Goal: Transaction & Acquisition: Purchase product/service

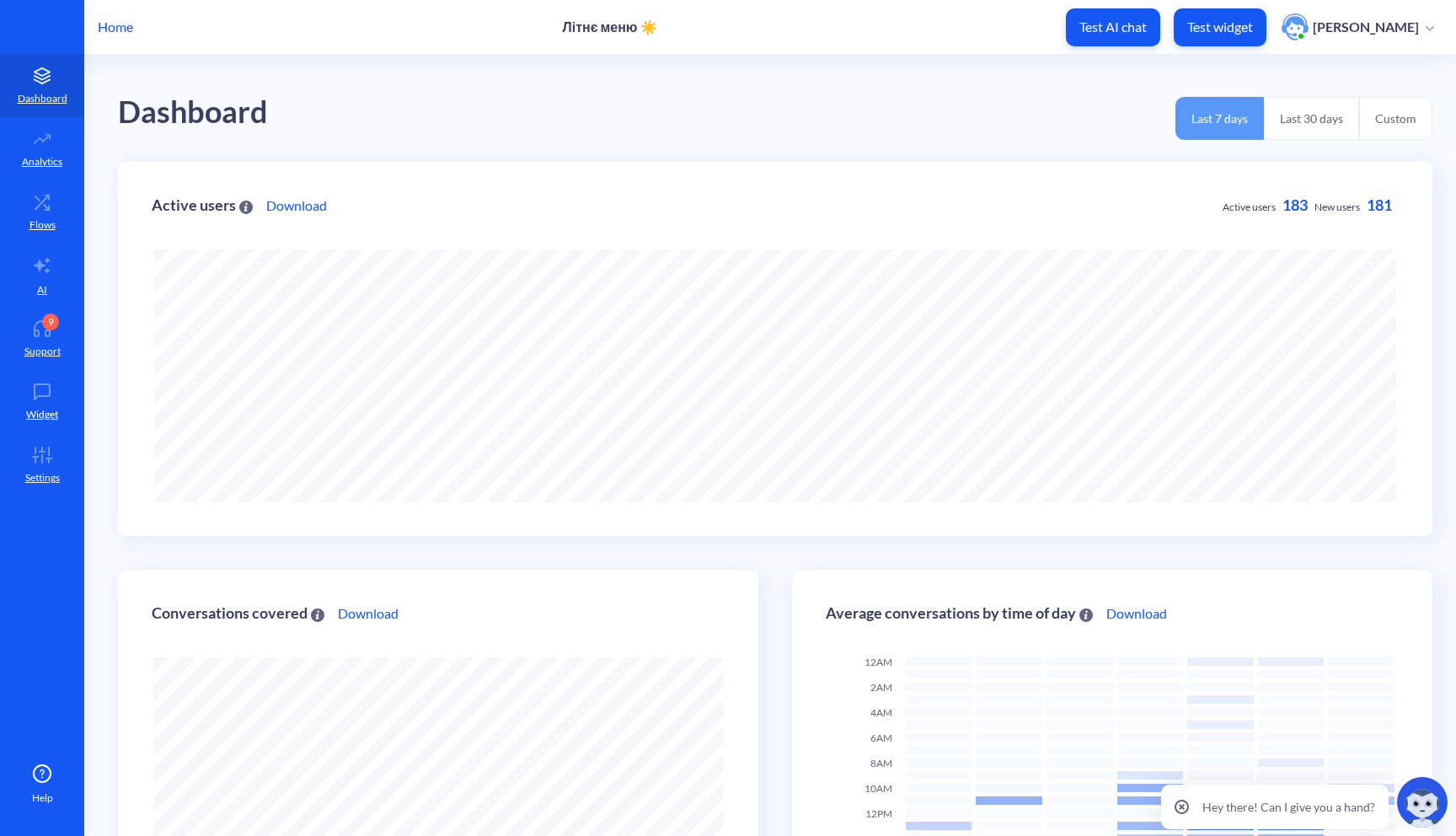
scroll to position [836, 1456]
click at [1208, 28] on p "Test widget" at bounding box center [1219, 26] width 66 height 16
click at [57, 336] on icon at bounding box center [42, 328] width 34 height 16
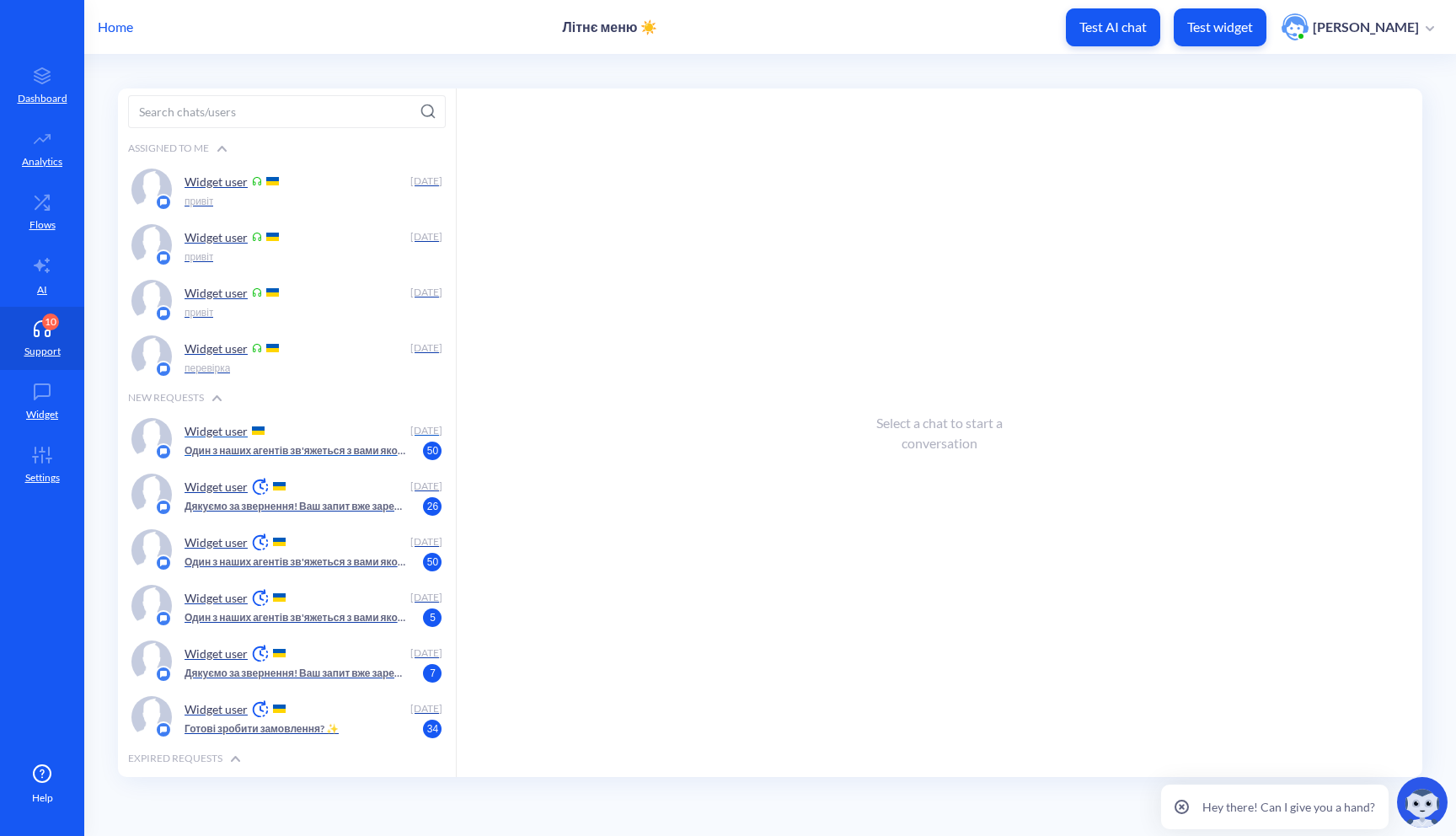
click at [294, 435] on div "Widget user" at bounding box center [294, 431] width 220 height 25
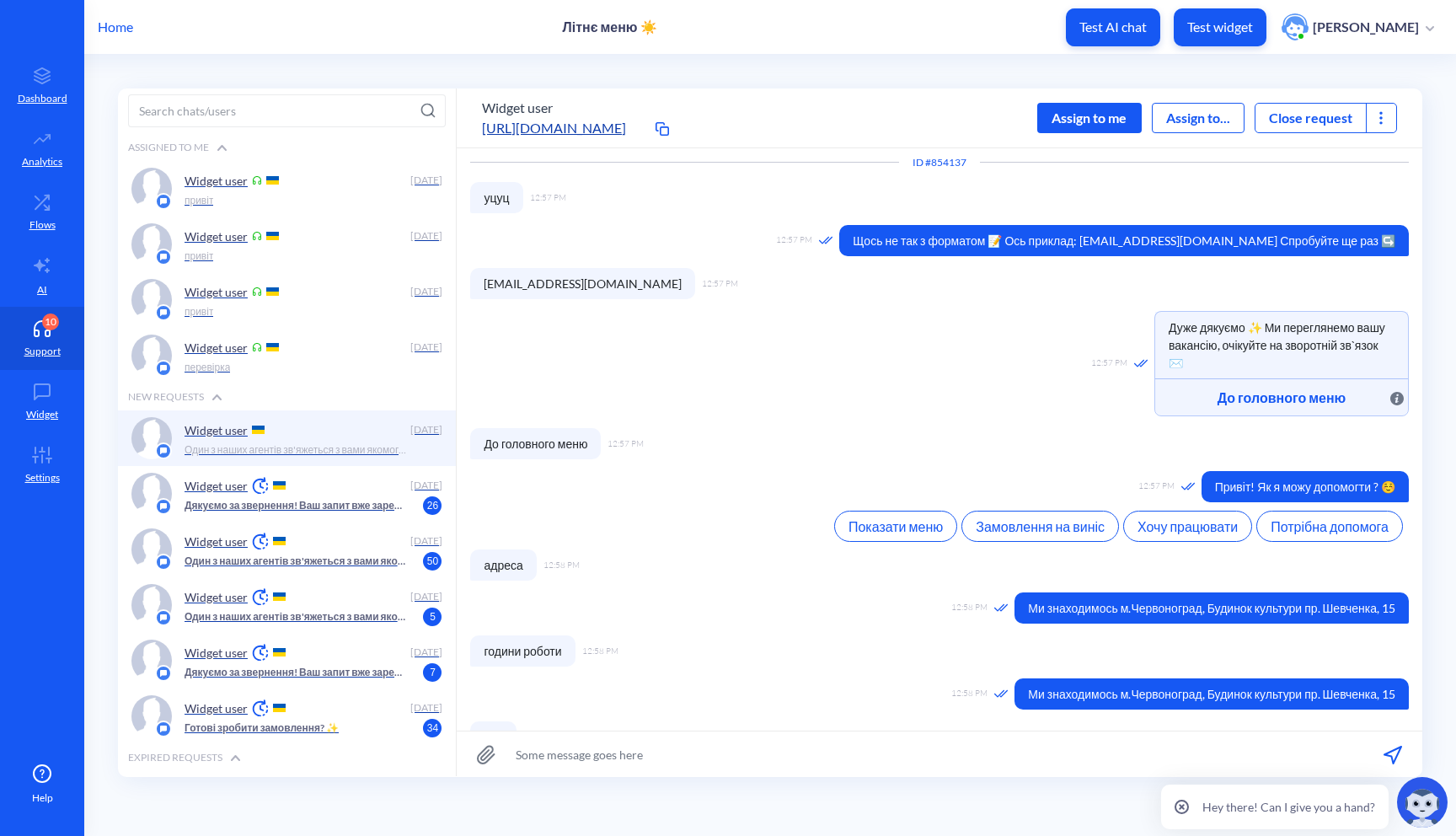
scroll to position [361, 0]
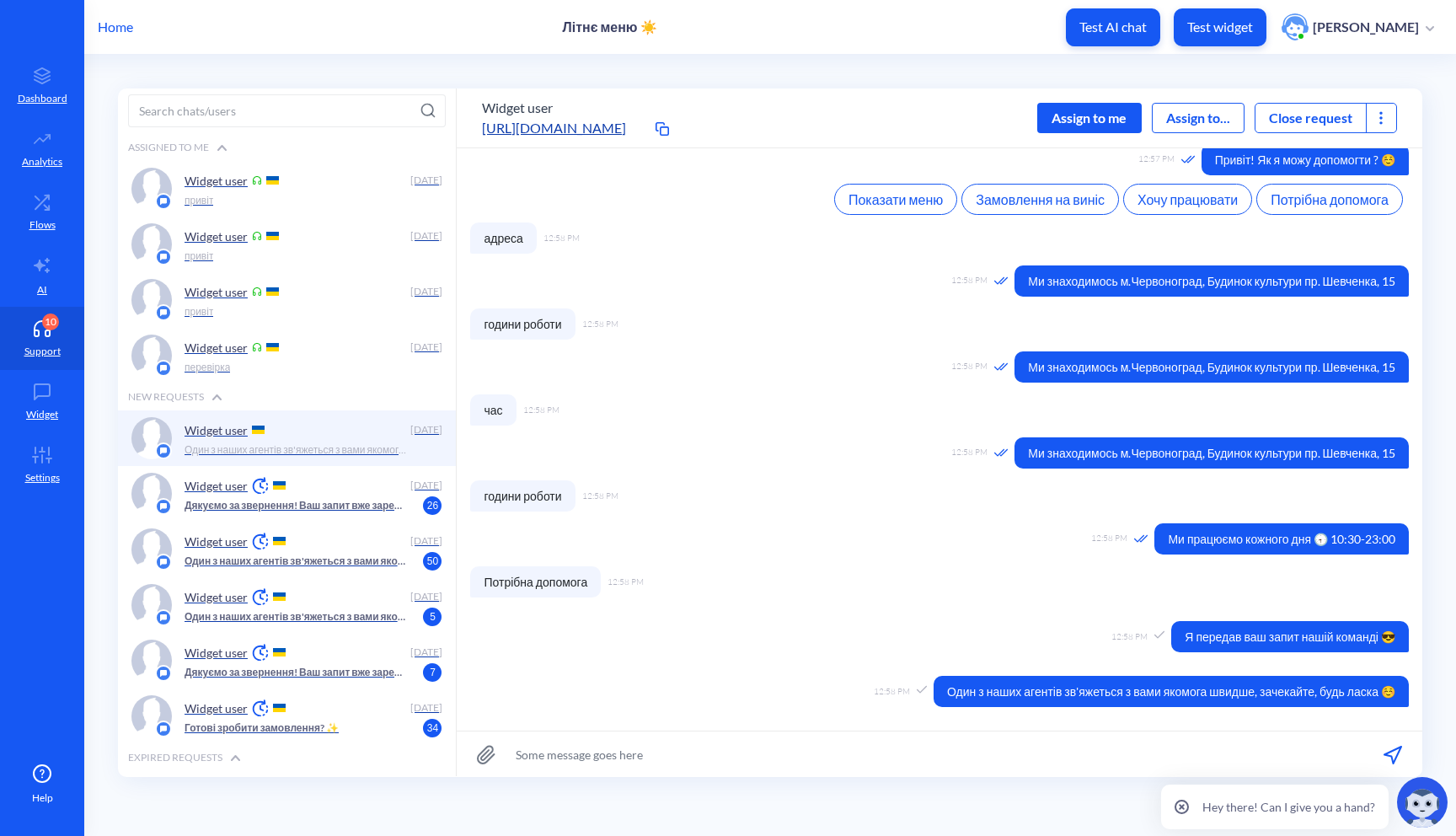
click at [1029, 756] on input at bounding box center [939, 753] width 966 height 45
type input "привіт"
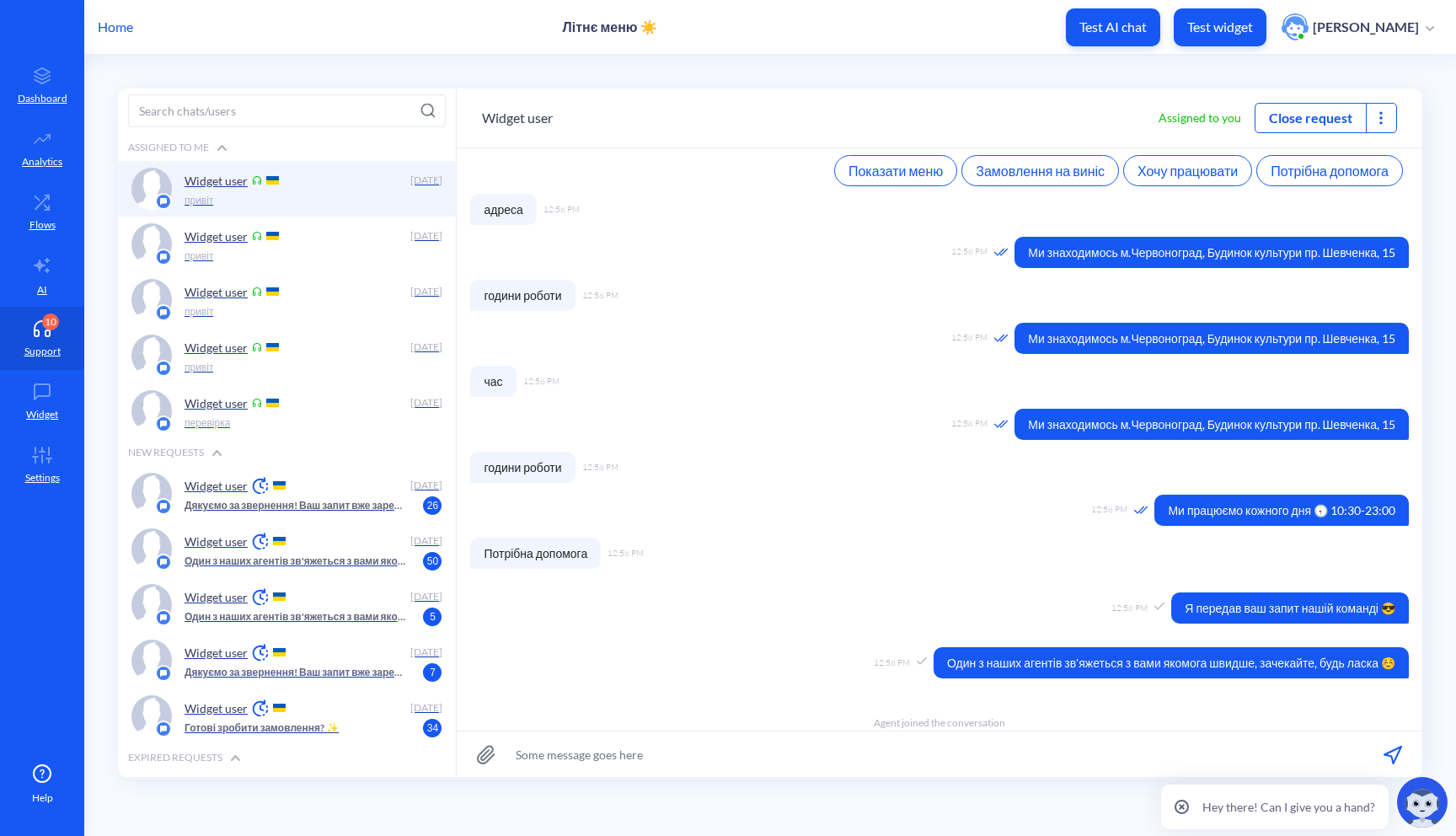
scroll to position [436, 0]
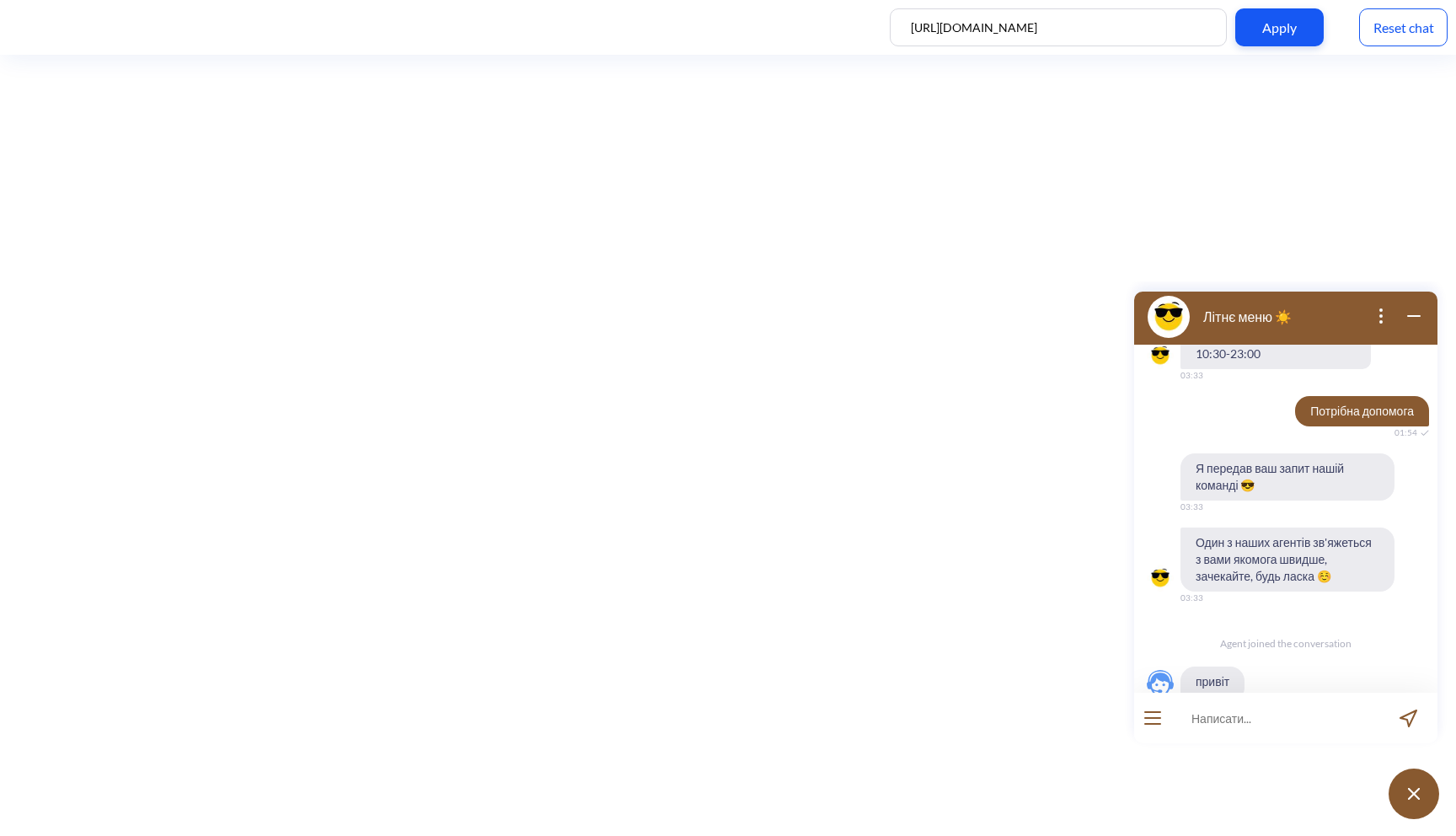
scroll to position [1248, 0]
click at [1420, 27] on div "Reset chat" at bounding box center [1403, 27] width 89 height 38
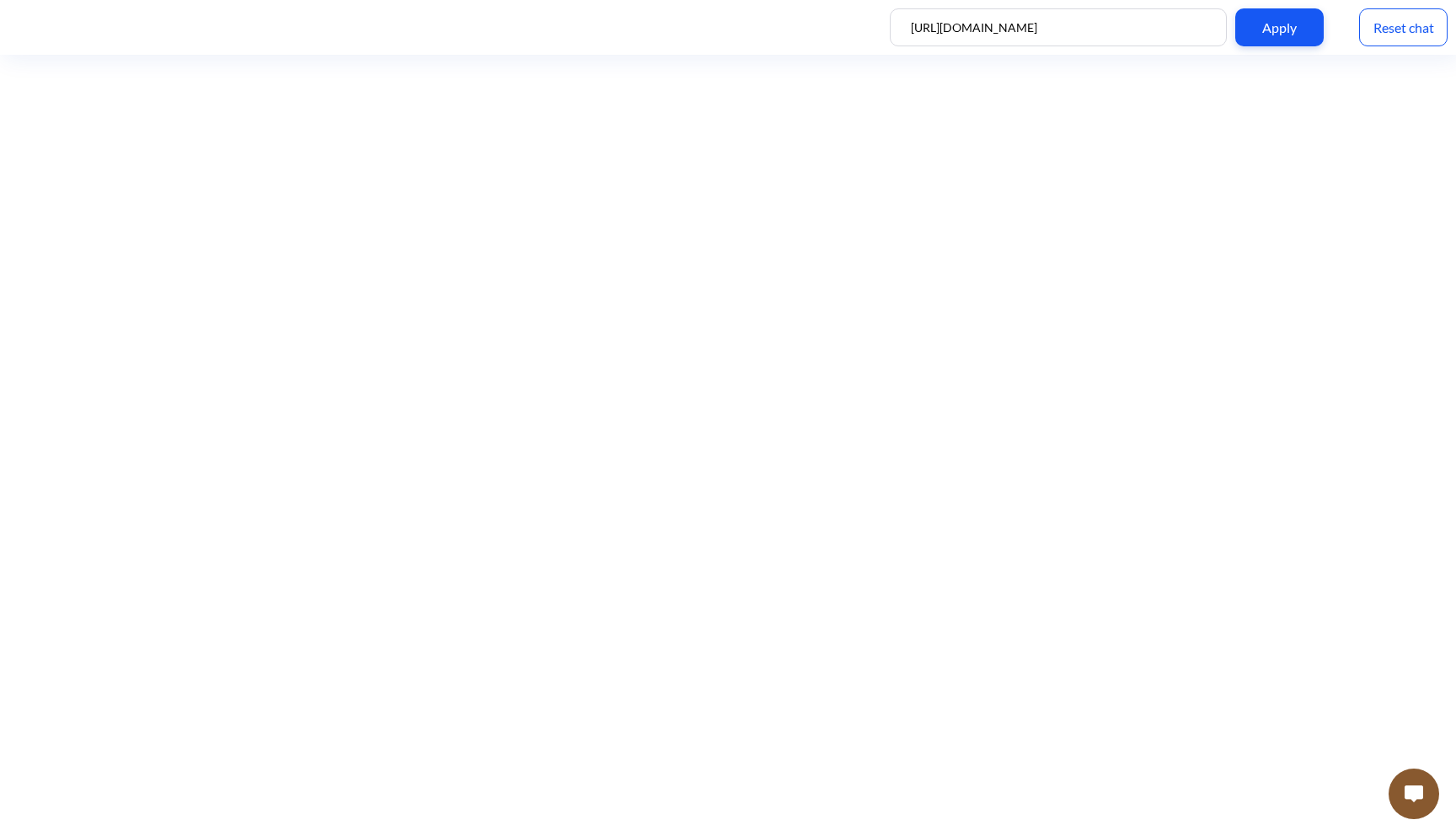
click at [1414, 790] on img at bounding box center [1414, 793] width 18 height 16
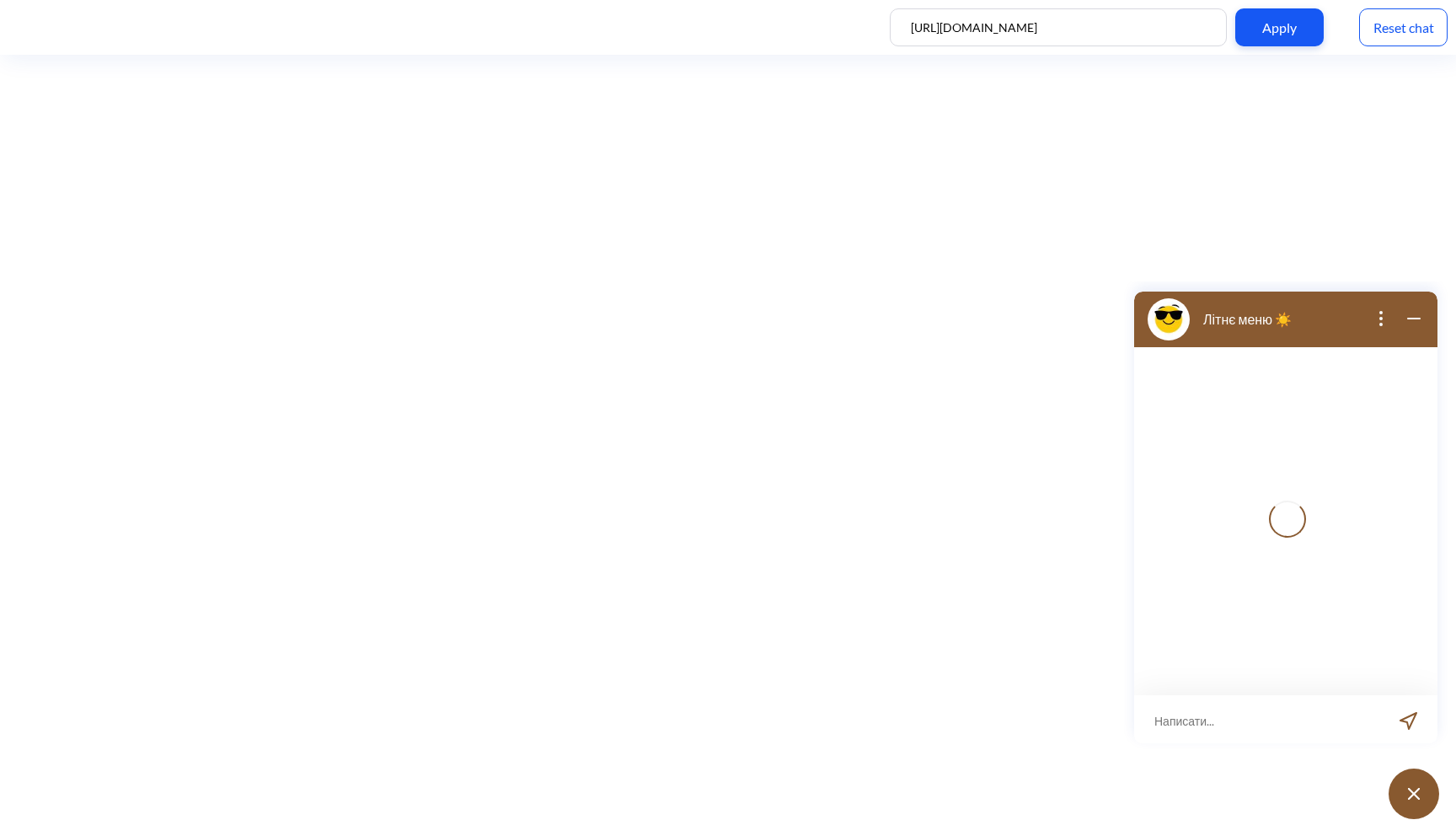
scroll to position [3, 0]
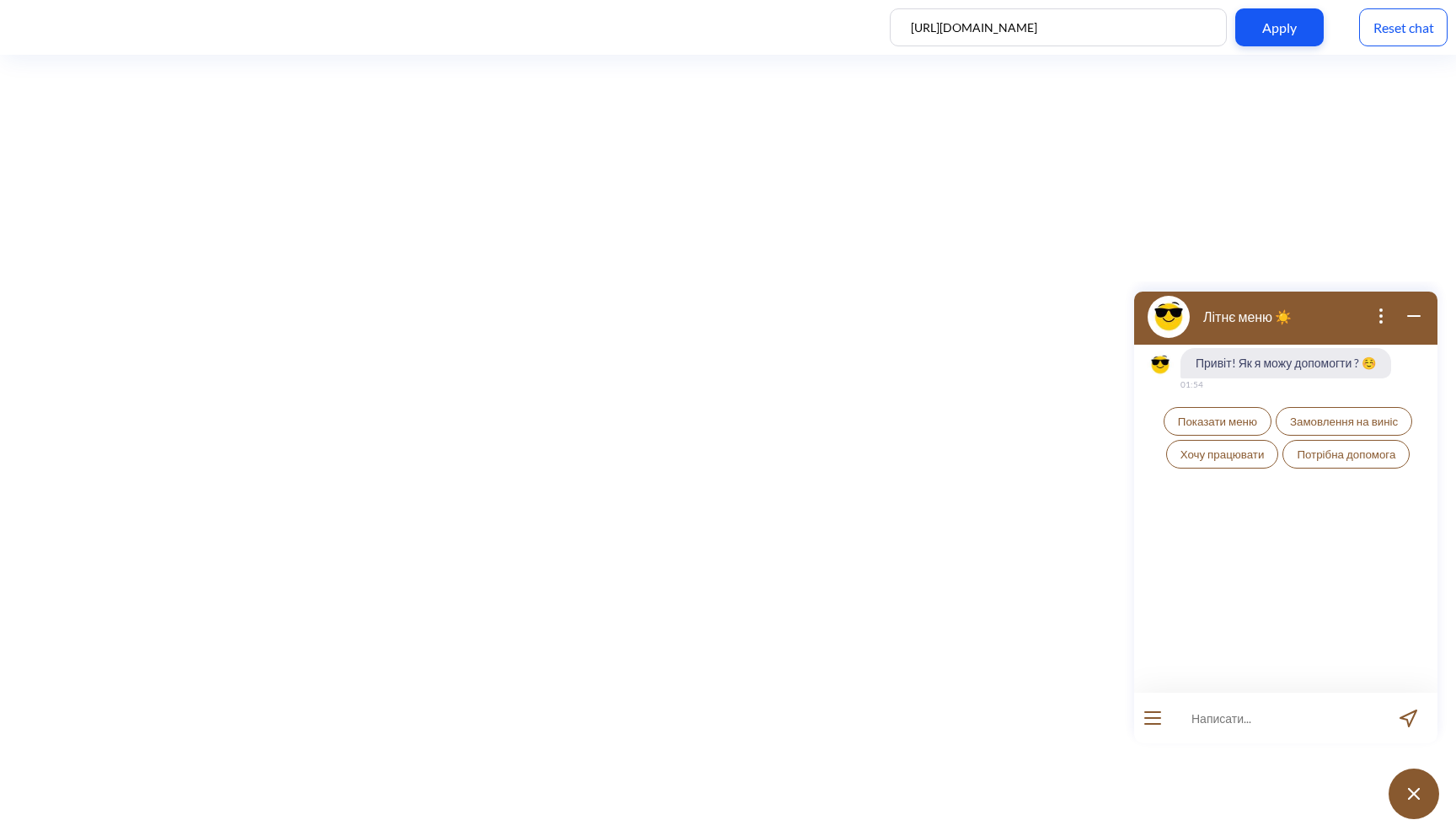
click at [1236, 427] on span "Показати меню" at bounding box center [1218, 421] width 79 height 14
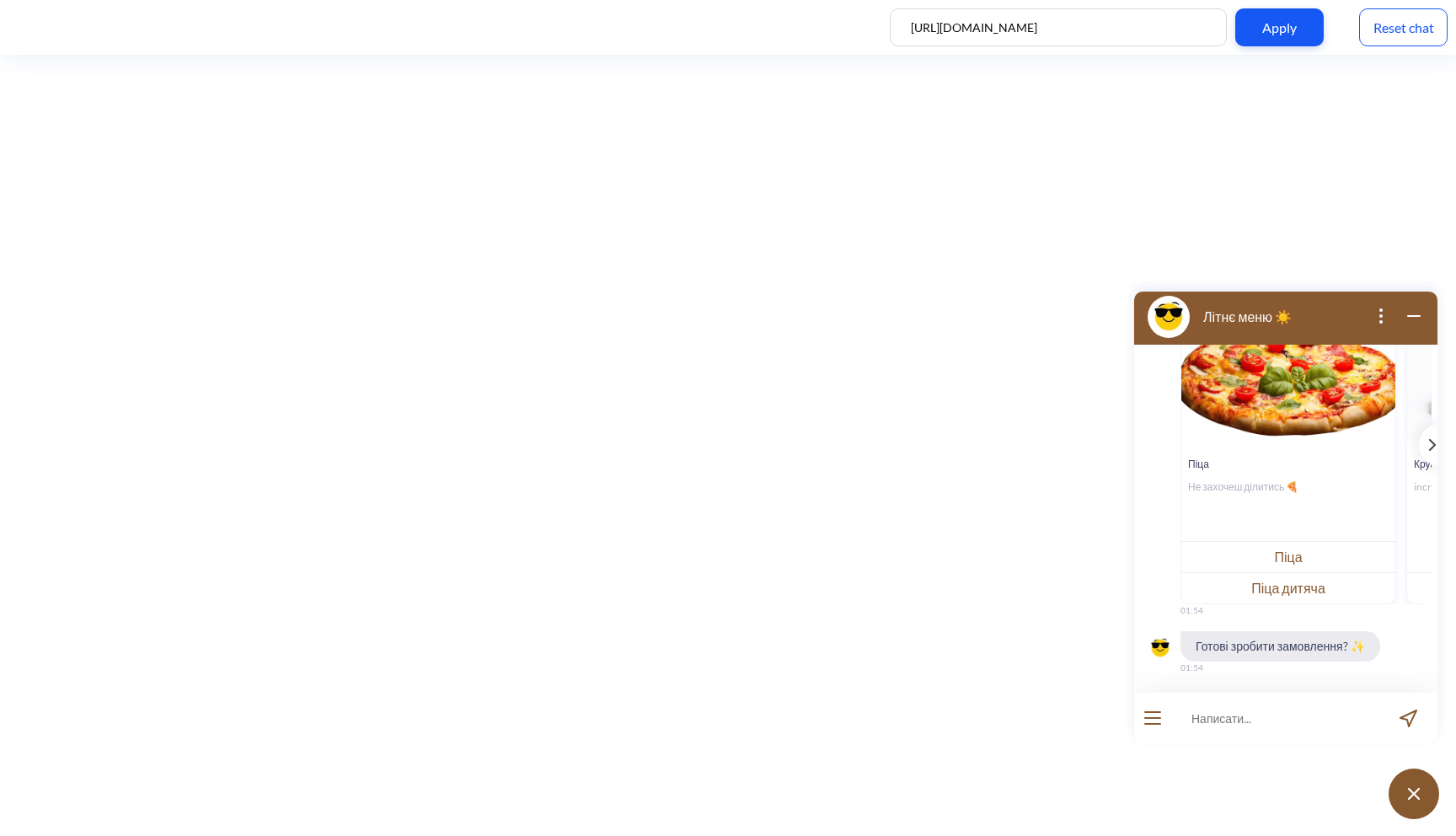
scroll to position [255, 0]
click at [1429, 446] on icon "template message" at bounding box center [1432, 445] width 7 height 12
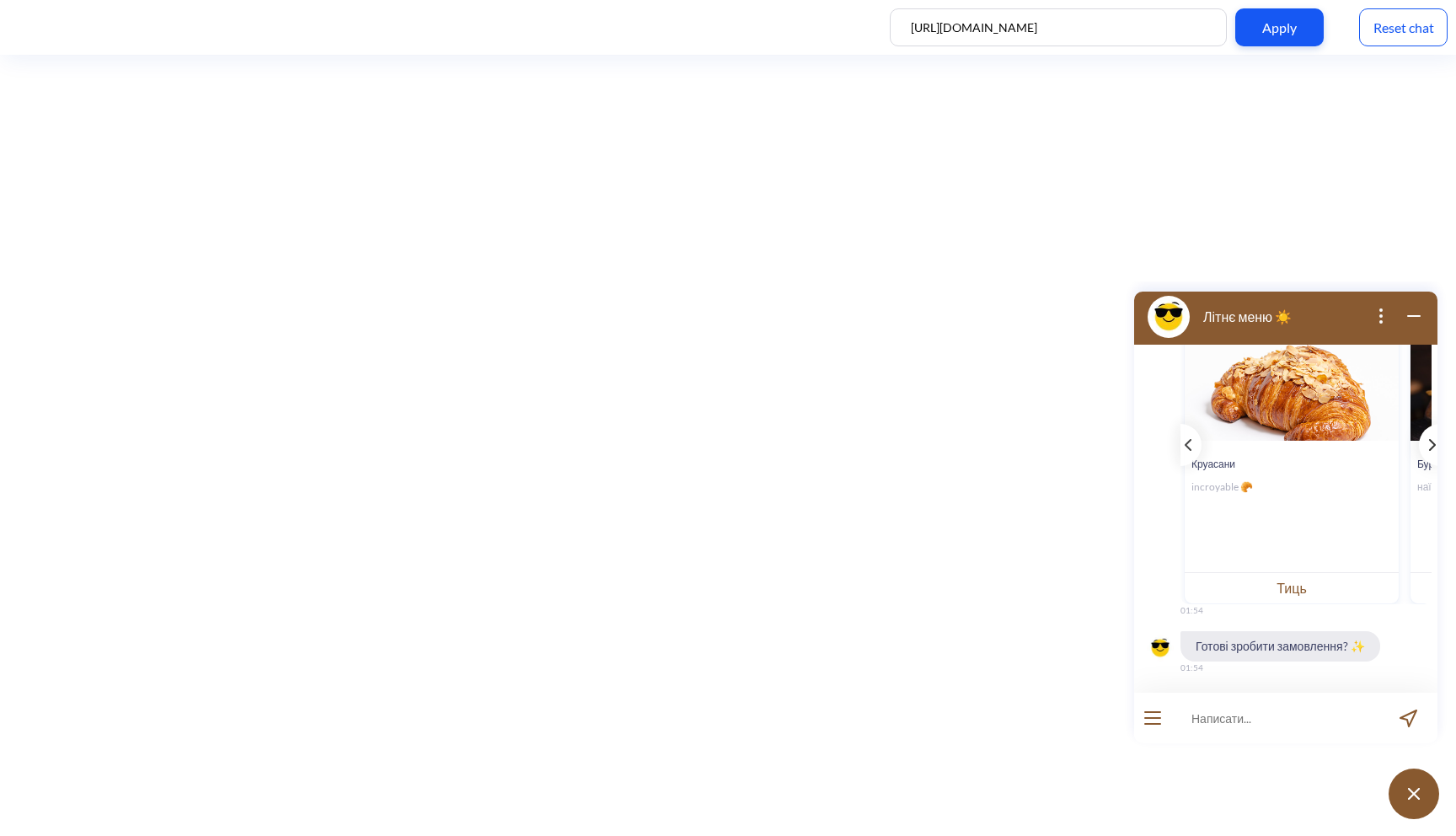
scroll to position [0, 224]
click at [1313, 593] on button "Тиць" at bounding box center [1290, 587] width 214 height 31
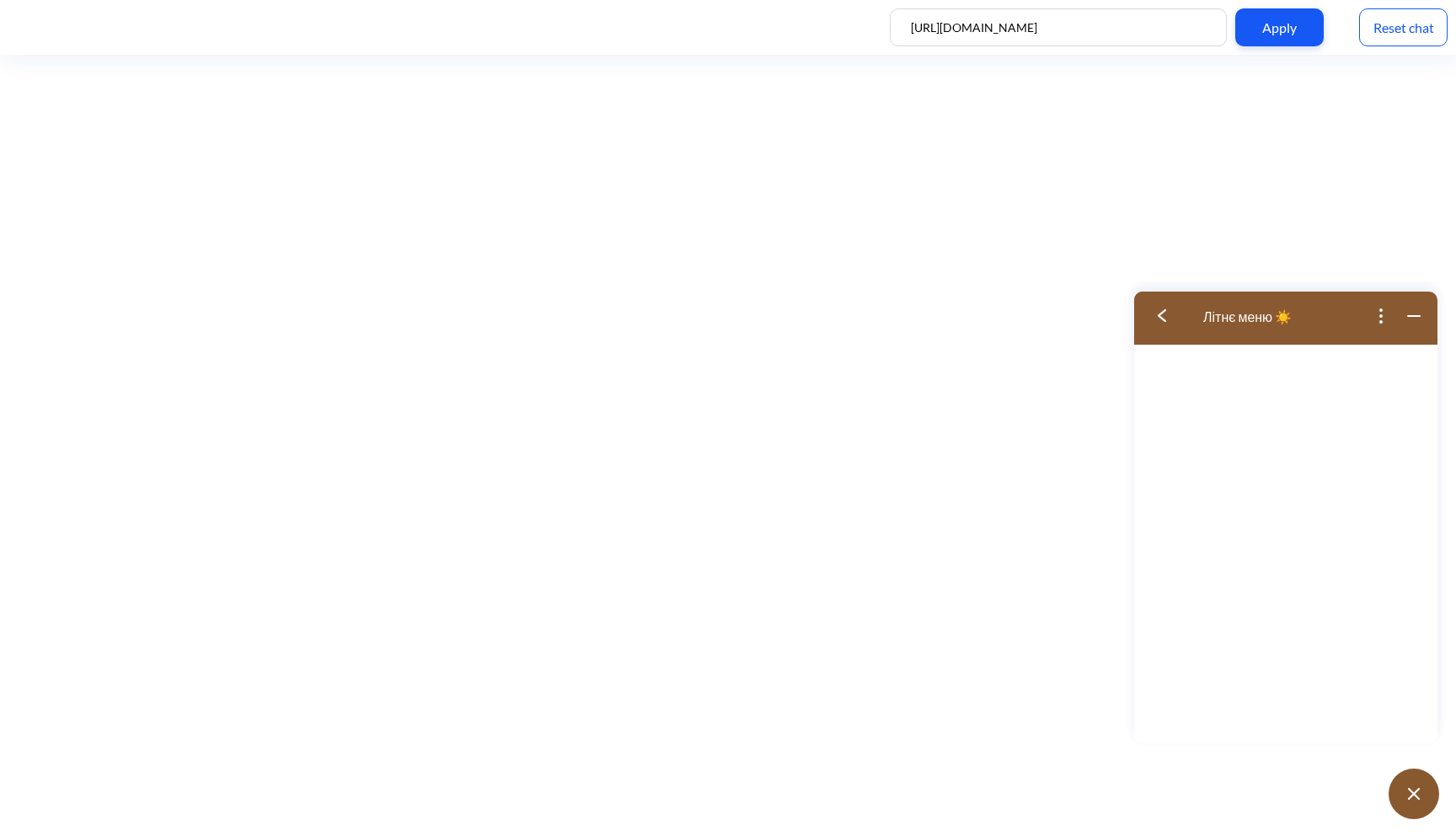
click at [1162, 320] on img at bounding box center [1162, 315] width 9 height 13
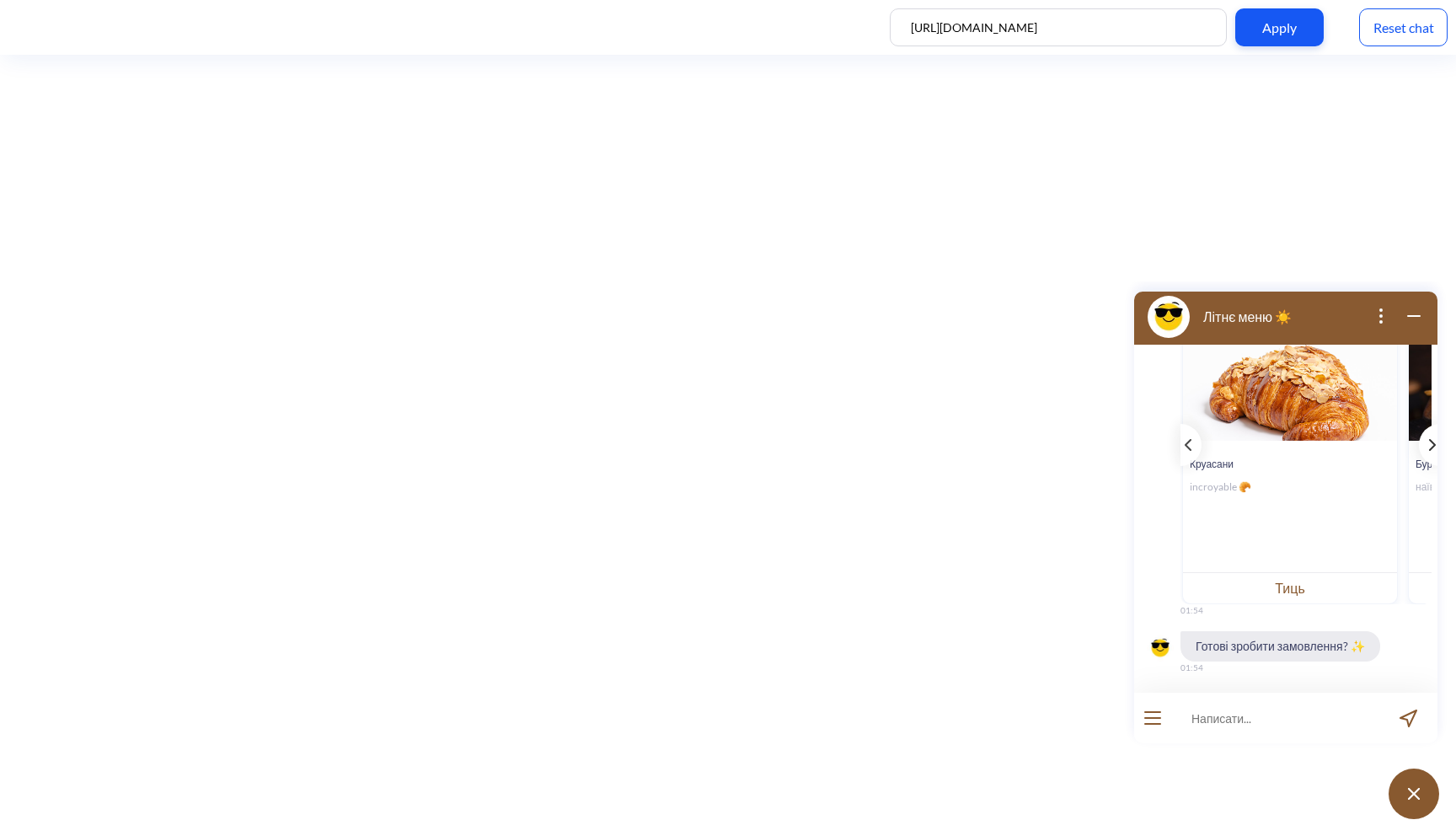
click at [1430, 447] on icon "template message" at bounding box center [1432, 444] width 5 height 10
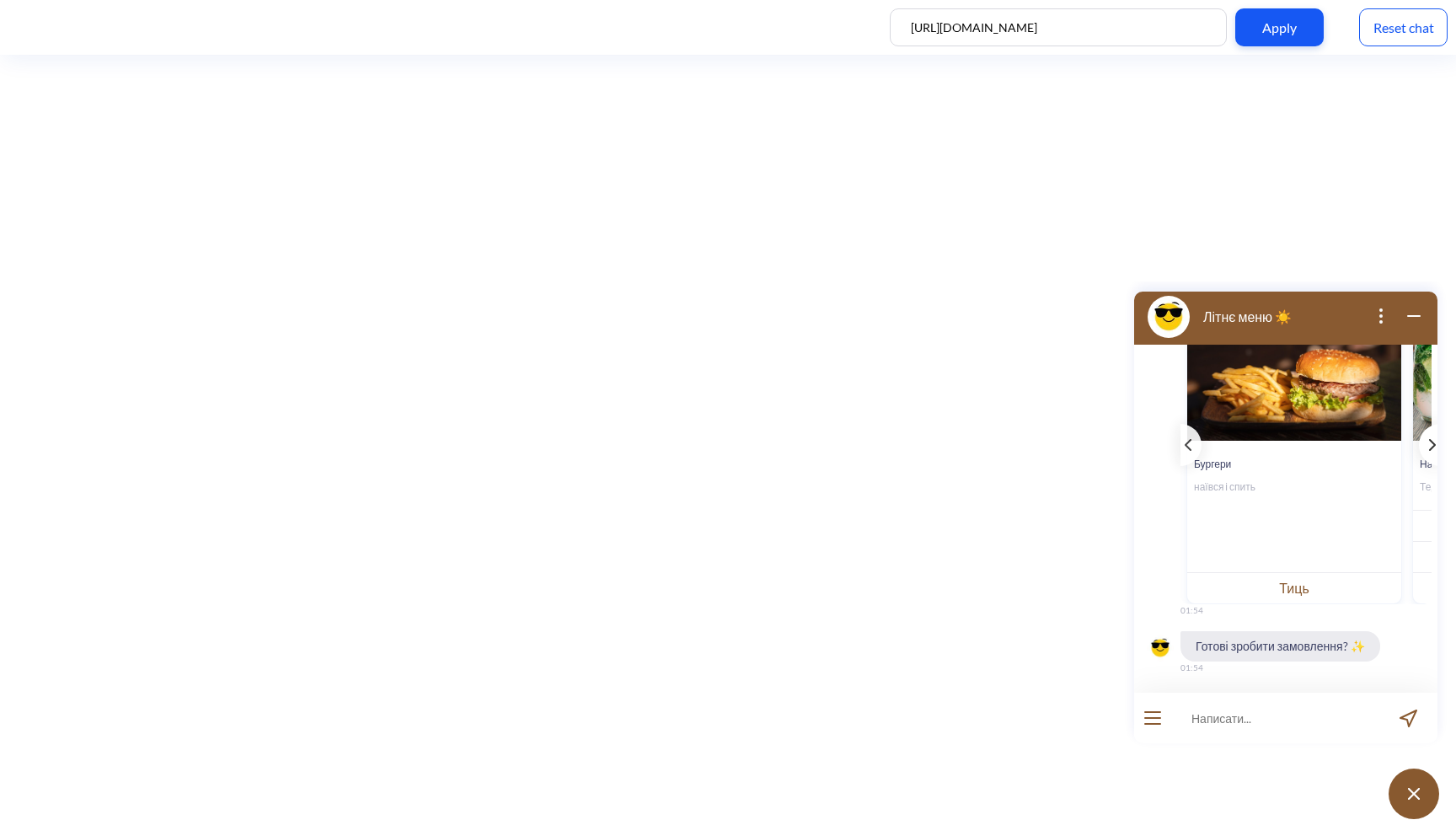
scroll to position [0, 448]
click at [1294, 592] on button "Тиць" at bounding box center [1292, 587] width 214 height 31
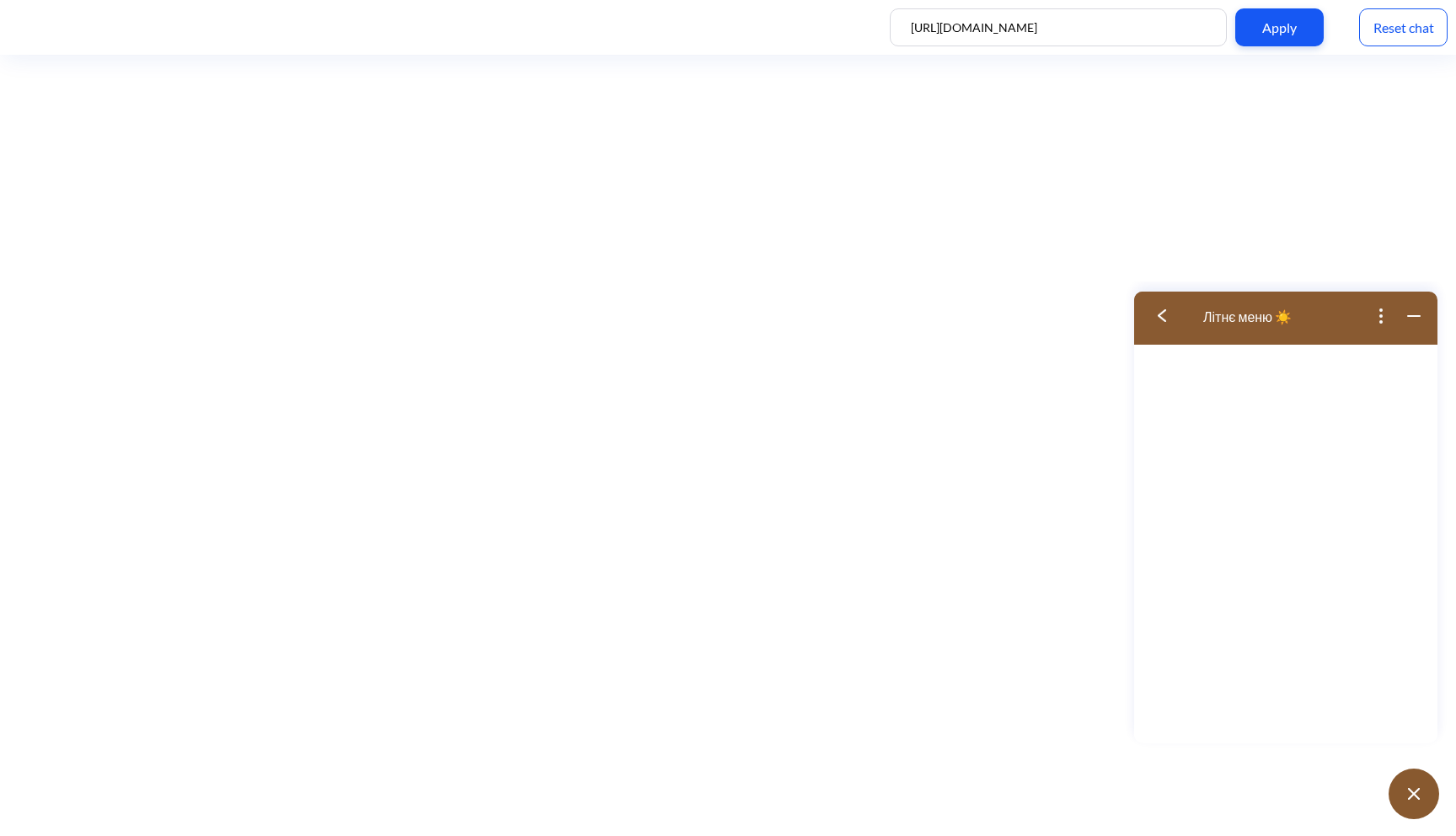
click at [1166, 311] on button at bounding box center [1167, 316] width 68 height 55
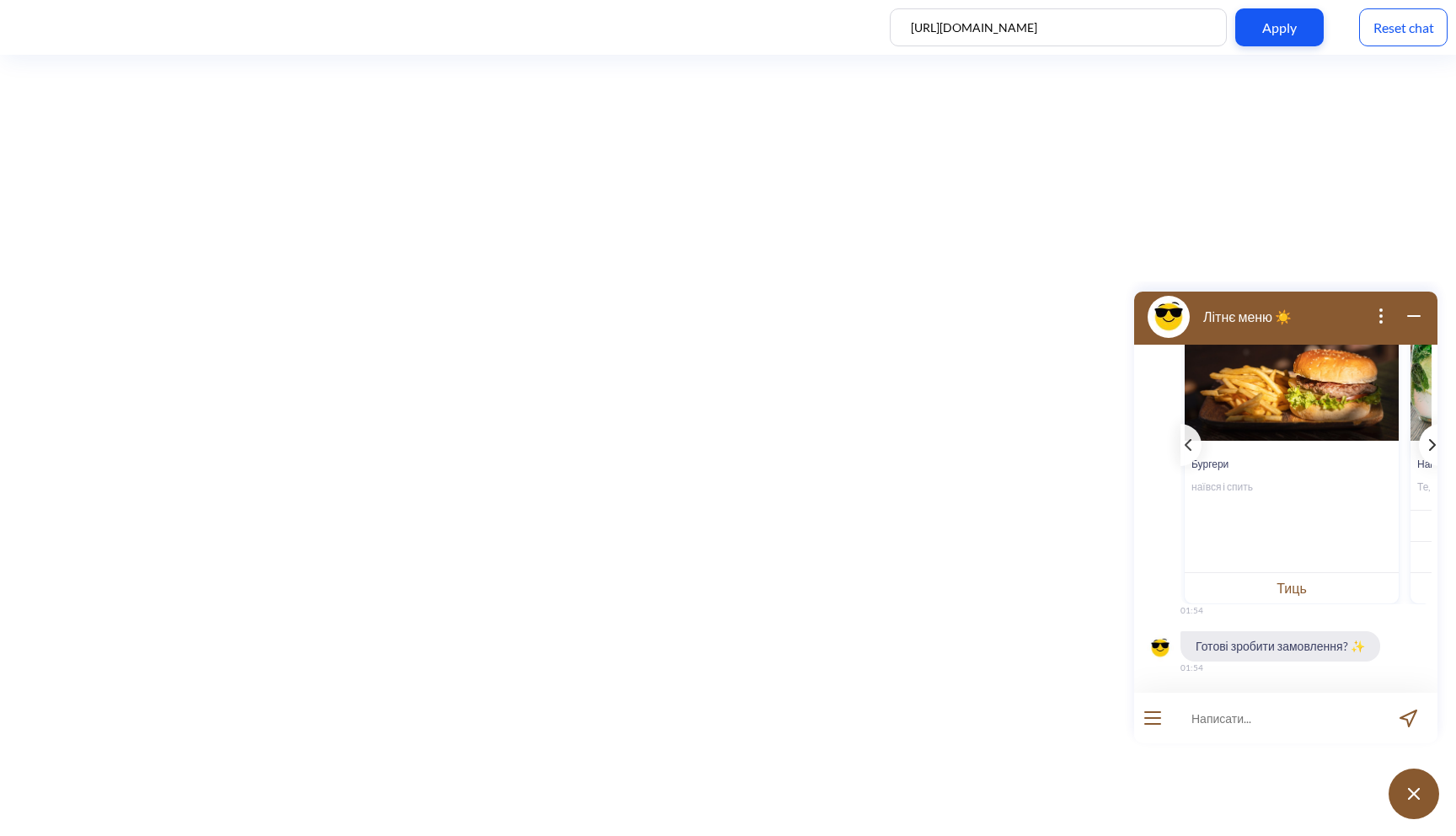
click at [1419, 434] on div "template message" at bounding box center [1429, 445] width 21 height 42
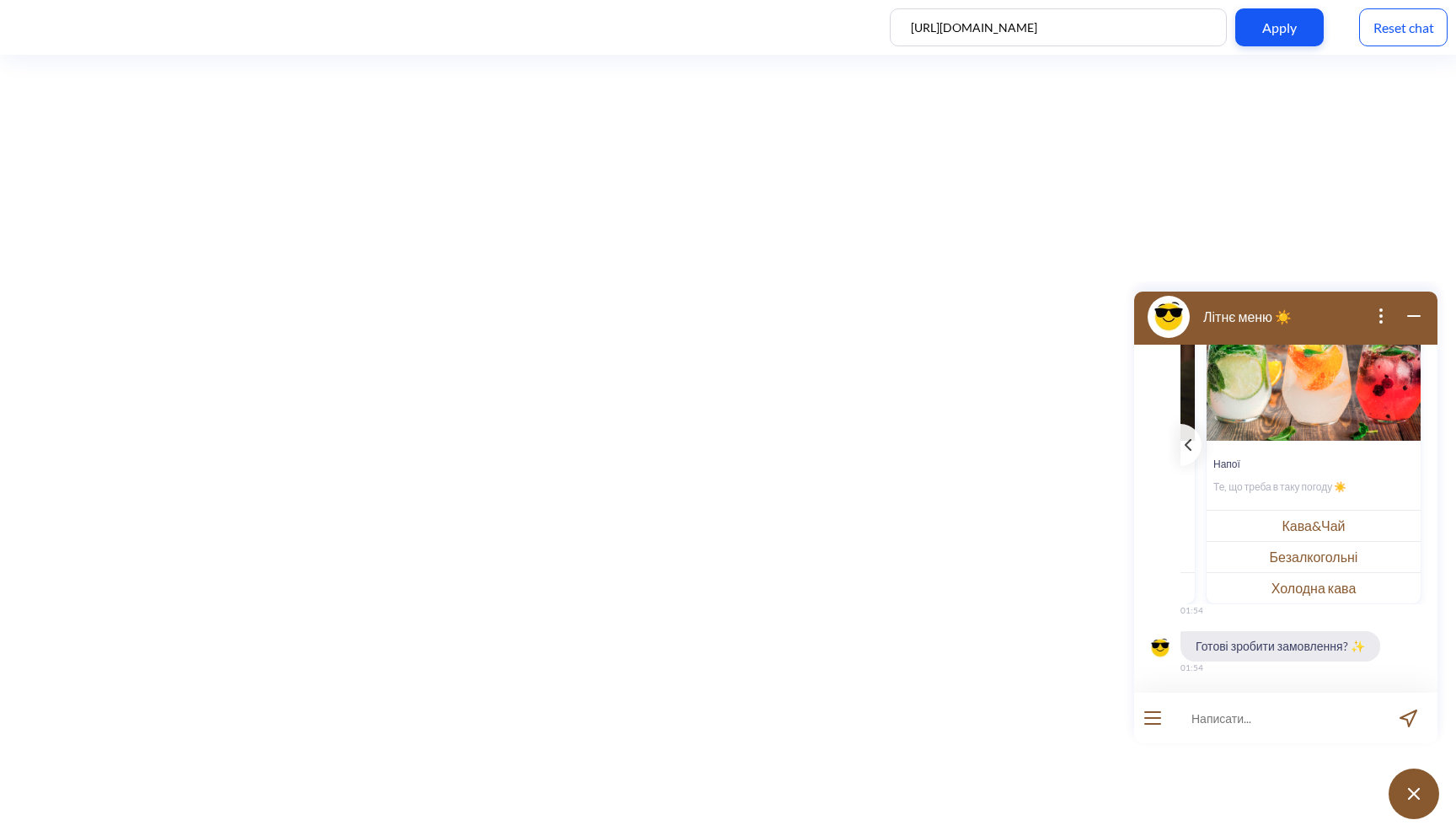
scroll to position [0, 662]
click at [1319, 522] on button "Кава&Чай" at bounding box center [1314, 525] width 214 height 31
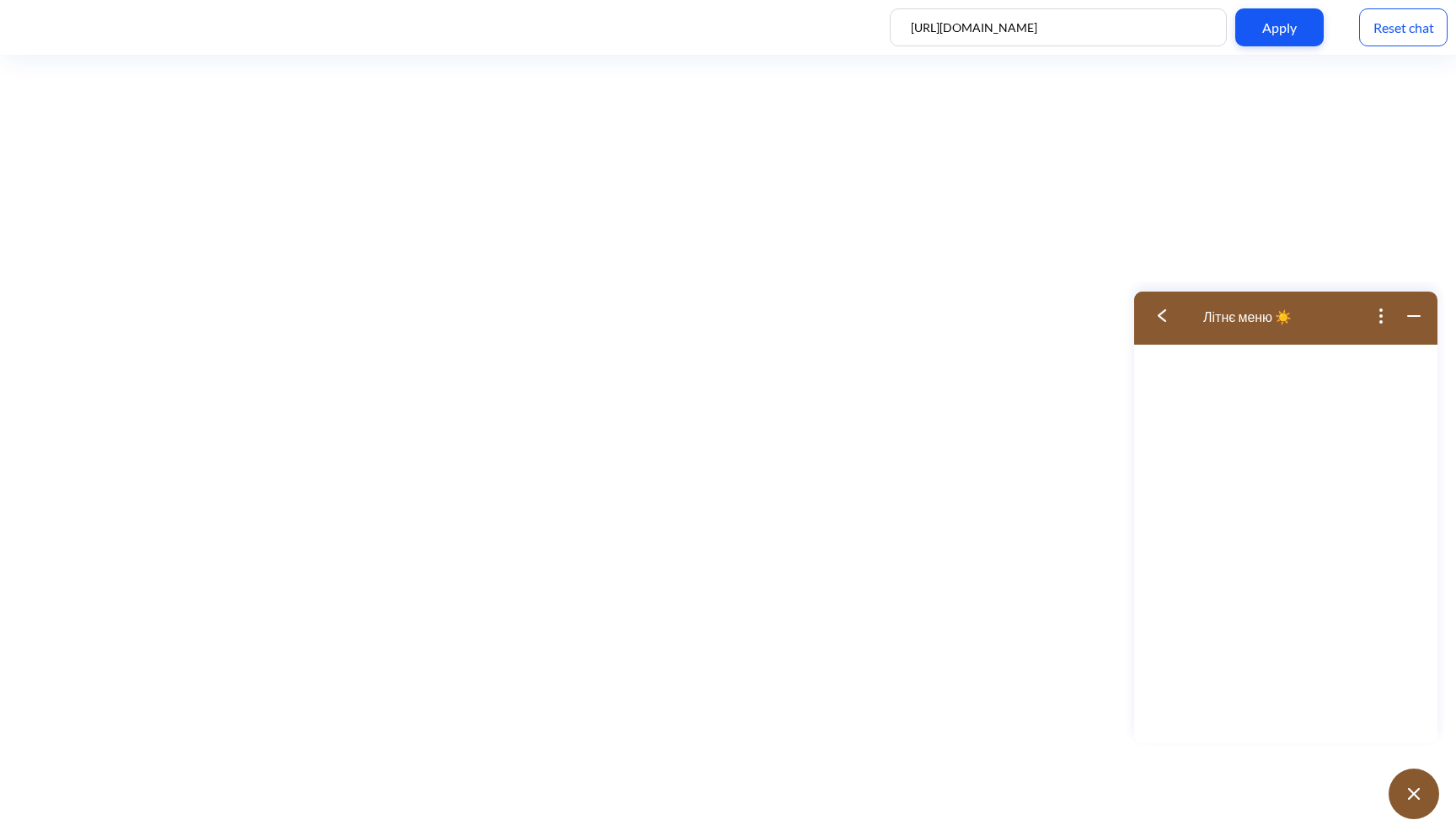
click at [1163, 318] on img at bounding box center [1162, 315] width 9 height 13
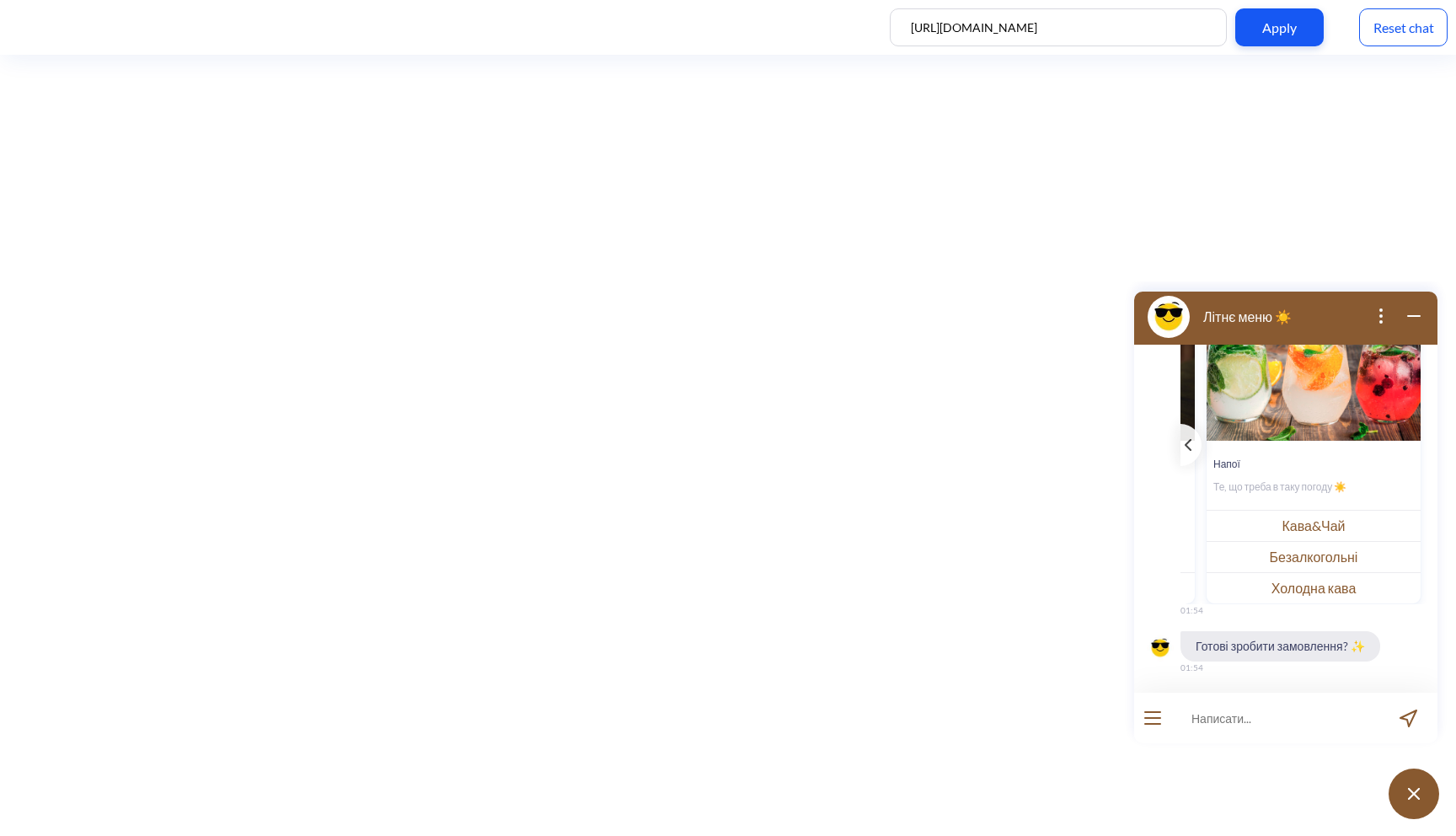
click at [1245, 722] on input at bounding box center [1275, 717] width 209 height 50
click at [1186, 459] on div "template message" at bounding box center [1190, 445] width 21 height 42
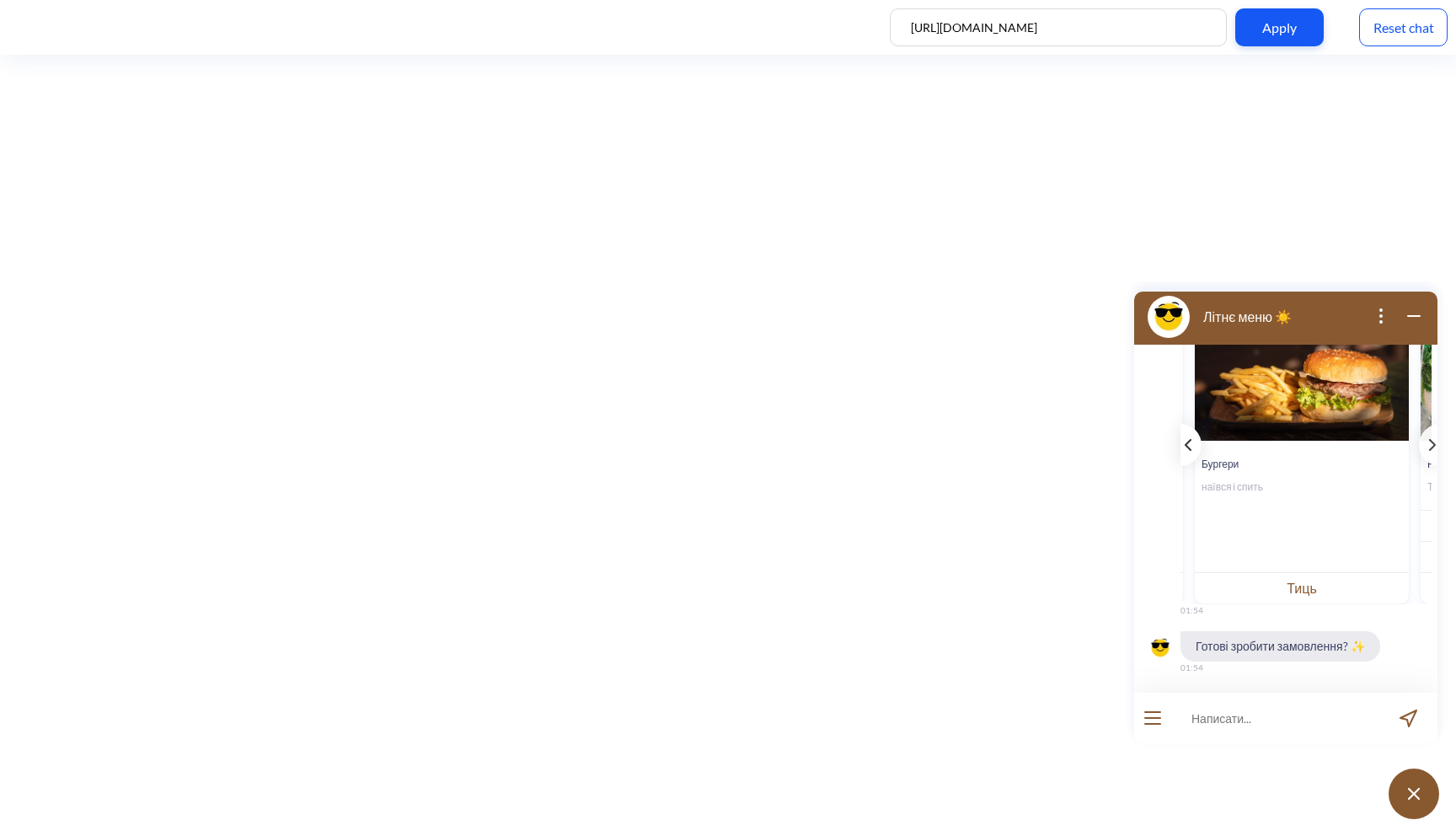
click at [1186, 459] on div "template message" at bounding box center [1190, 445] width 21 height 42
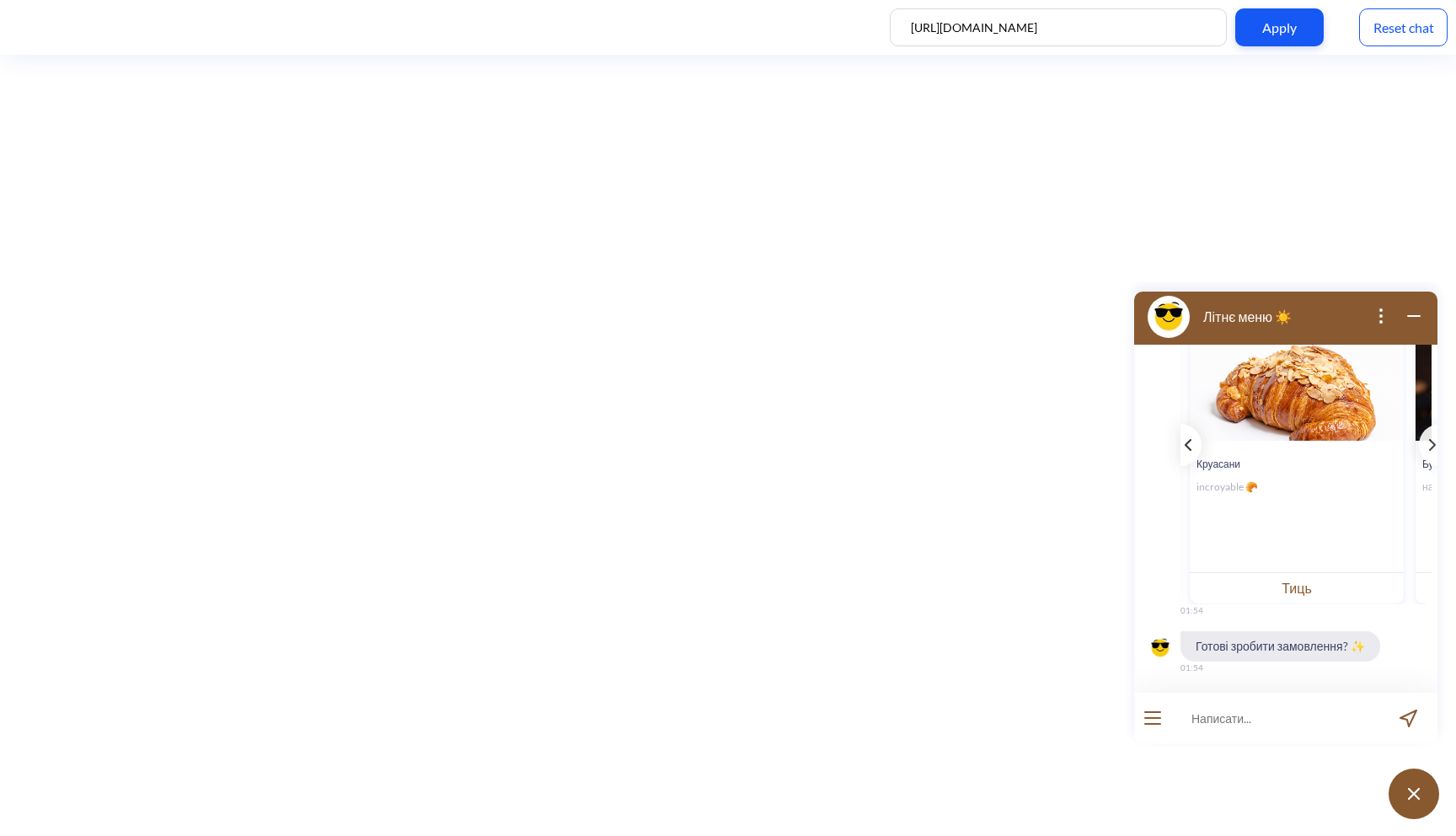
click at [1186, 459] on div "template message" at bounding box center [1190, 445] width 21 height 42
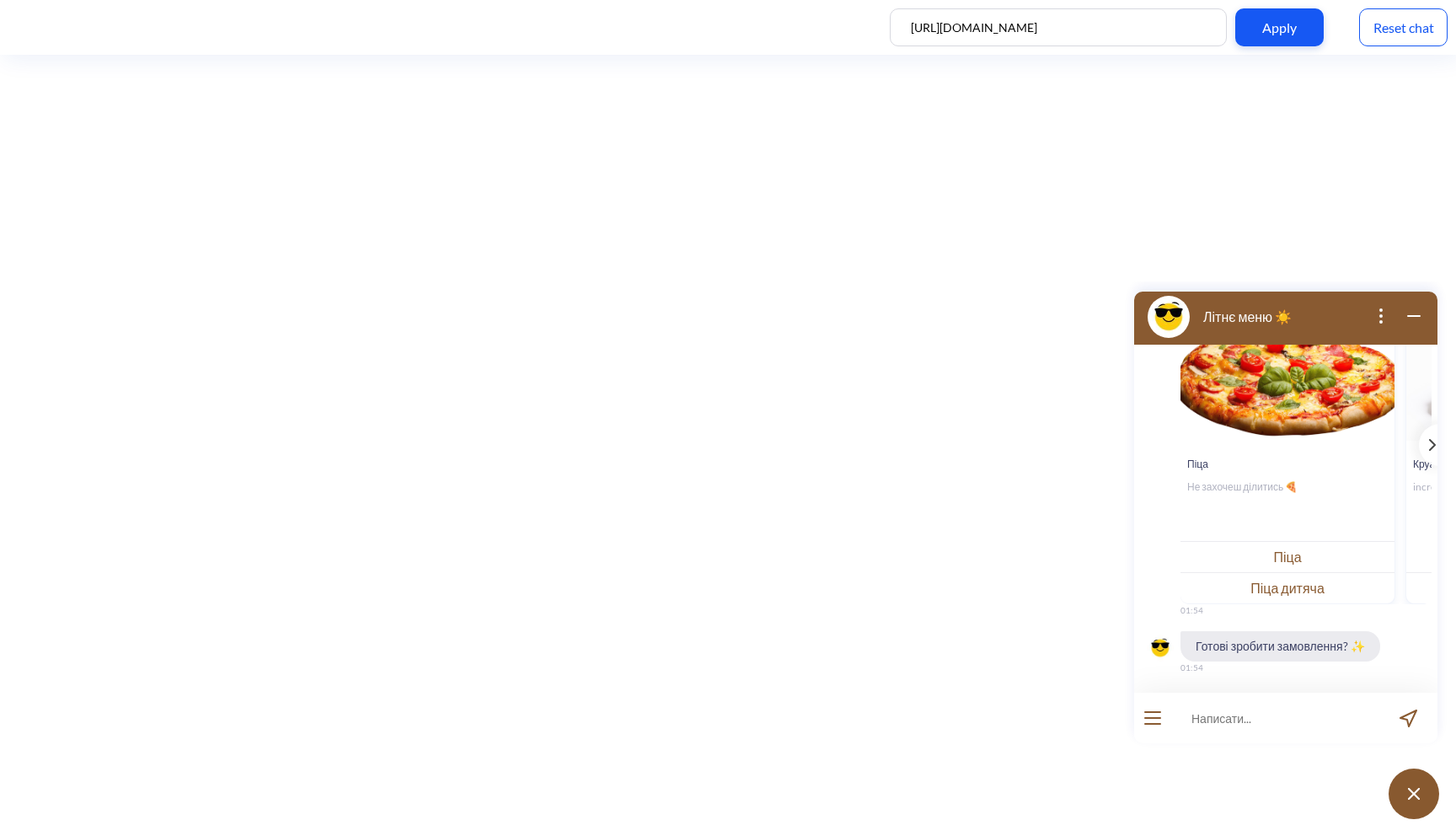
scroll to position [0, 0]
click at [1259, 560] on button "Піца" at bounding box center [1288, 556] width 214 height 31
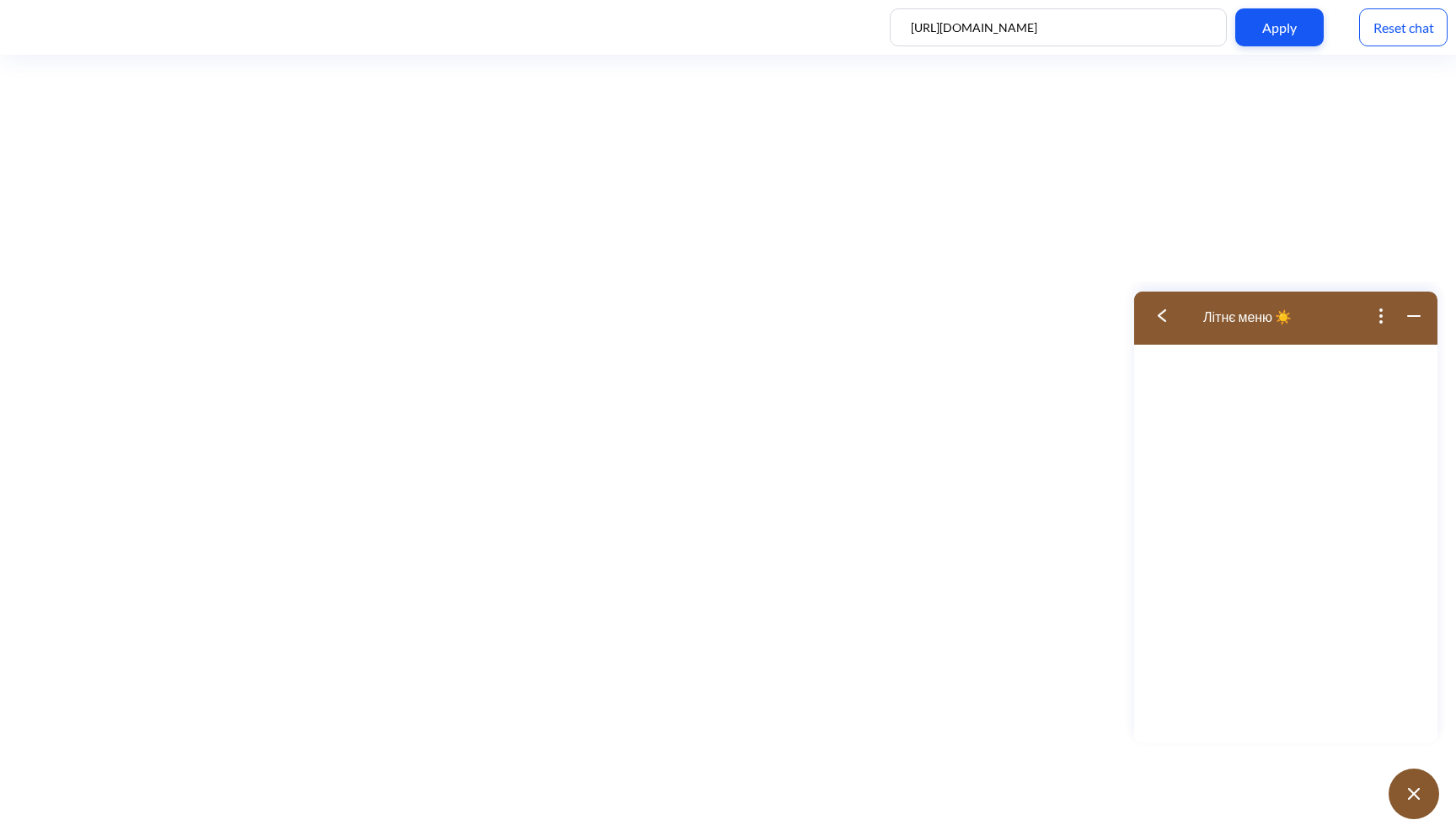
click at [1161, 318] on img at bounding box center [1162, 315] width 9 height 13
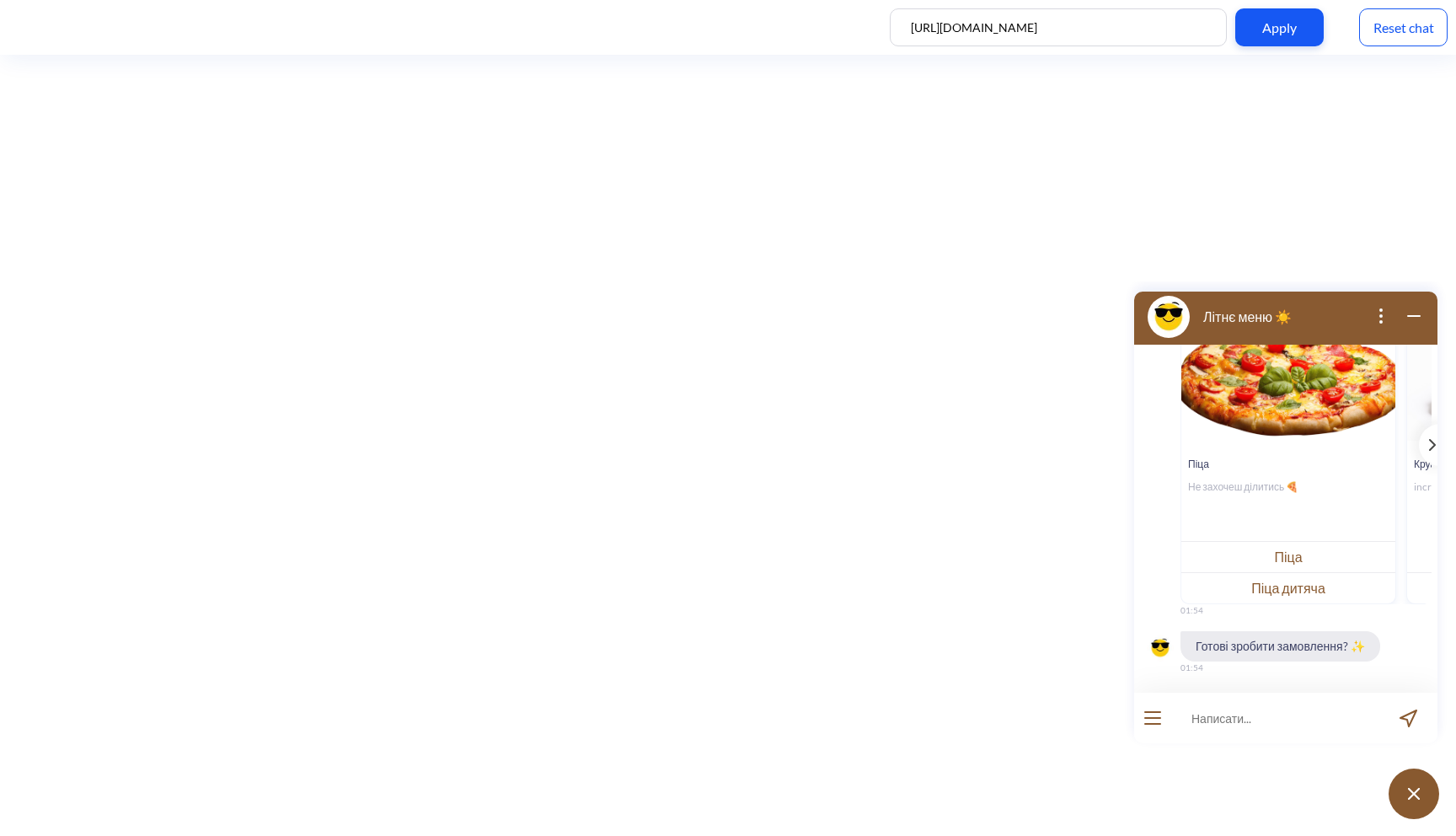
click at [1240, 710] on input at bounding box center [1275, 717] width 209 height 50
type input "хочу піцу [PERSON_NAME]"
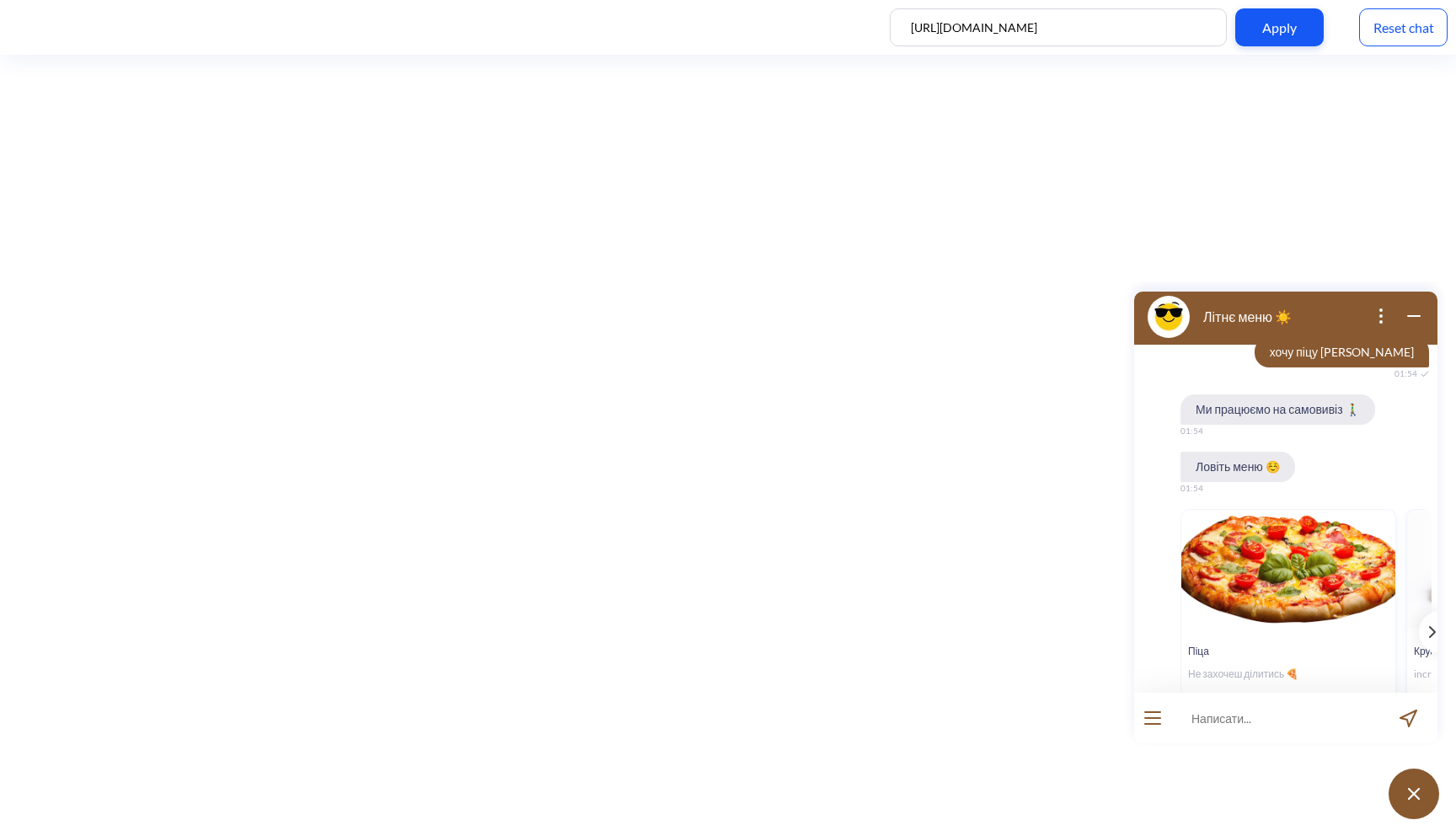
scroll to position [599, 0]
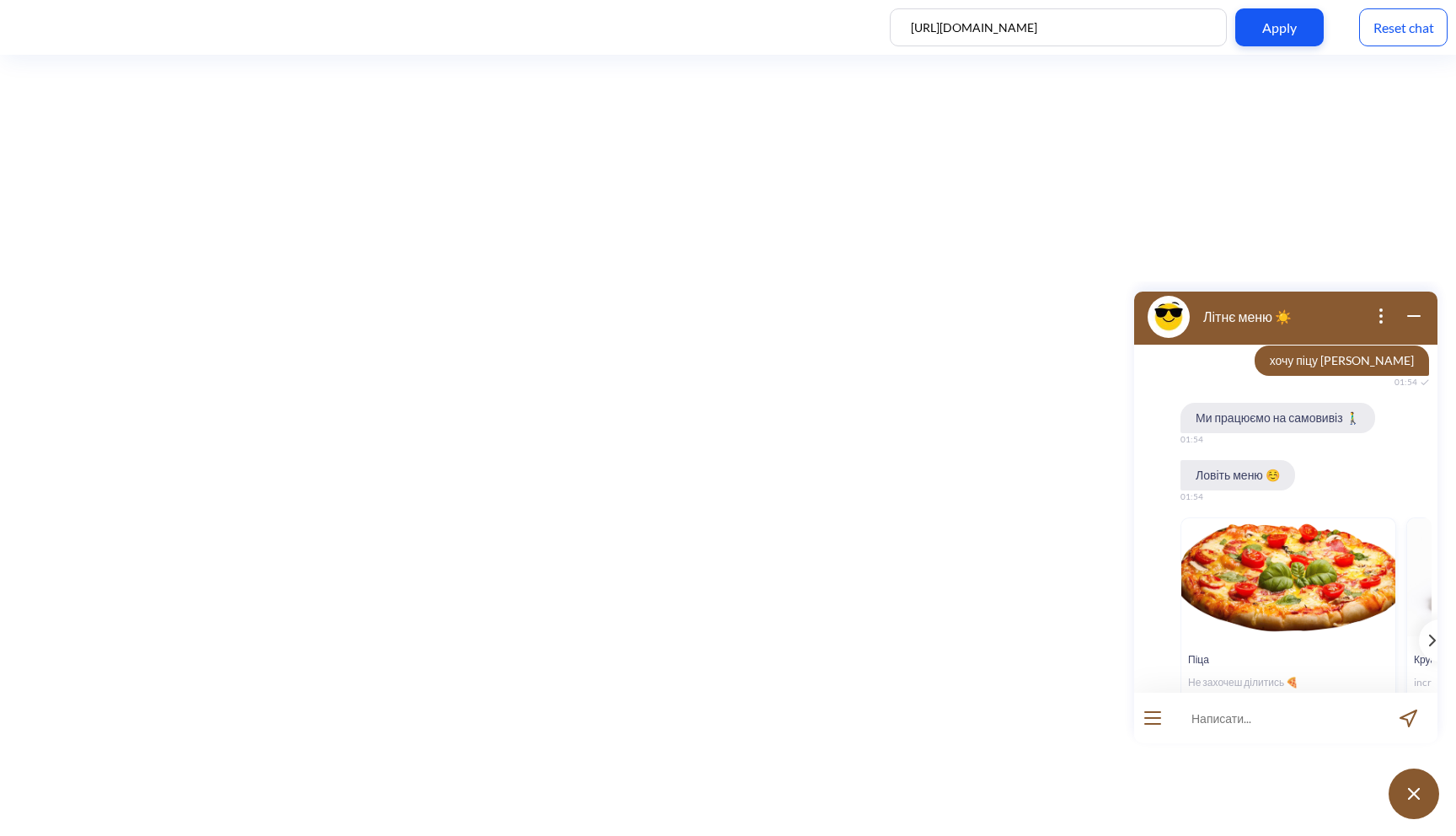
click at [1418, 36] on div "Reset chat" at bounding box center [1403, 27] width 89 height 38
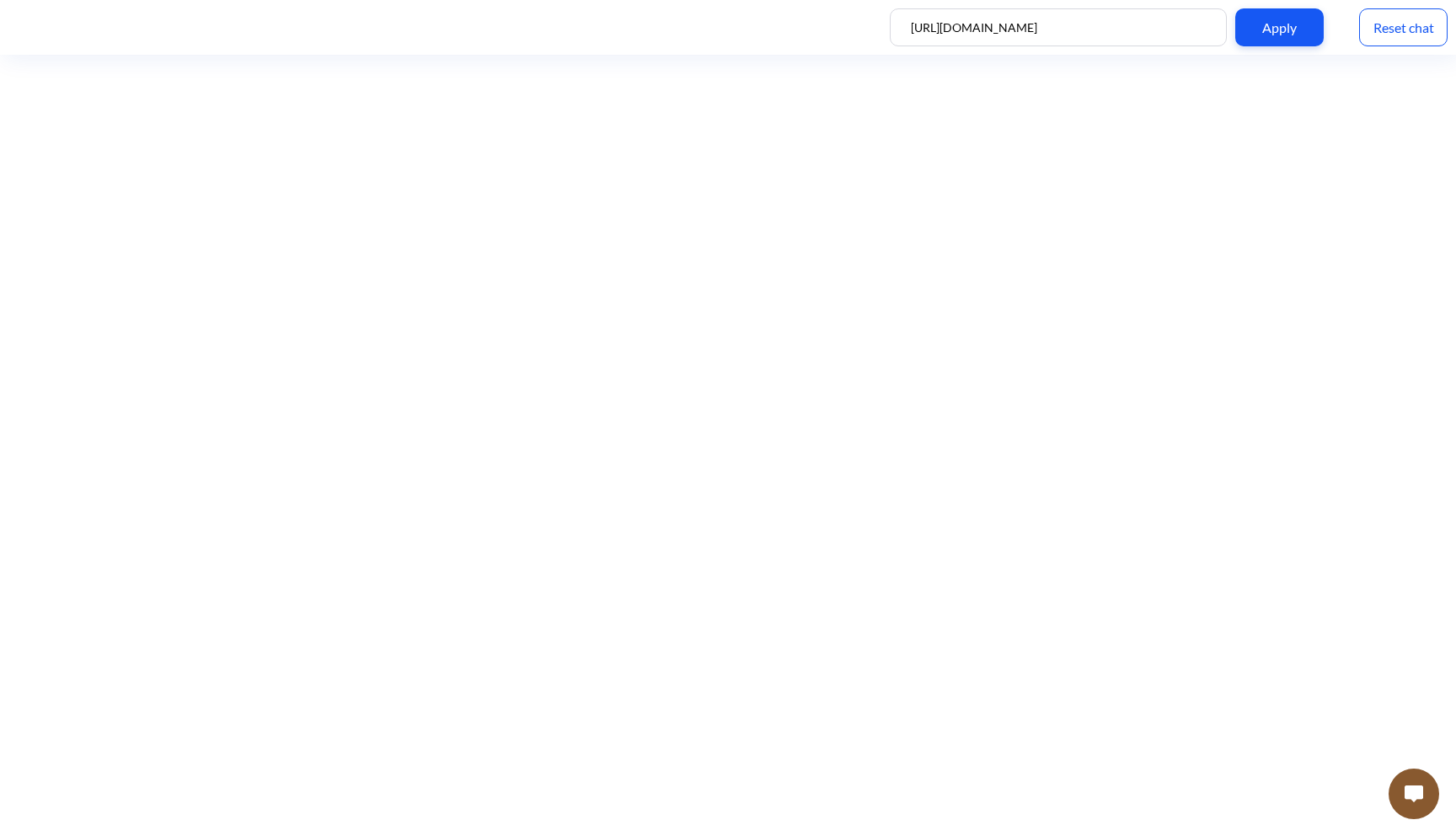
click at [1398, 810] on button at bounding box center [1414, 794] width 50 height 50
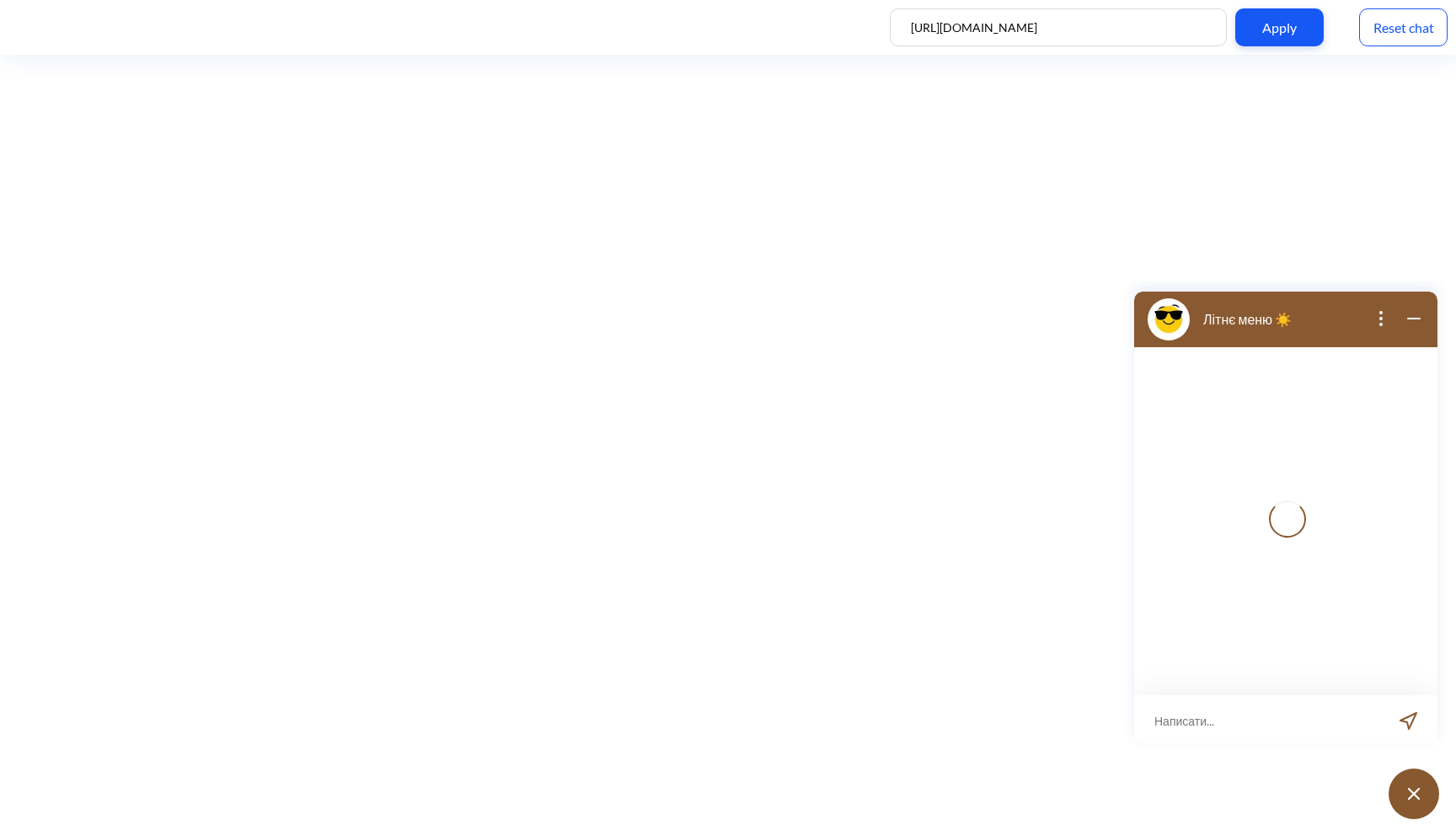
scroll to position [3, 0]
click at [1266, 732] on input at bounding box center [1275, 717] width 209 height 50
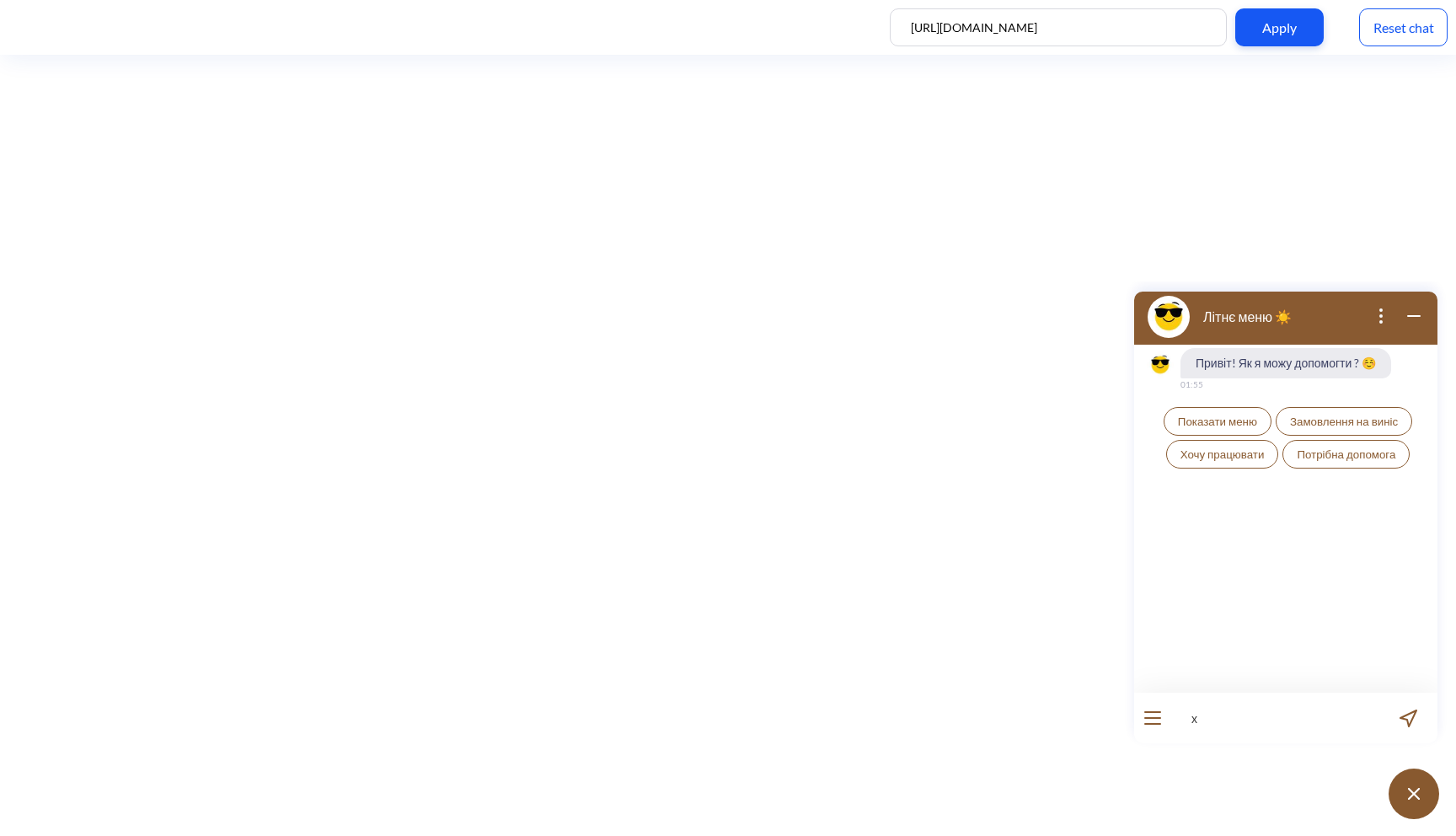
type input "х"
click at [1223, 427] on span "Показати меню" at bounding box center [1218, 421] width 79 height 14
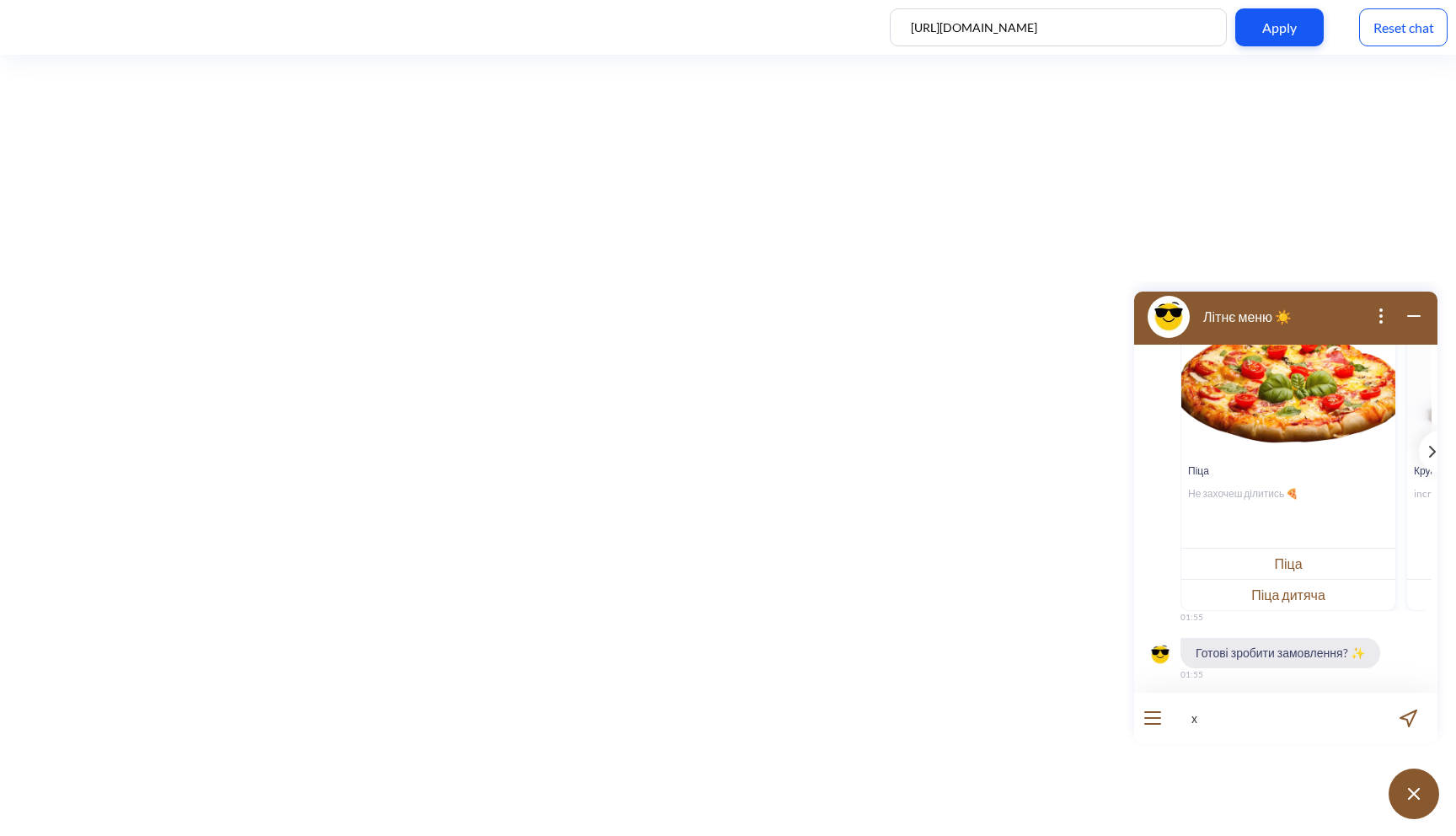
scroll to position [255, 0]
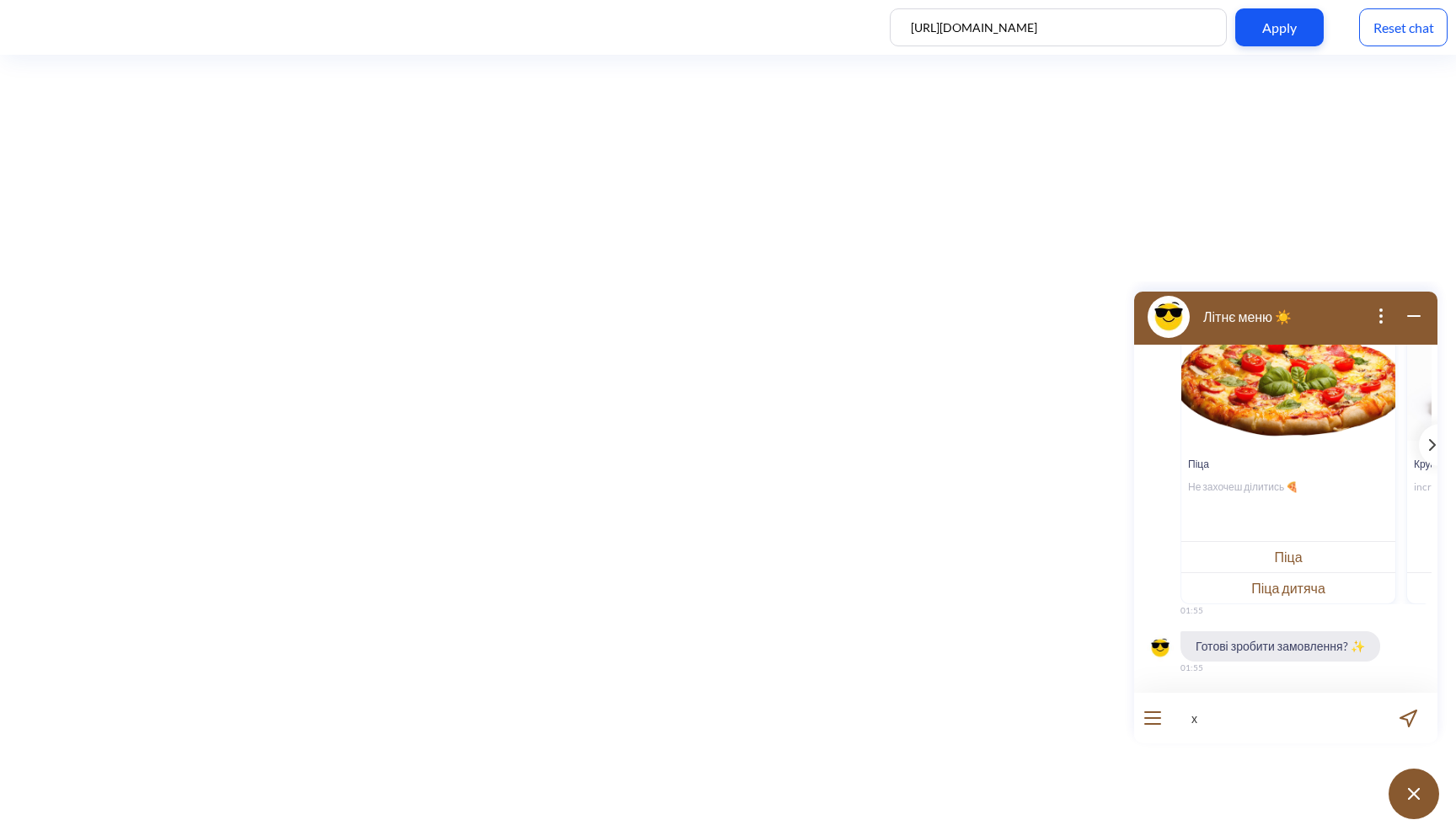
click at [1242, 724] on input "х" at bounding box center [1275, 717] width 209 height 50
type input "хочу замовити піцу цезар"
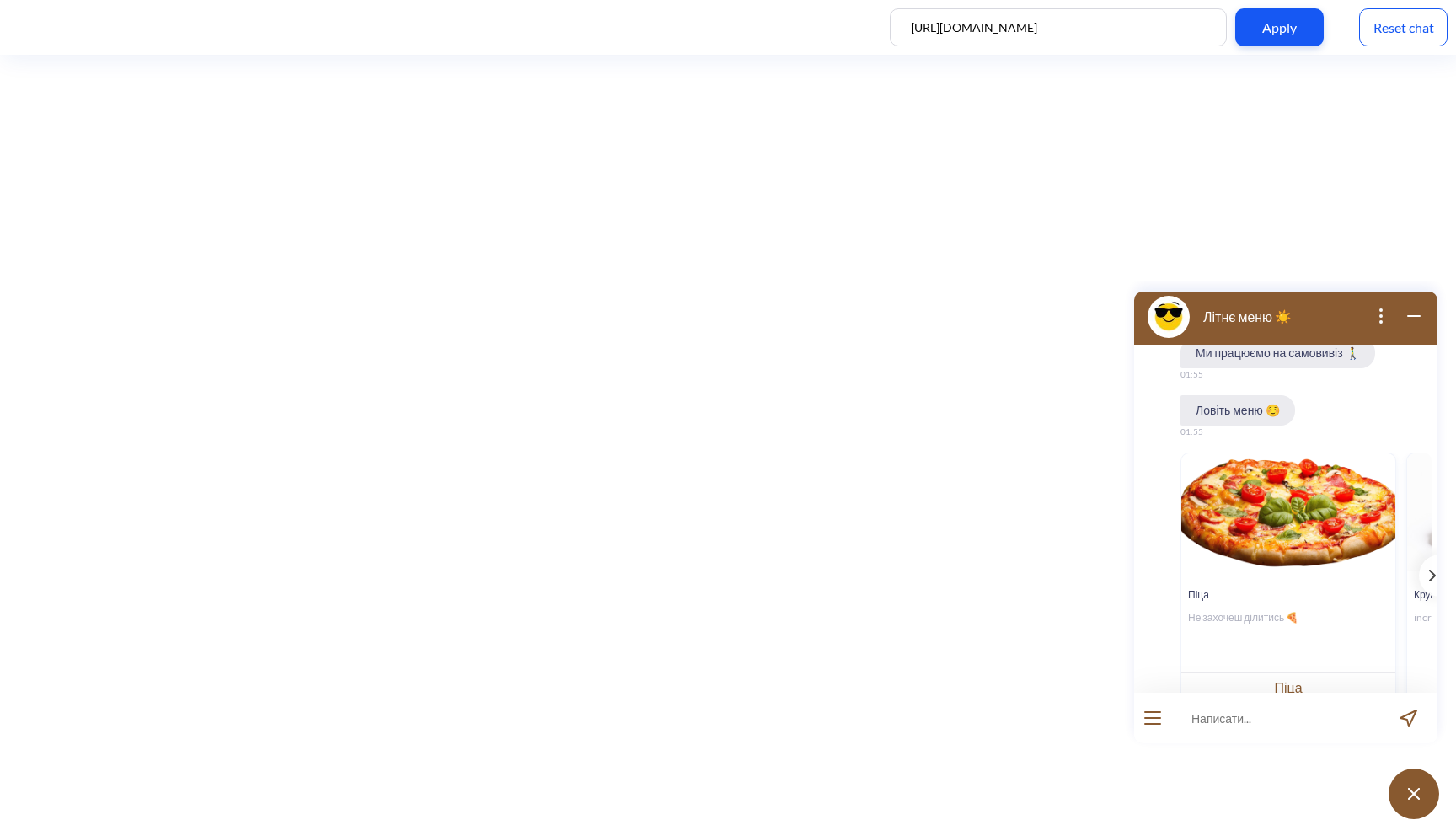
scroll to position [794, 0]
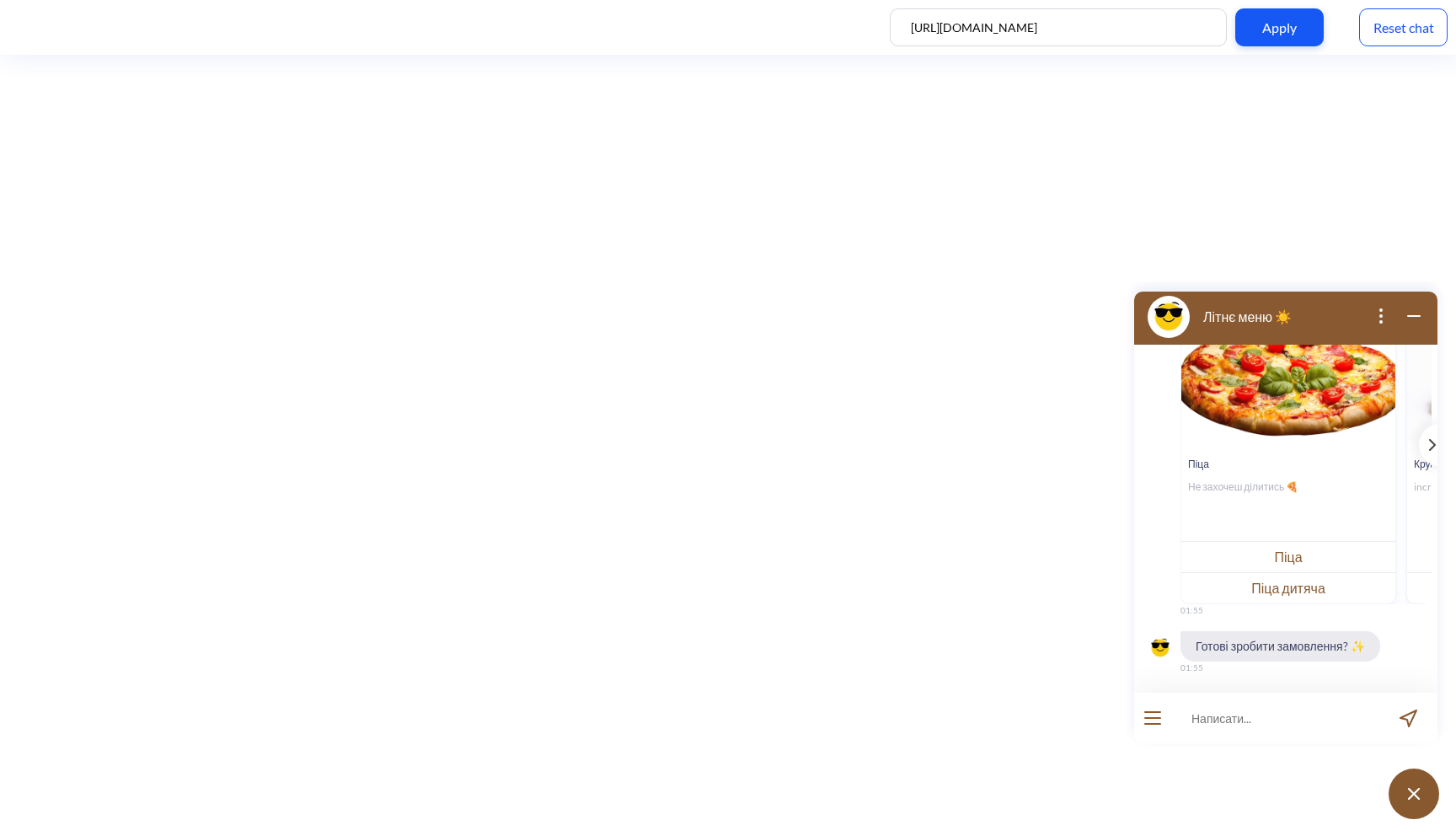
click at [1266, 713] on input at bounding box center [1275, 717] width 209 height 50
type input "так, піцу цезпр"
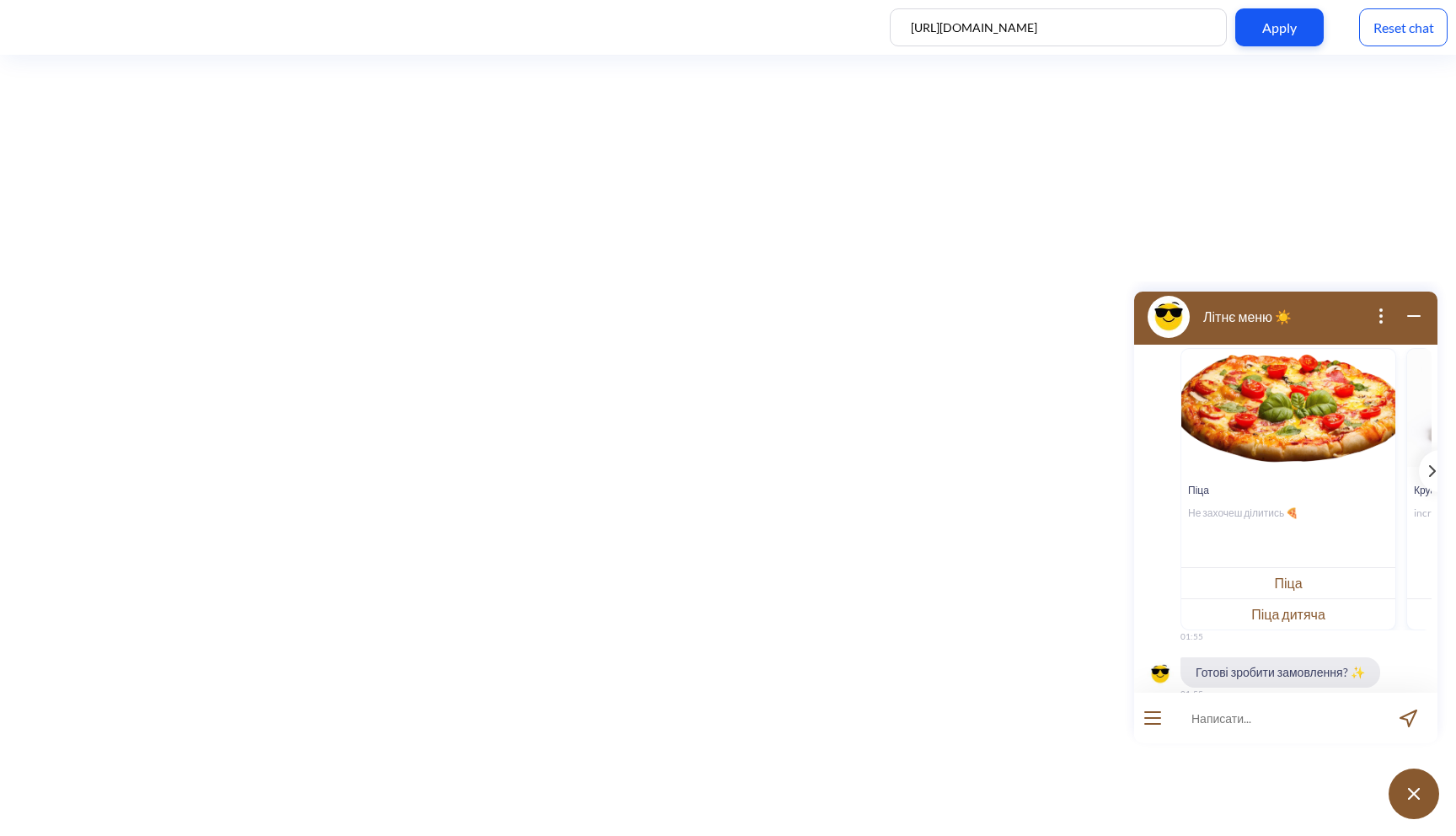
scroll to position [1331, 0]
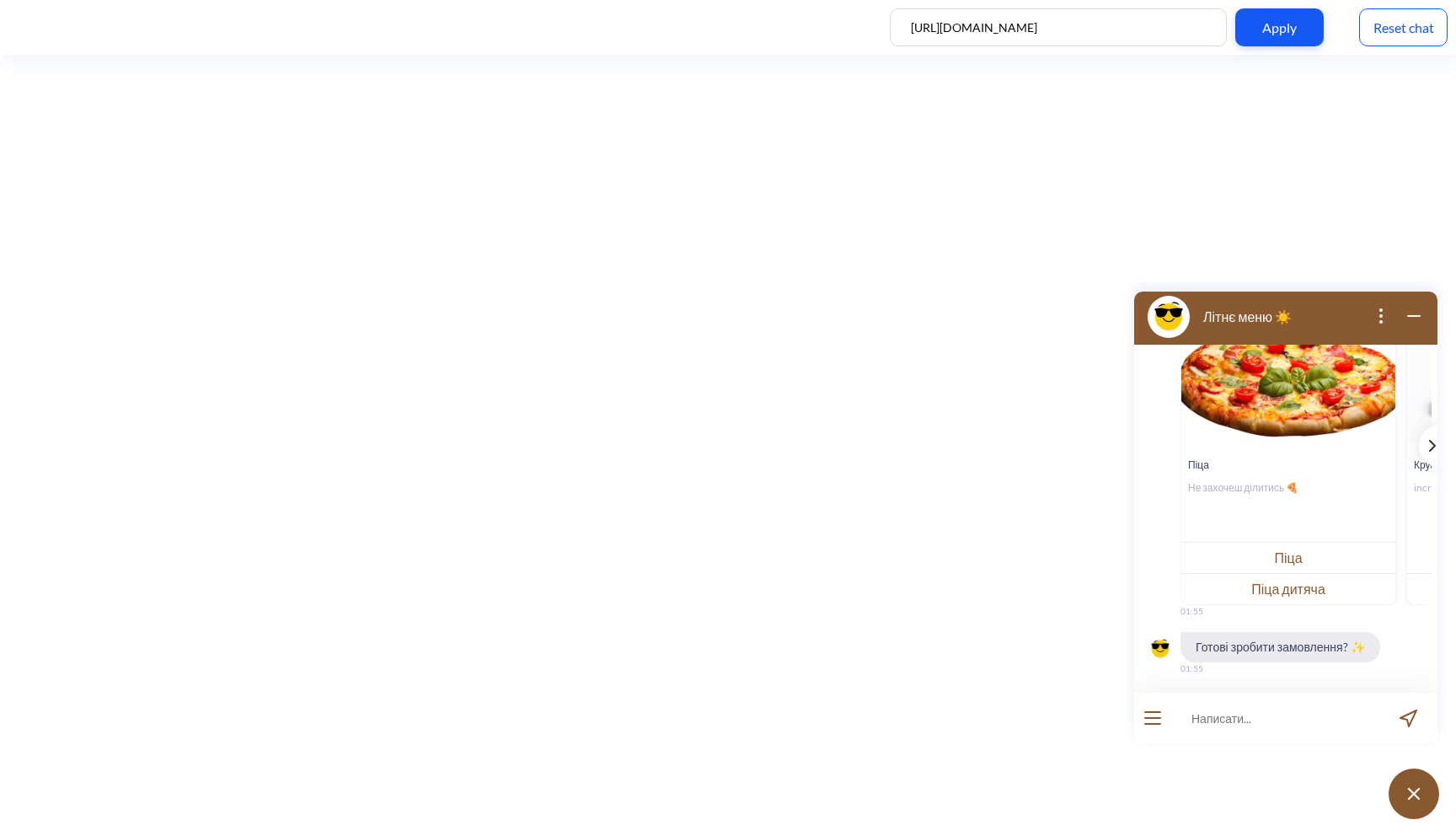
click at [1422, 454] on div "template message" at bounding box center [1429, 446] width 21 height 42
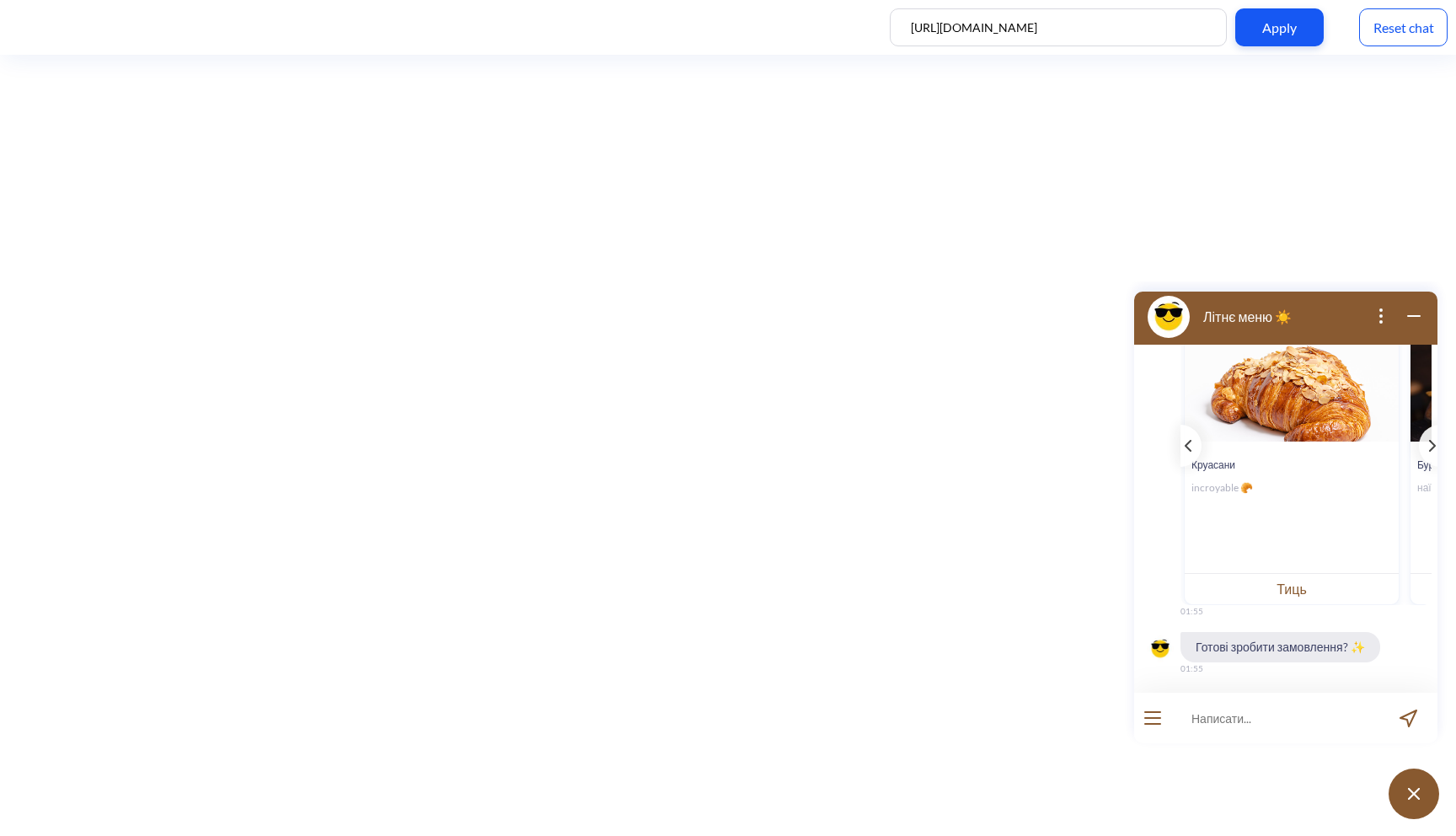
scroll to position [0, 224]
click at [1302, 600] on button "Тиць" at bounding box center [1290, 588] width 214 height 31
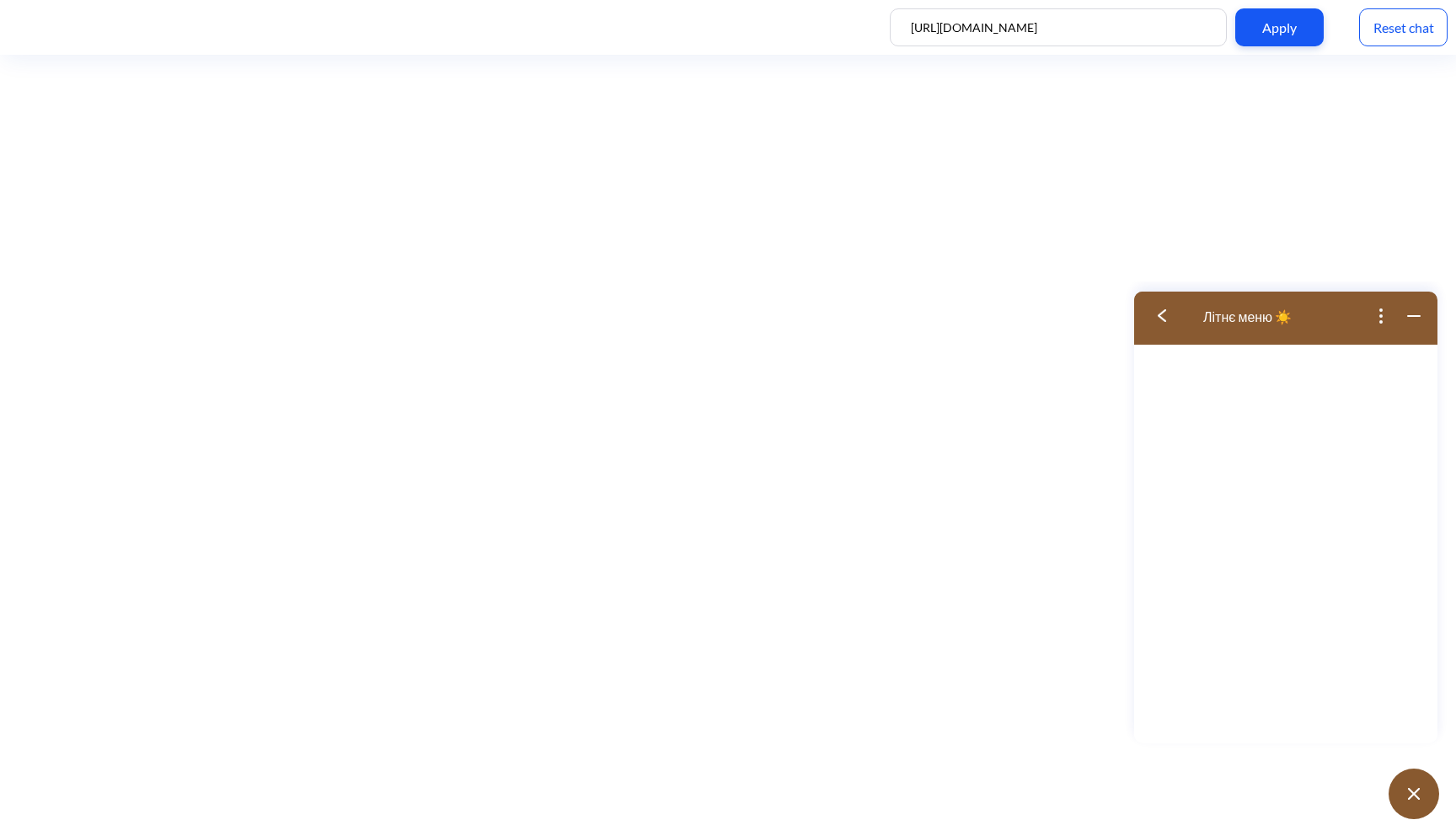
click at [1170, 320] on button at bounding box center [1167, 316] width 68 height 55
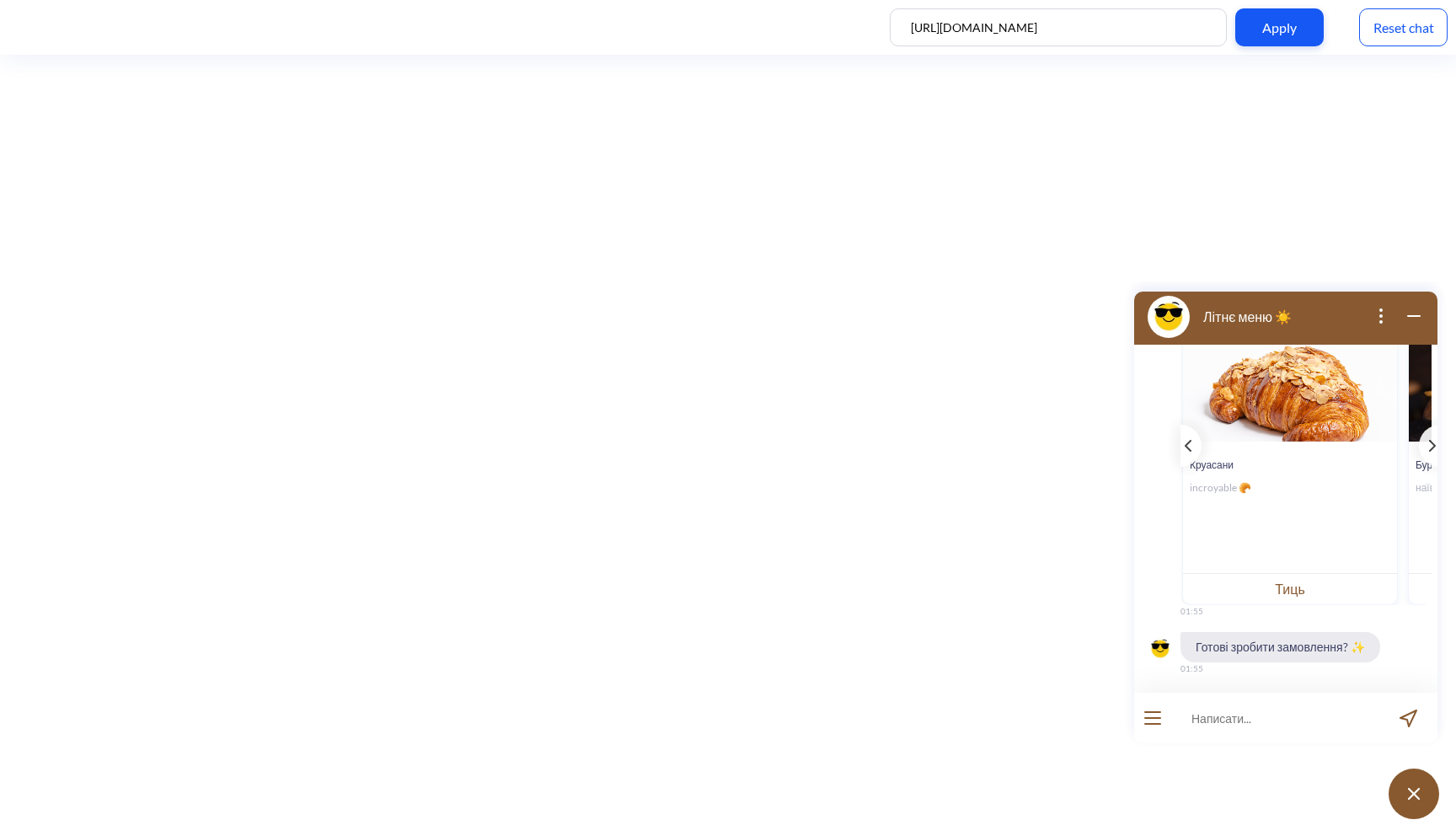
click at [1258, 719] on input at bounding box center [1275, 717] width 209 height 50
type input "хочу піцу [PERSON_NAME]"
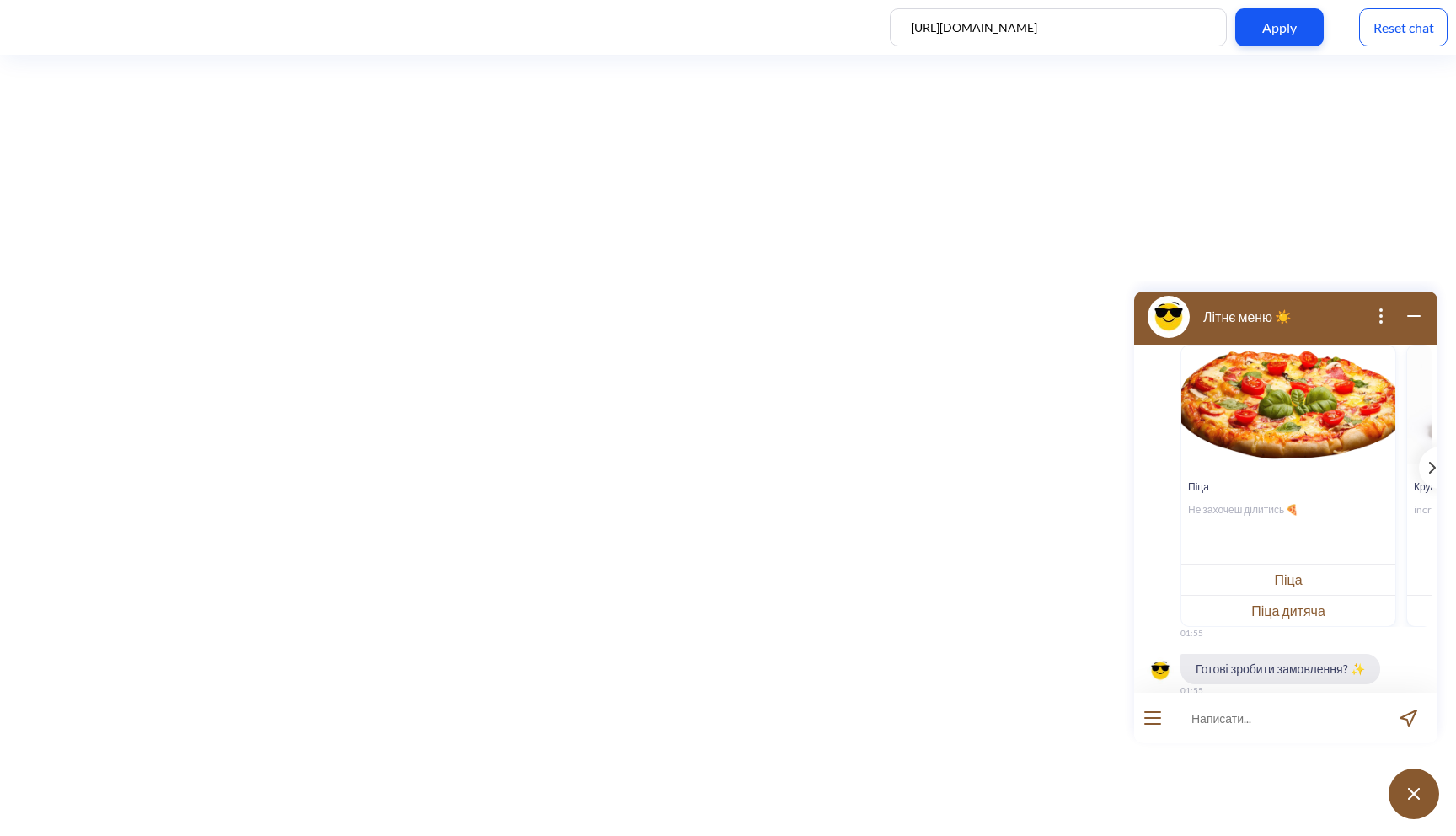
scroll to position [1869, 0]
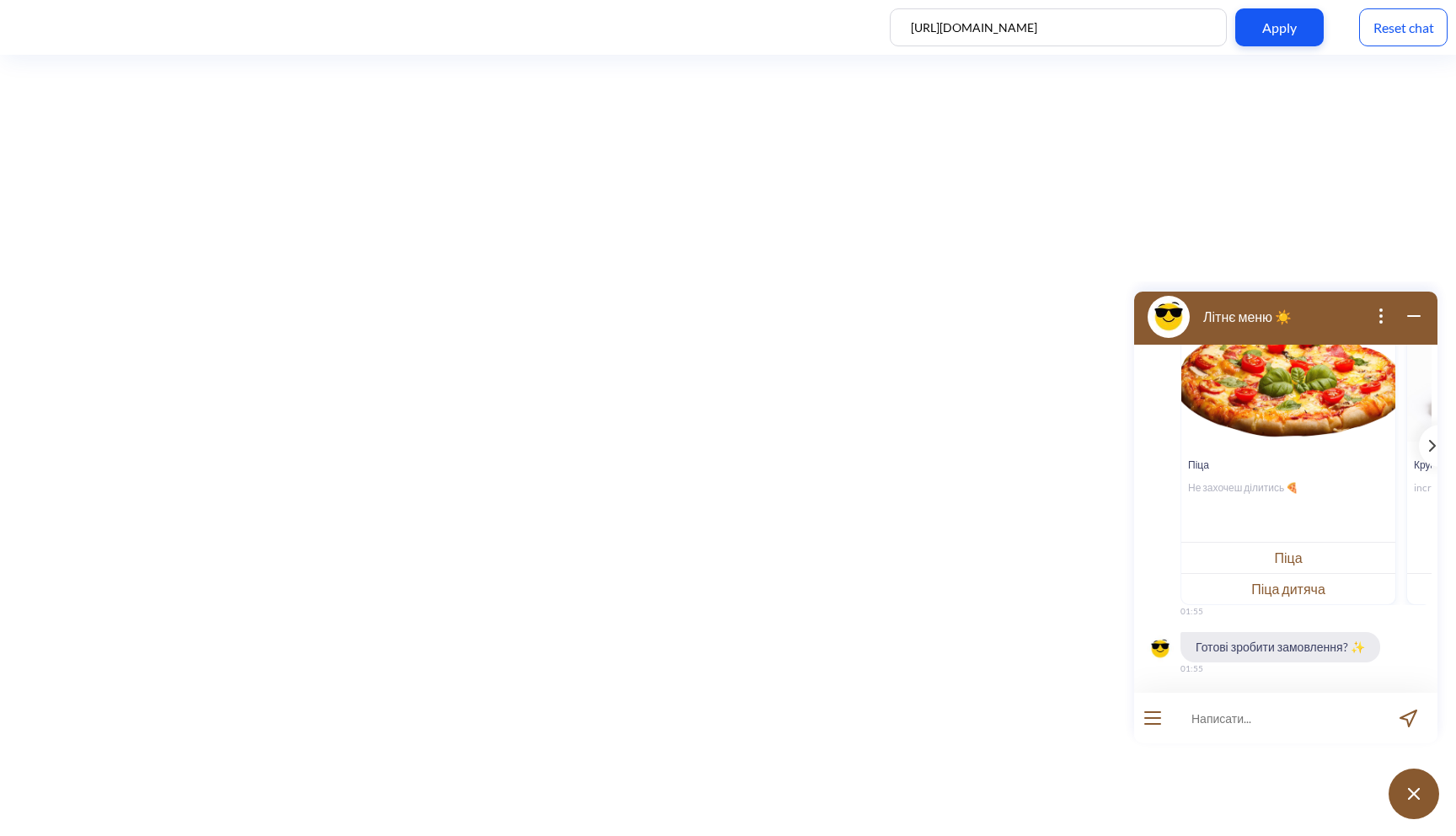
type input "х"
type input "з"
type input "так"
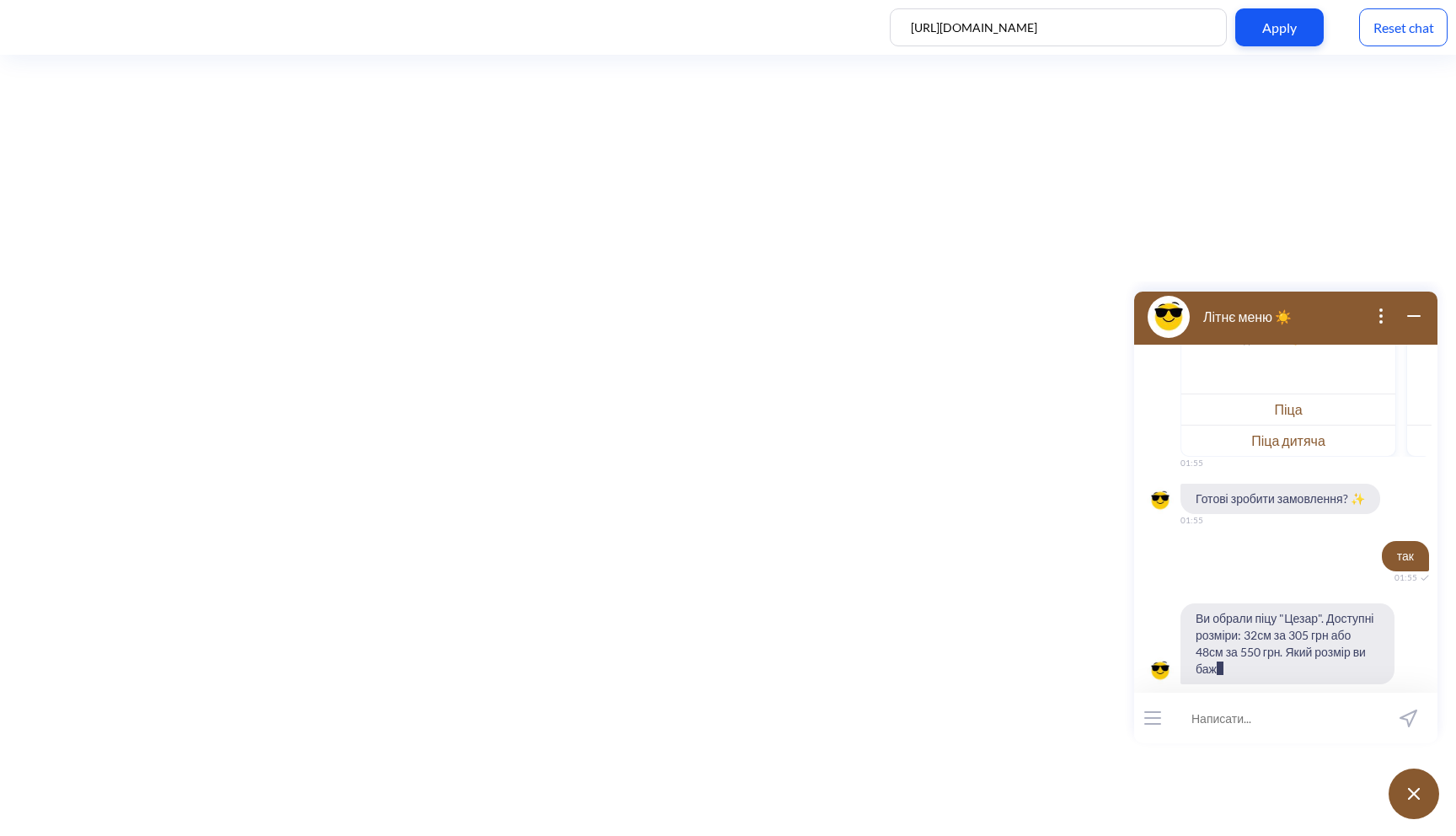
scroll to position [2034, 0]
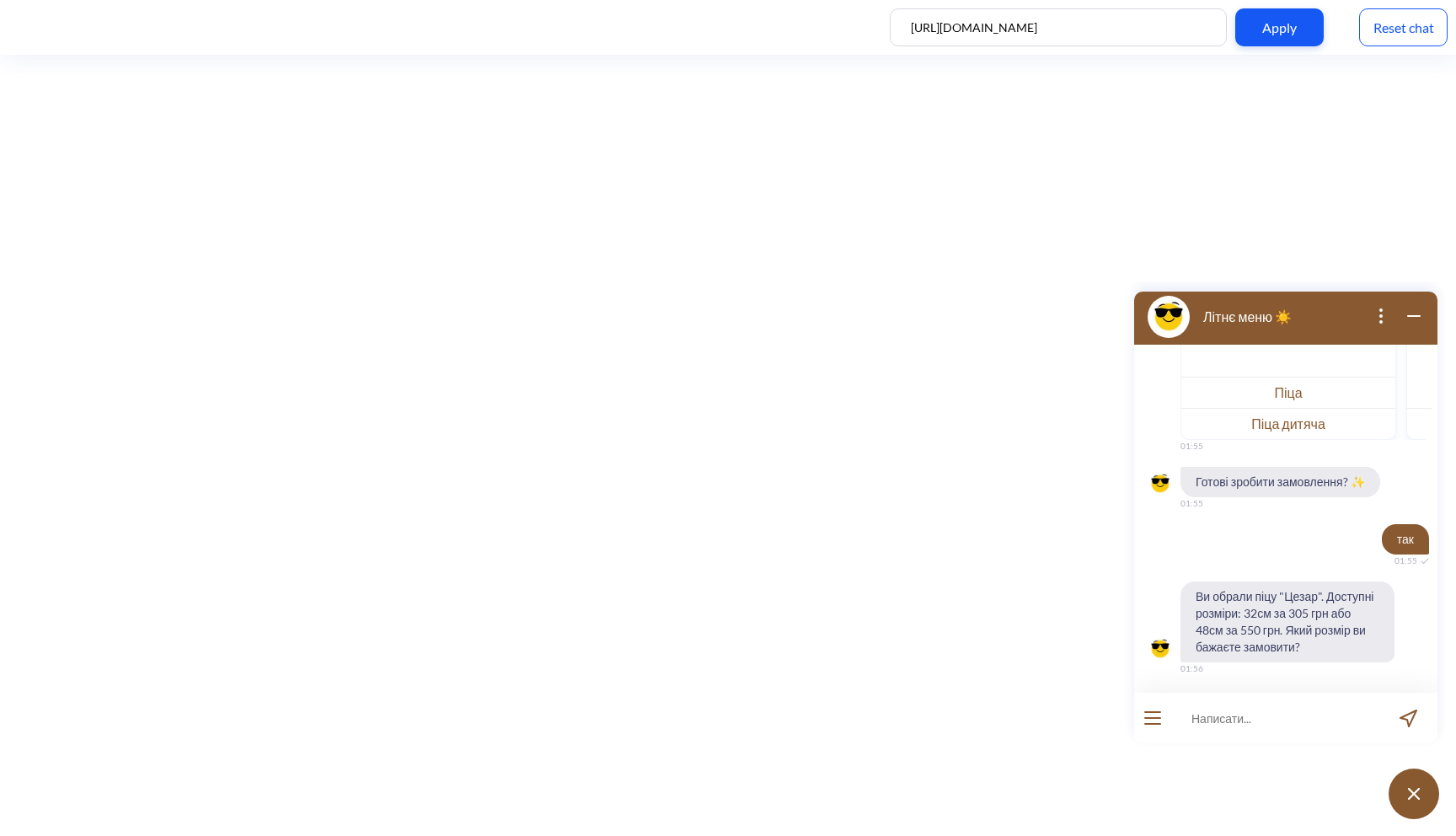
click at [1412, 14] on div "Reset chat" at bounding box center [1403, 27] width 89 height 38
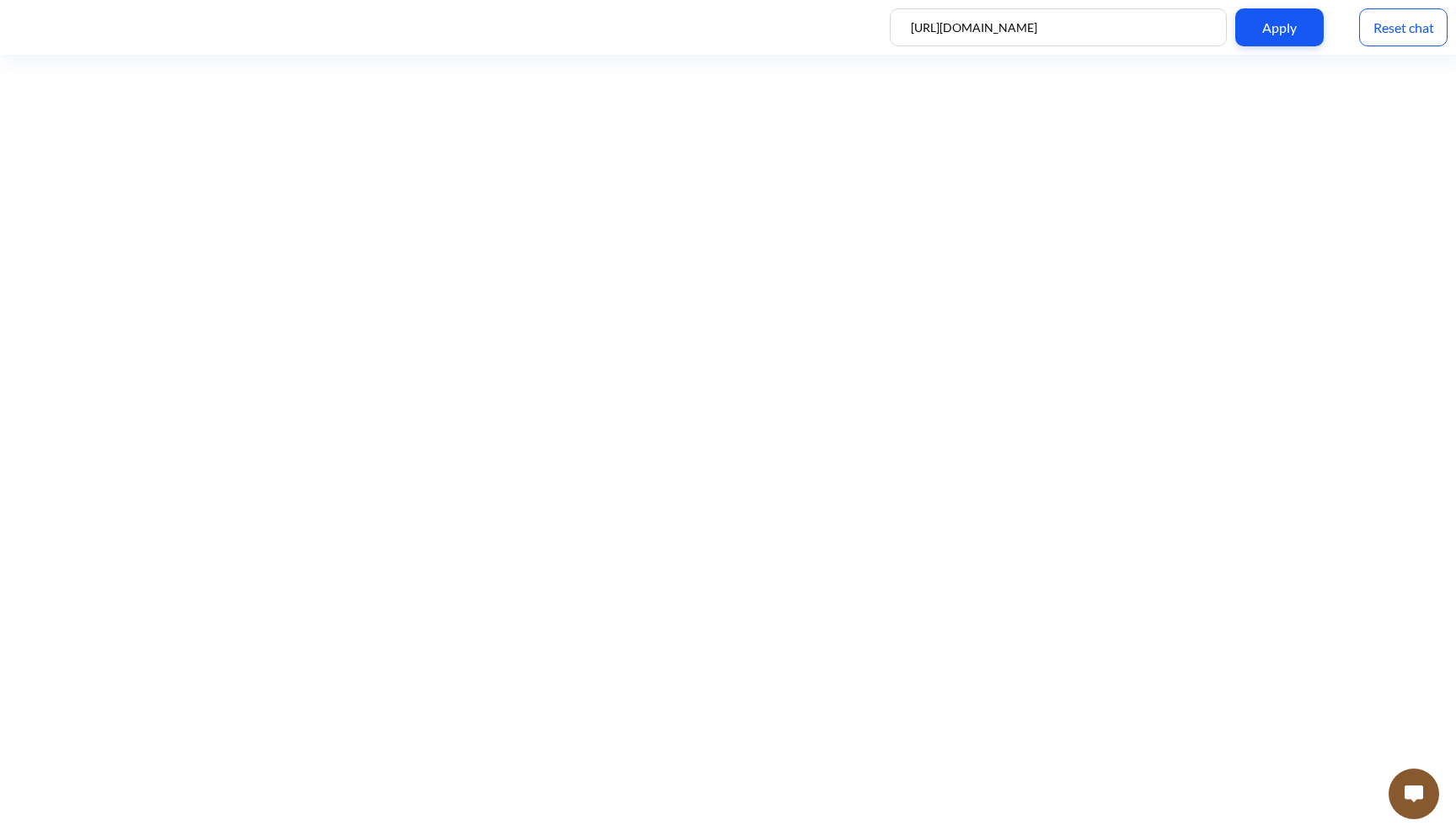
click at [1422, 796] on img at bounding box center [1414, 793] width 18 height 16
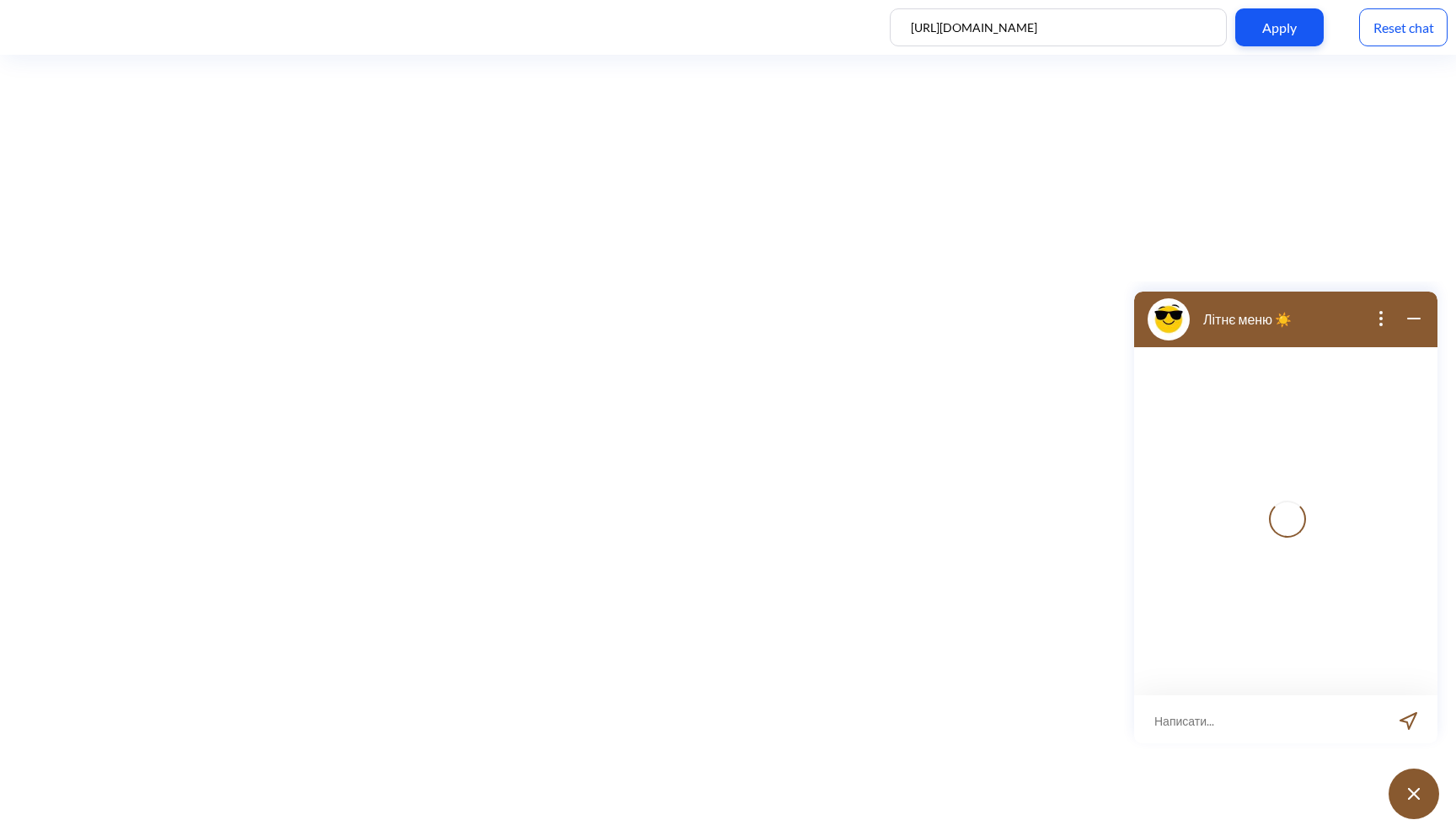
scroll to position [3, 0]
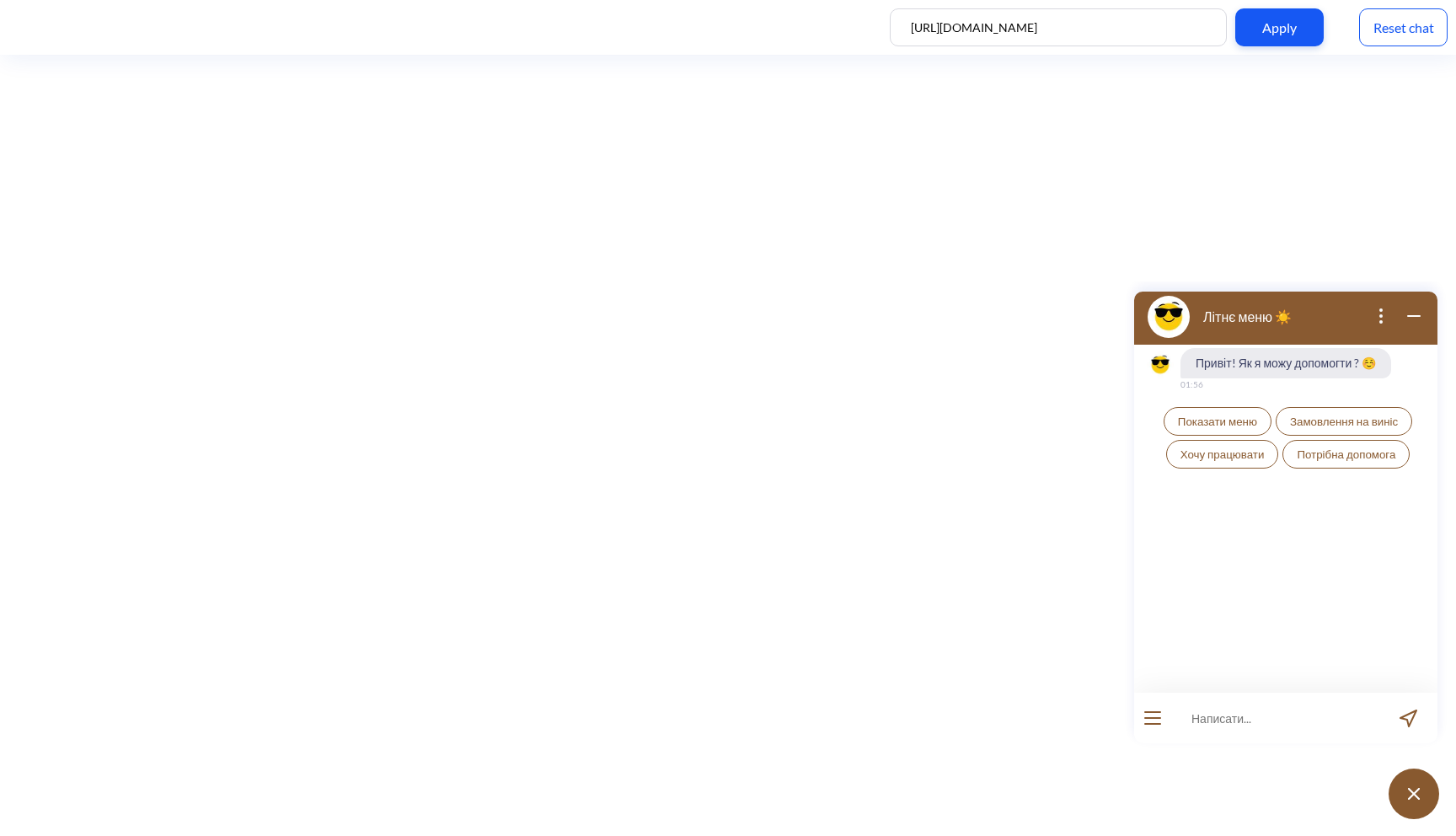
click at [1233, 411] on button "Показати меню" at bounding box center [1218, 421] width 108 height 29
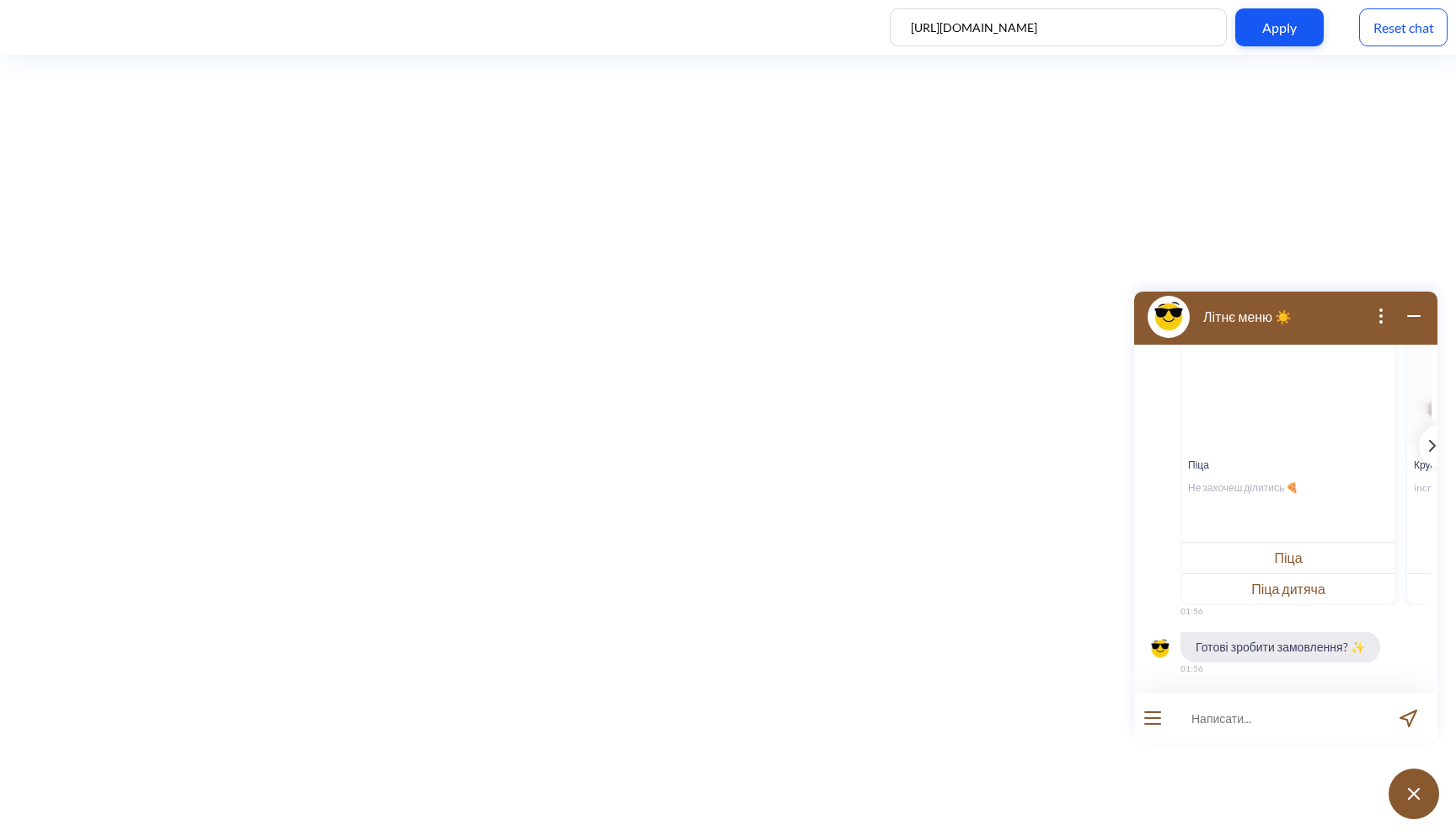
scroll to position [255, 0]
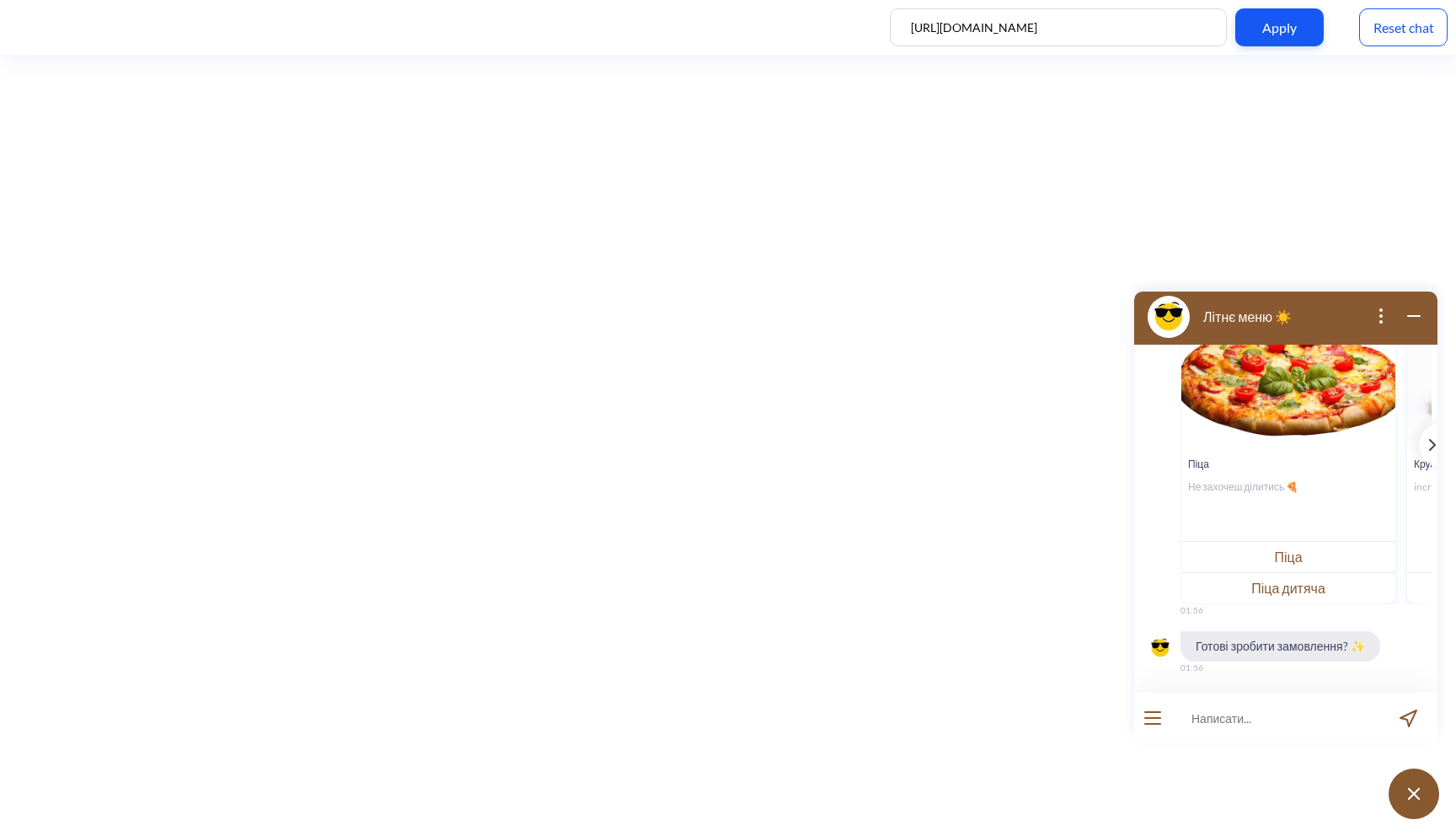
click at [1275, 568] on button "Піца" at bounding box center [1288, 556] width 214 height 31
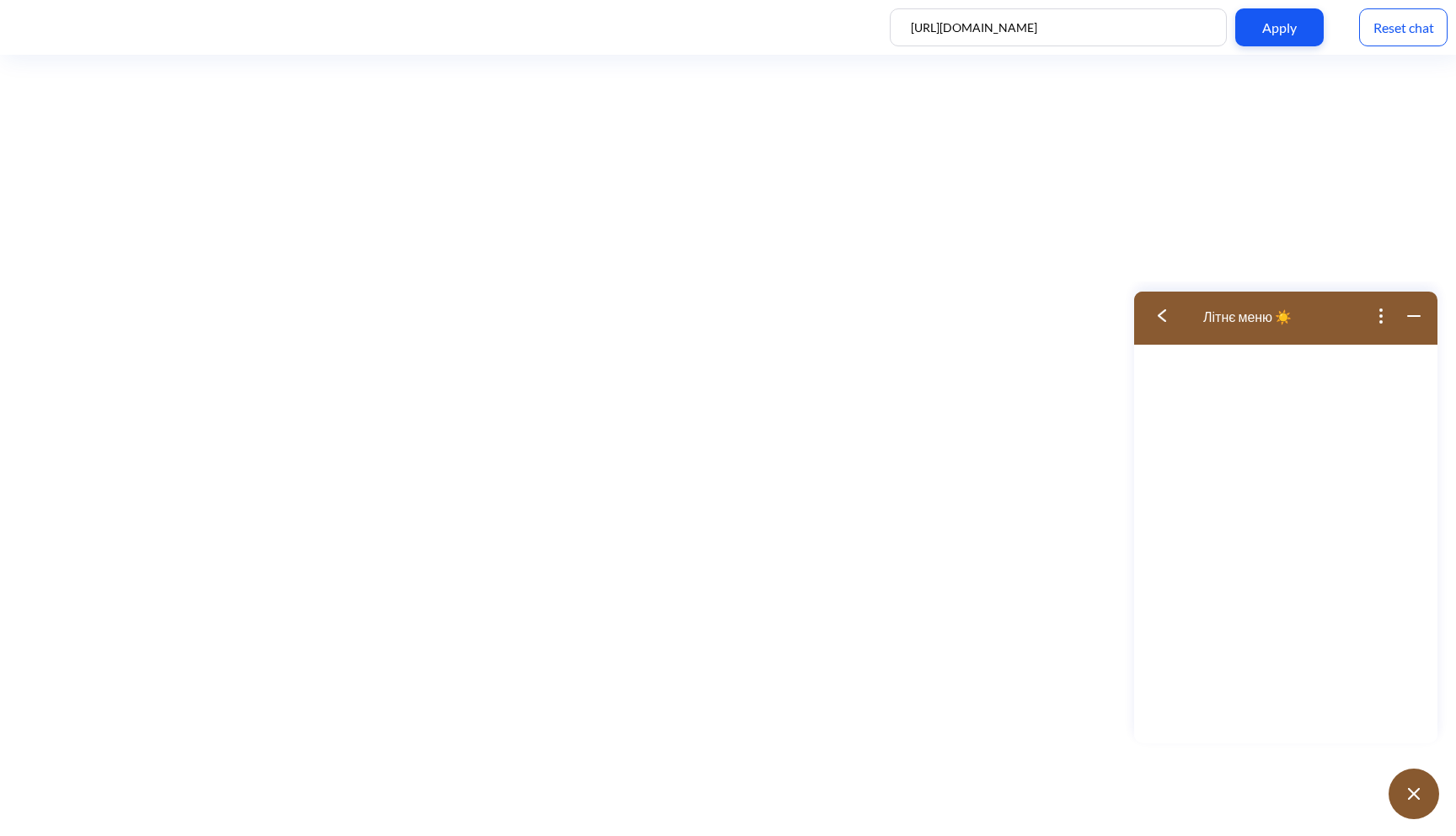
click at [1168, 307] on button at bounding box center [1167, 316] width 68 height 55
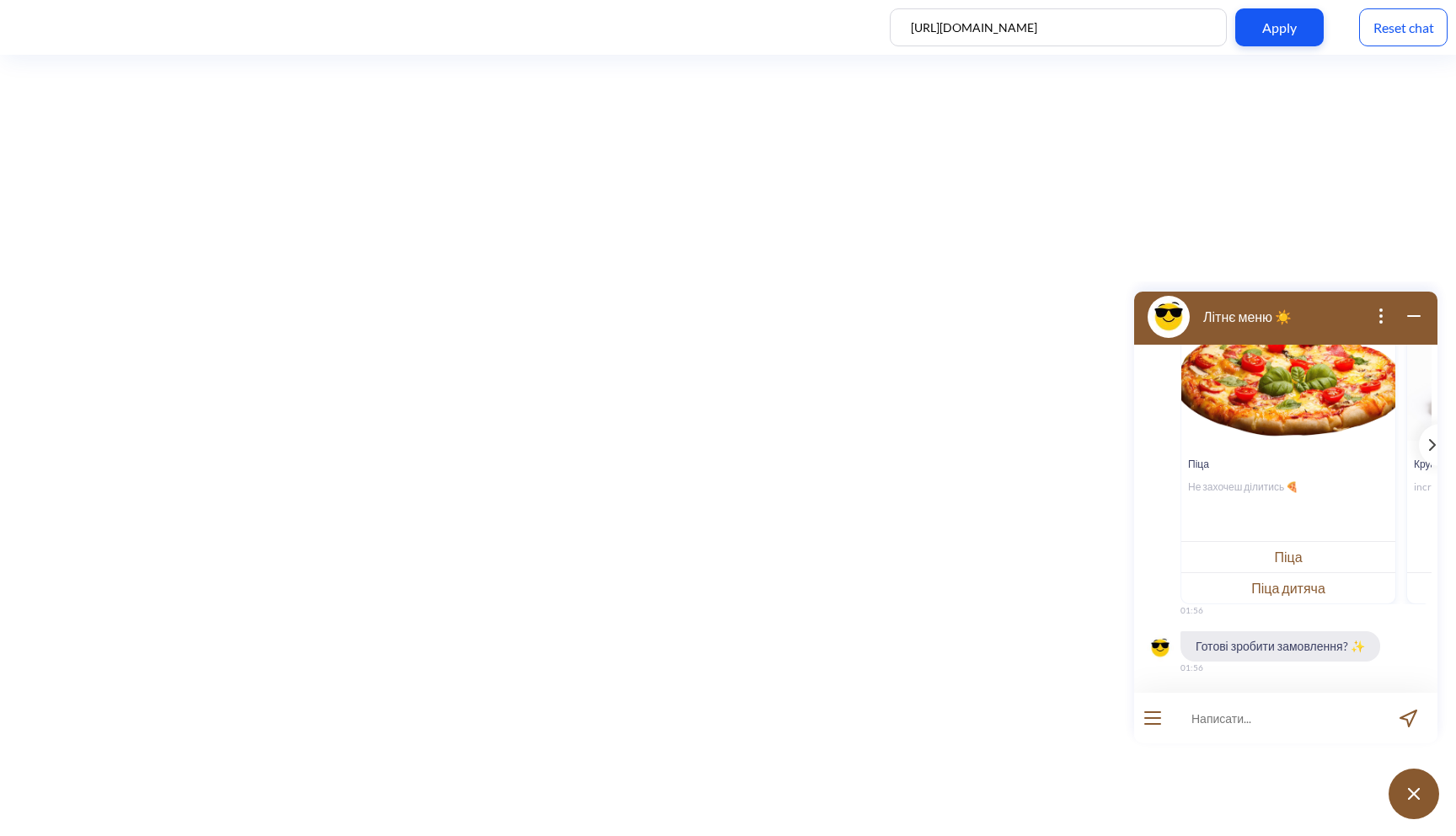
click at [1246, 708] on input at bounding box center [1275, 717] width 209 height 50
type input "так"
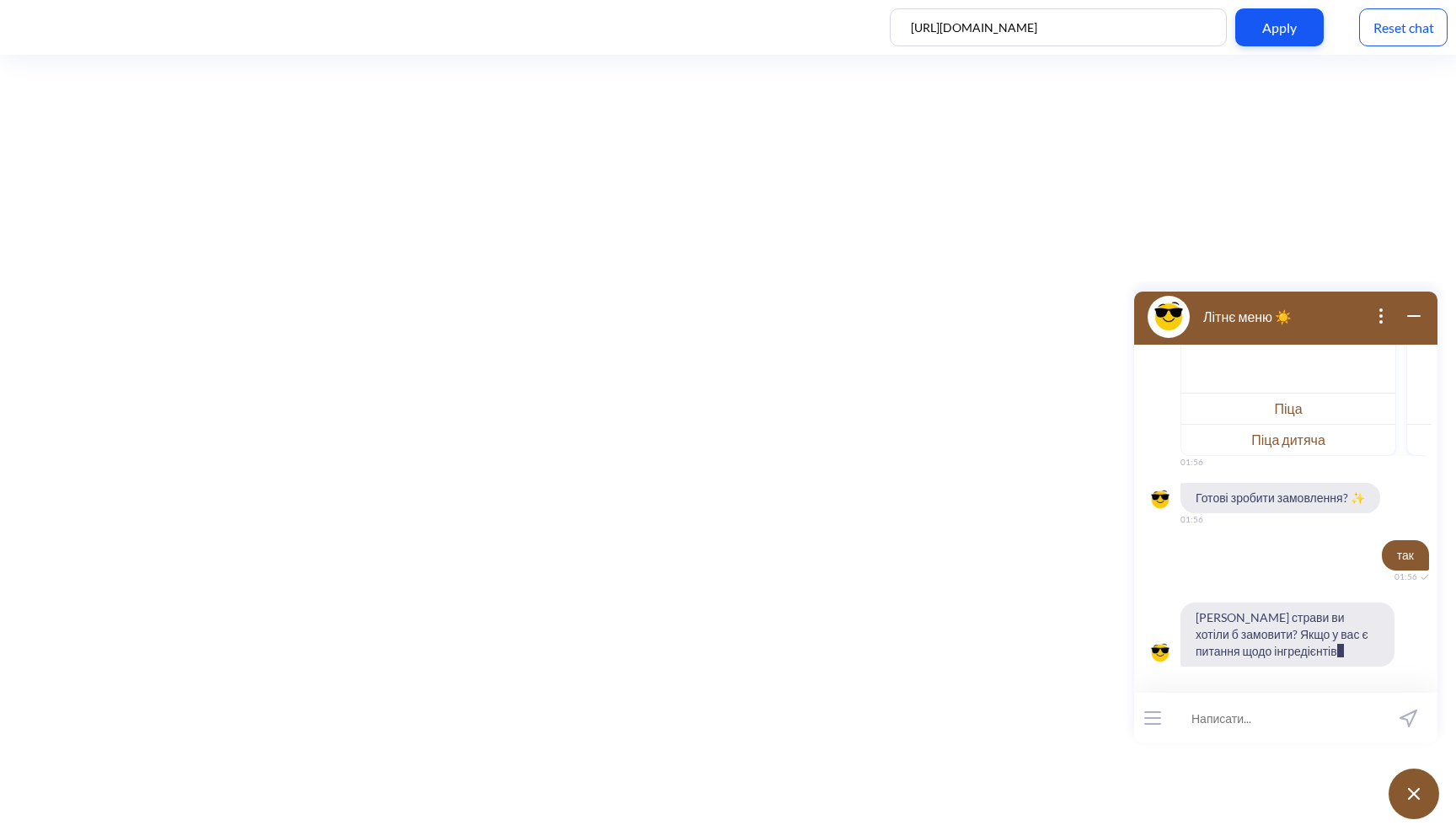
scroll to position [420, 0]
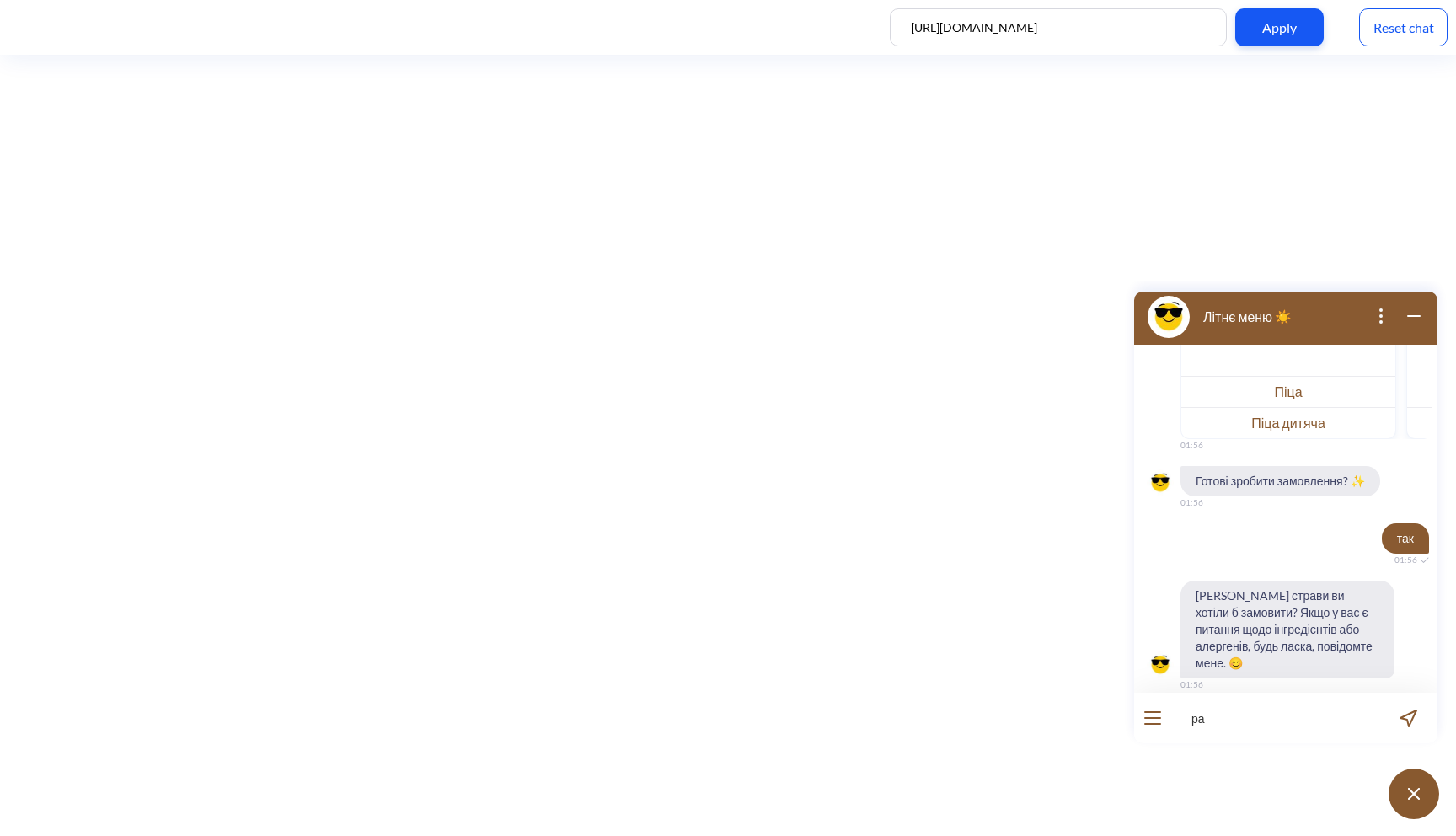
type input "р"
type input "піцу цераз"
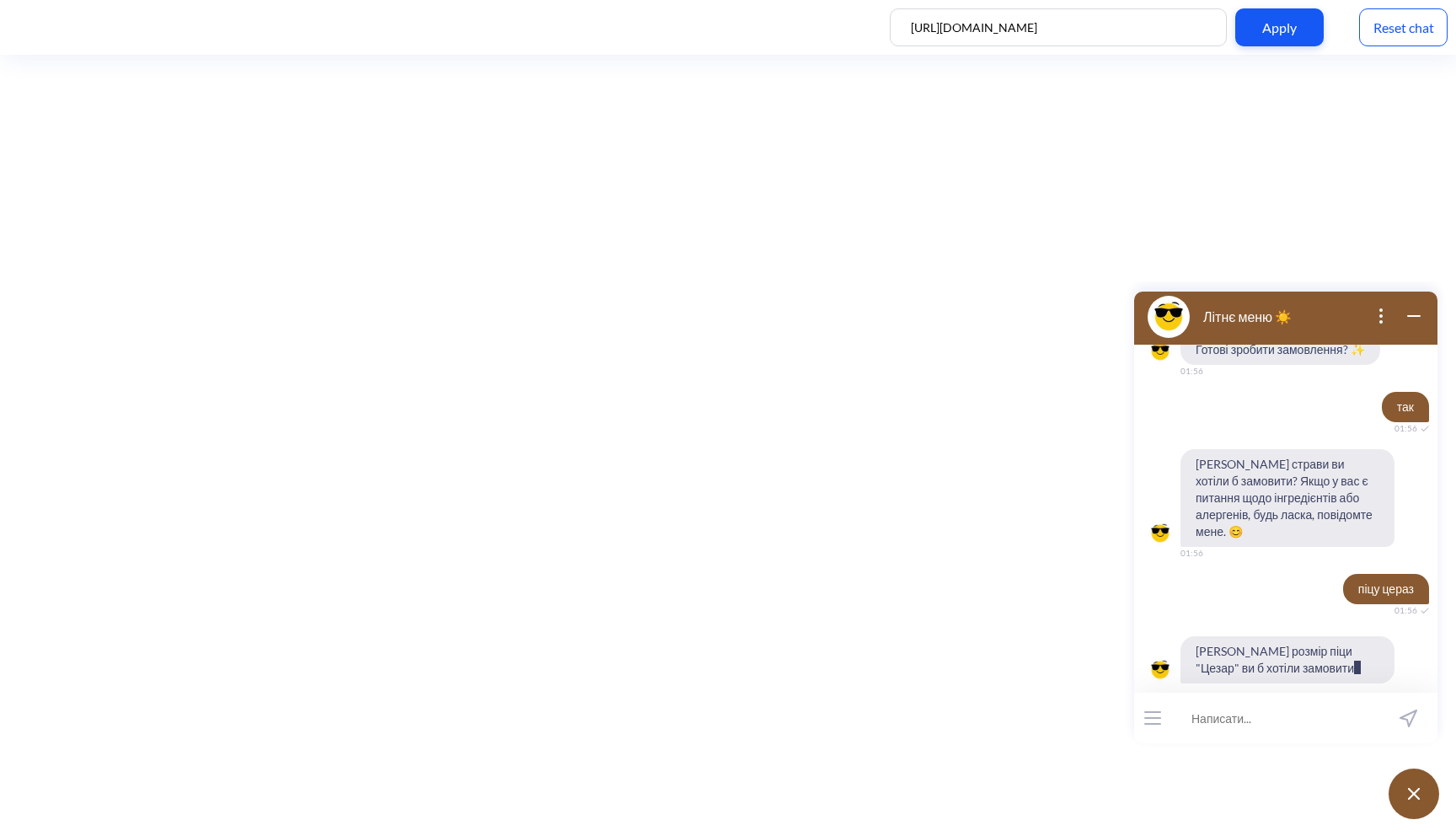
scroll to position [569, 0]
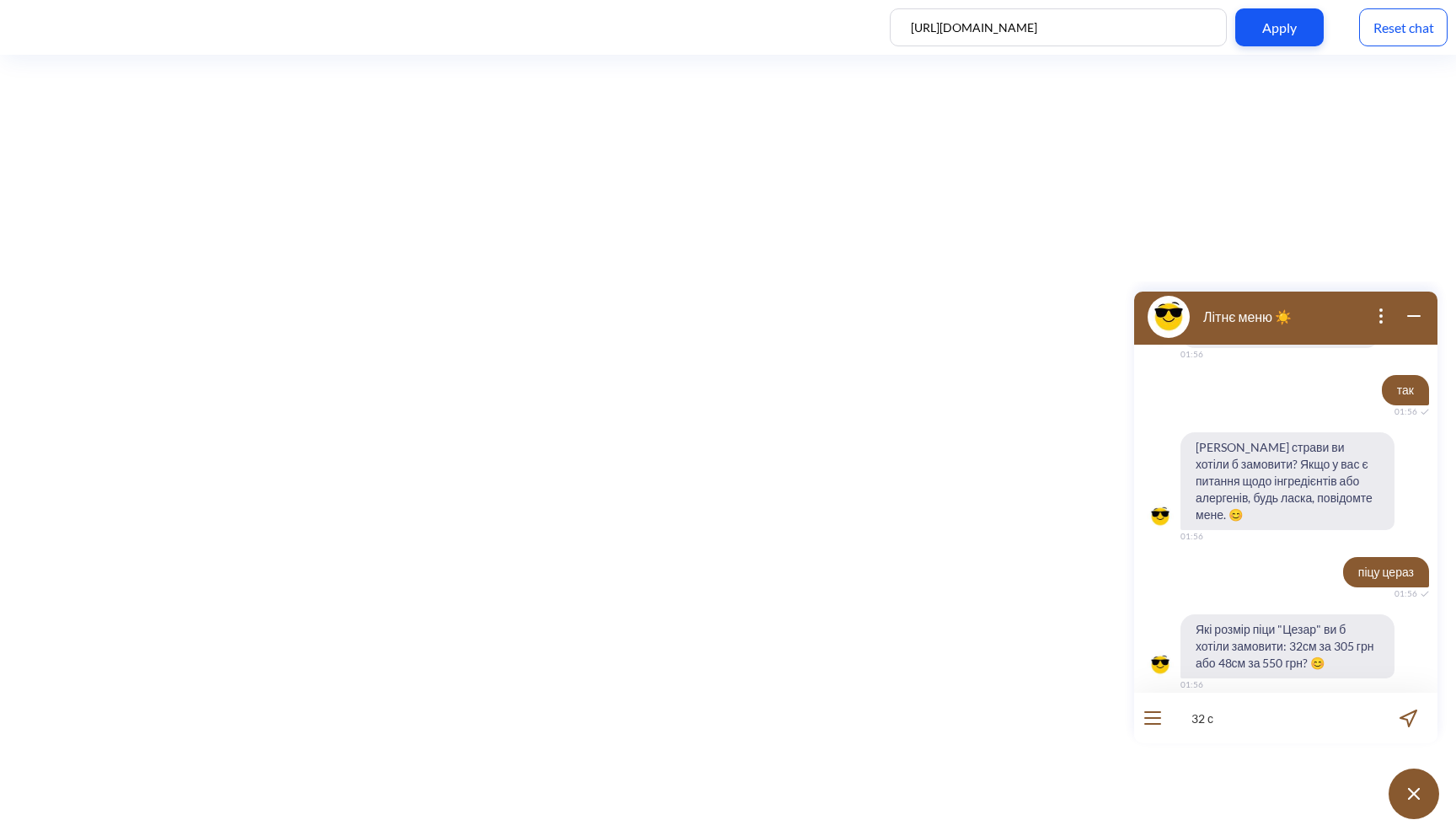
type input "32 см"
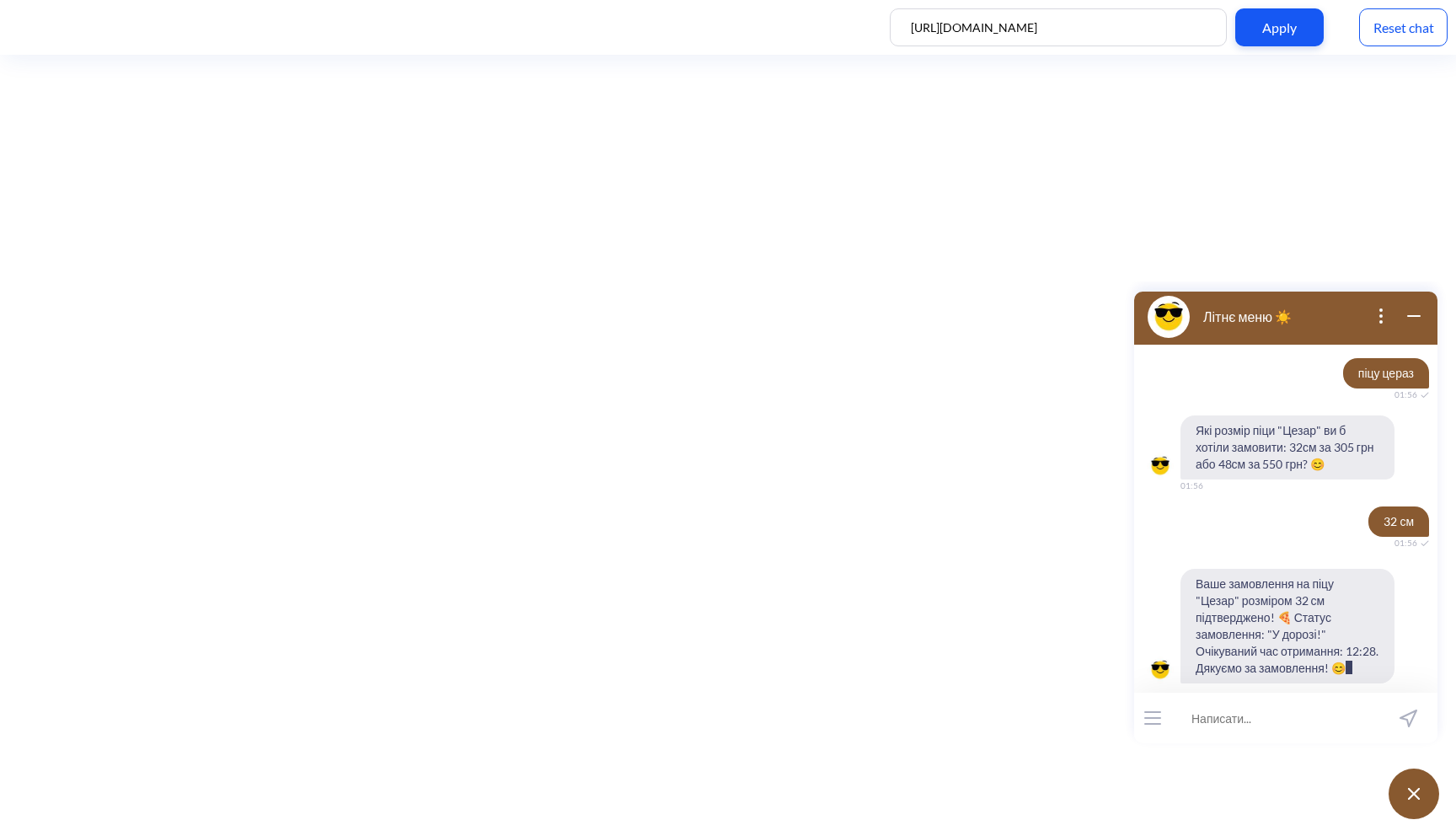
scroll to position [784, 0]
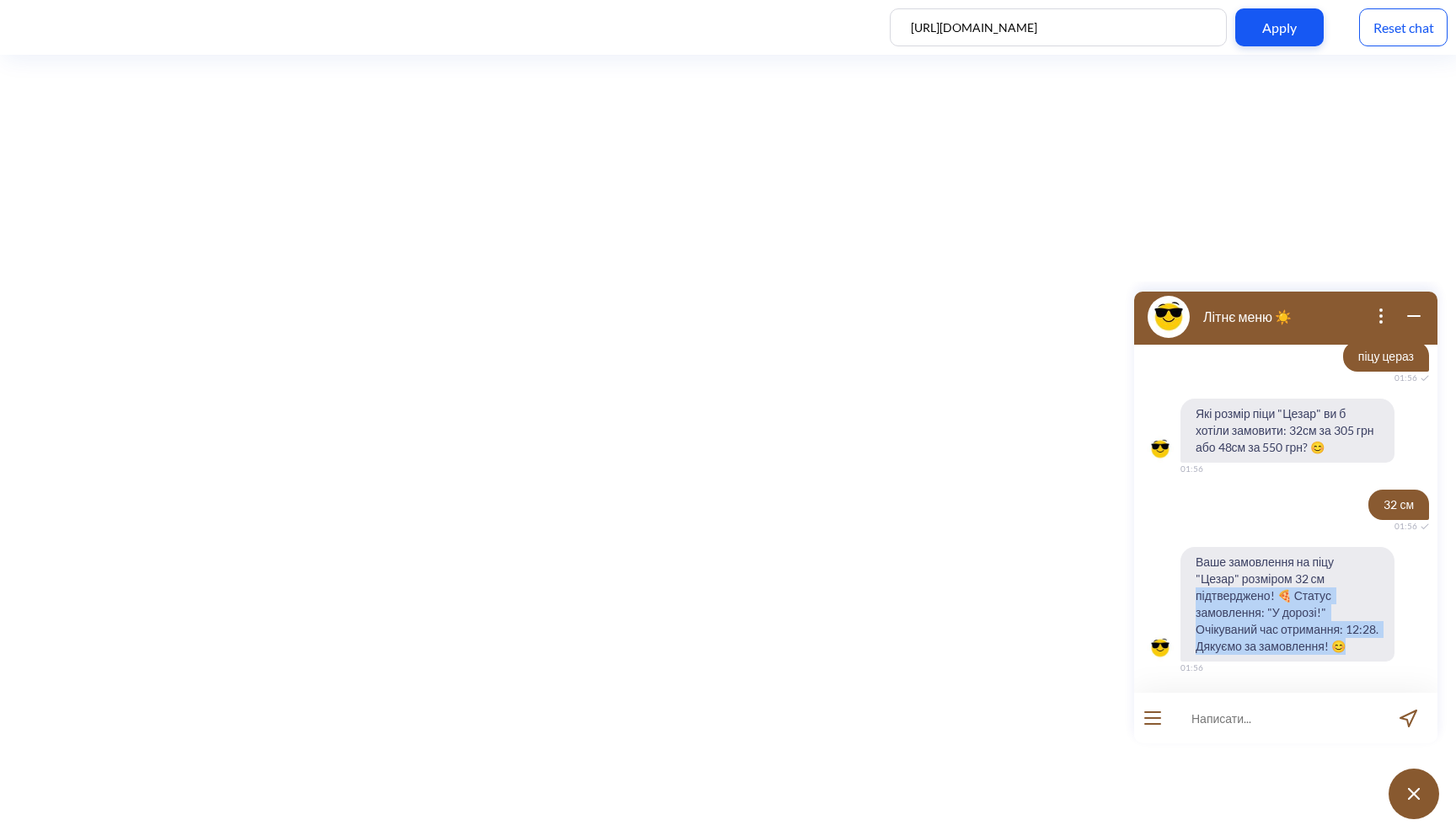
drag, startPoint x: 1245, startPoint y: 646, endPoint x: 1197, endPoint y: 584, distance: 78.4
click at [1197, 584] on span "Ваше замовлення на піцу "Цезар" розміром 32 см підтверджено! 🍕 Статус замовленн…" at bounding box center [1287, 603] width 214 height 115
click at [1281, 628] on span "Ваше замовлення на піцу "Цезар" розміром 32 см підтверджено! 🍕 Статус замовленн…" at bounding box center [1287, 603] width 214 height 115
drag, startPoint x: 1273, startPoint y: 596, endPoint x: 1347, endPoint y: 597, distance: 74.0
click at [1347, 597] on span "Ваше замовлення на піцу "Цезар" розміром 32 см підтверджено! 🍕 Статус замовленн…" at bounding box center [1287, 603] width 214 height 115
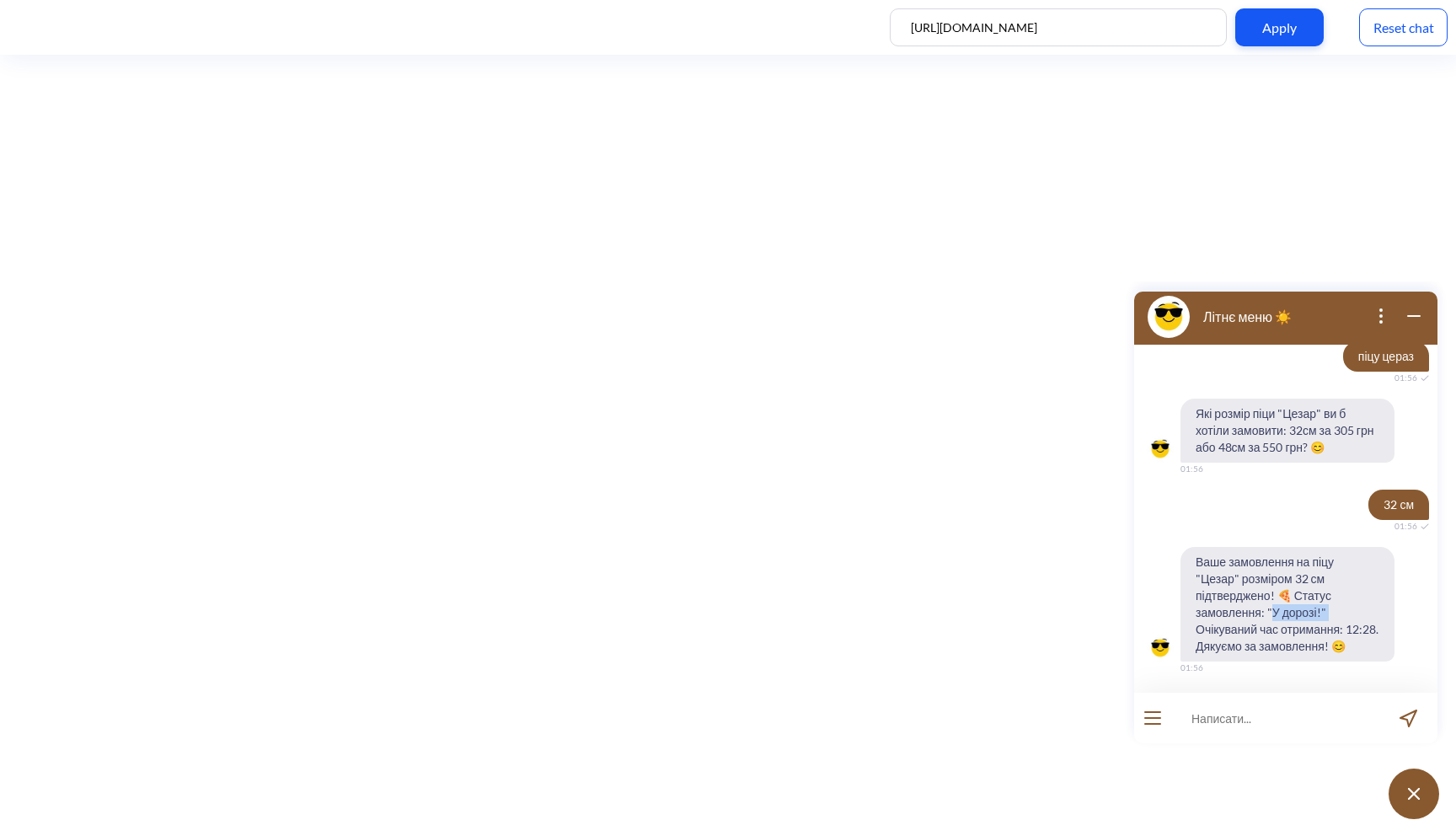
click at [1297, 631] on span "Ваше замовлення на піцу "Цезар" розміром 32 см підтверджено! 🍕 Статус замовленн…" at bounding box center [1287, 603] width 214 height 115
drag, startPoint x: 1233, startPoint y: 632, endPoint x: 1200, endPoint y: 615, distance: 37.1
click at [1200, 615] on span "Ваше замовлення на піцу "Цезар" розміром 32 см підтверджено! 🍕 Статус замовленн…" at bounding box center [1287, 603] width 214 height 115
click at [1219, 627] on span "Ваше замовлення на піцу "Цезар" розміром 32 см підтверджено! 🍕 Статус замовленн…" at bounding box center [1287, 603] width 214 height 115
click at [1235, 713] on input at bounding box center [1275, 717] width 209 height 50
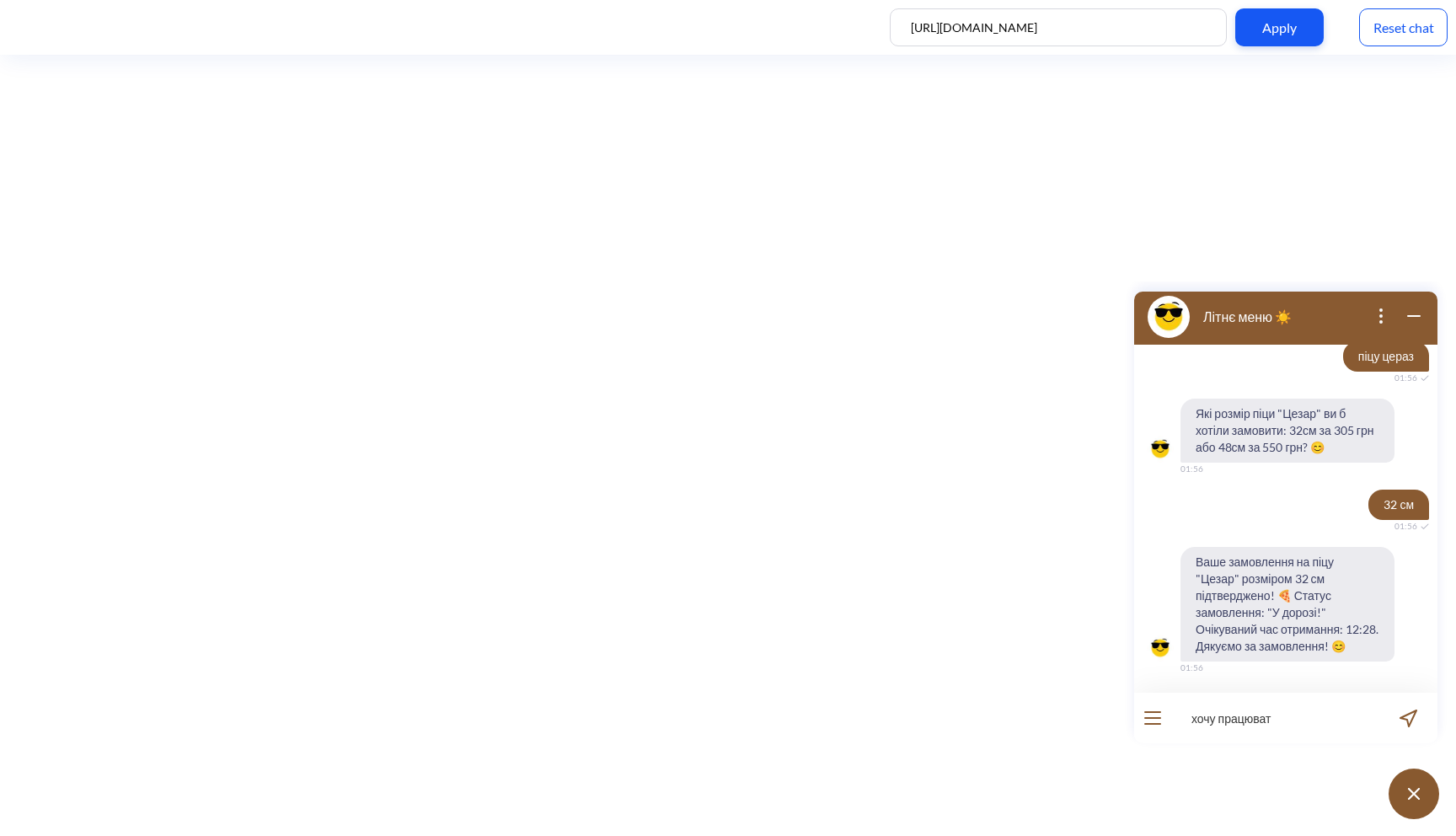
type input "хочу працювати"
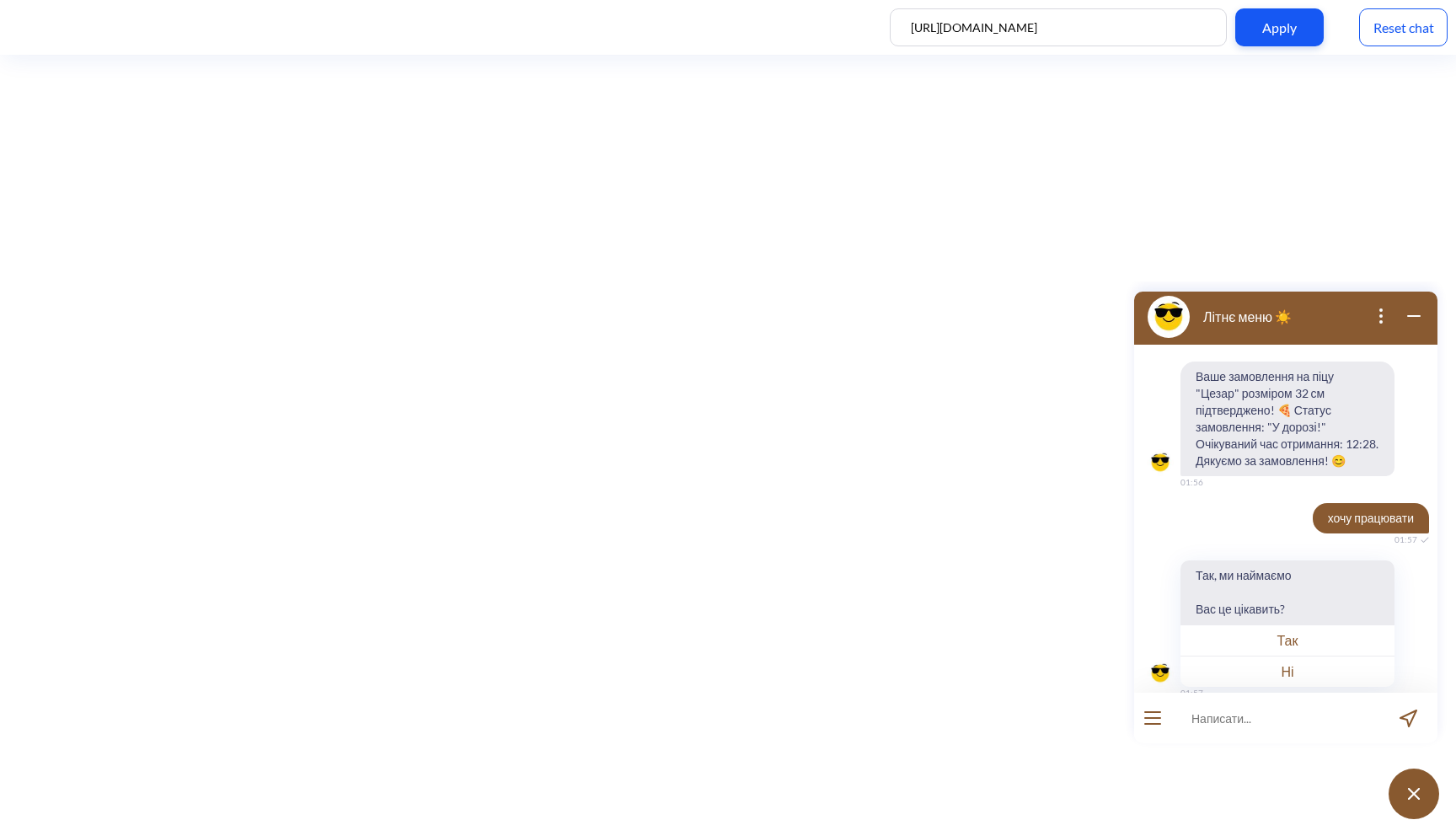
scroll to position [994, 0]
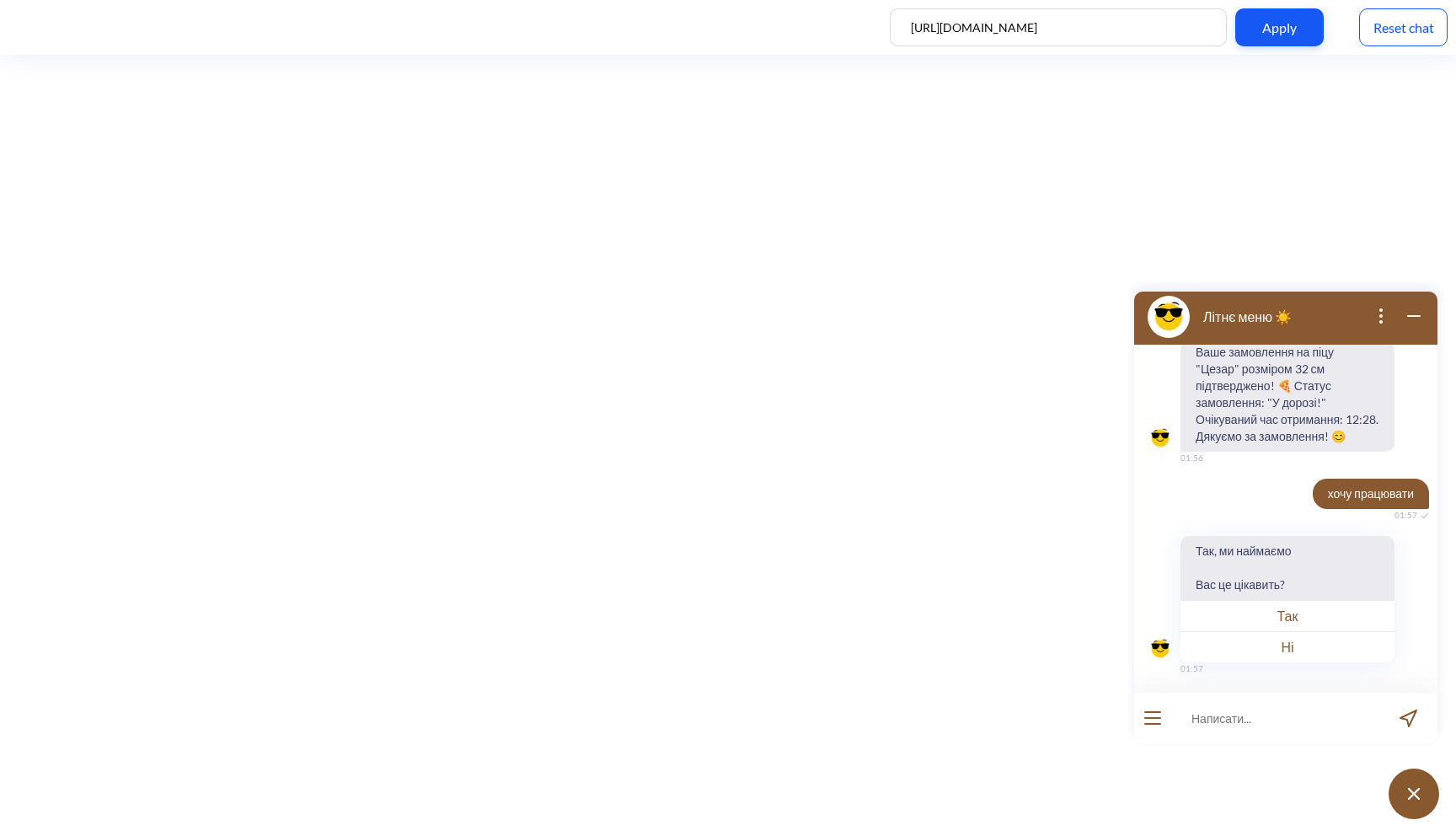
click at [1305, 625] on button "Так" at bounding box center [1287, 615] width 214 height 31
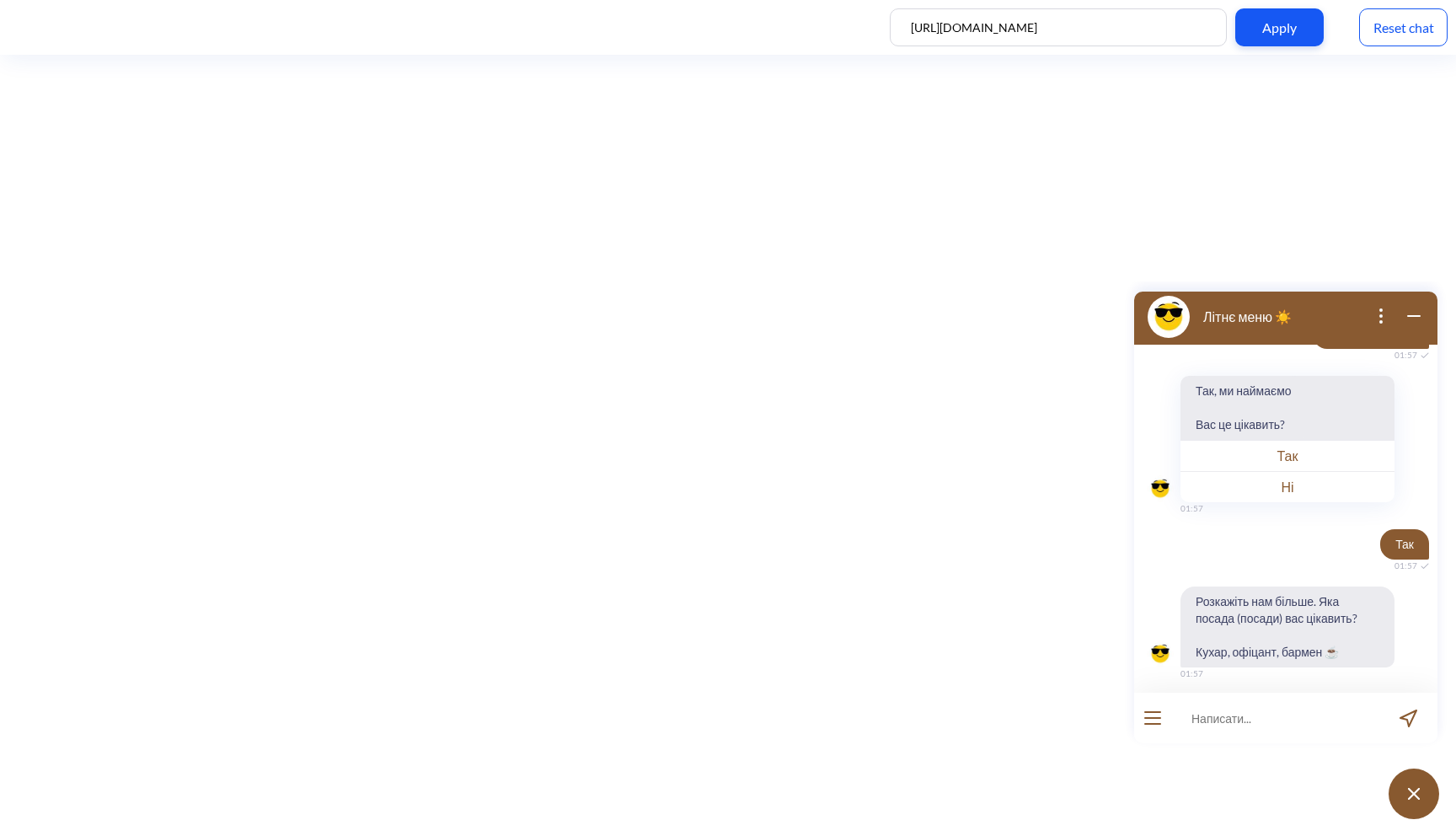
scroll to position [1159, 0]
type input "кухар"
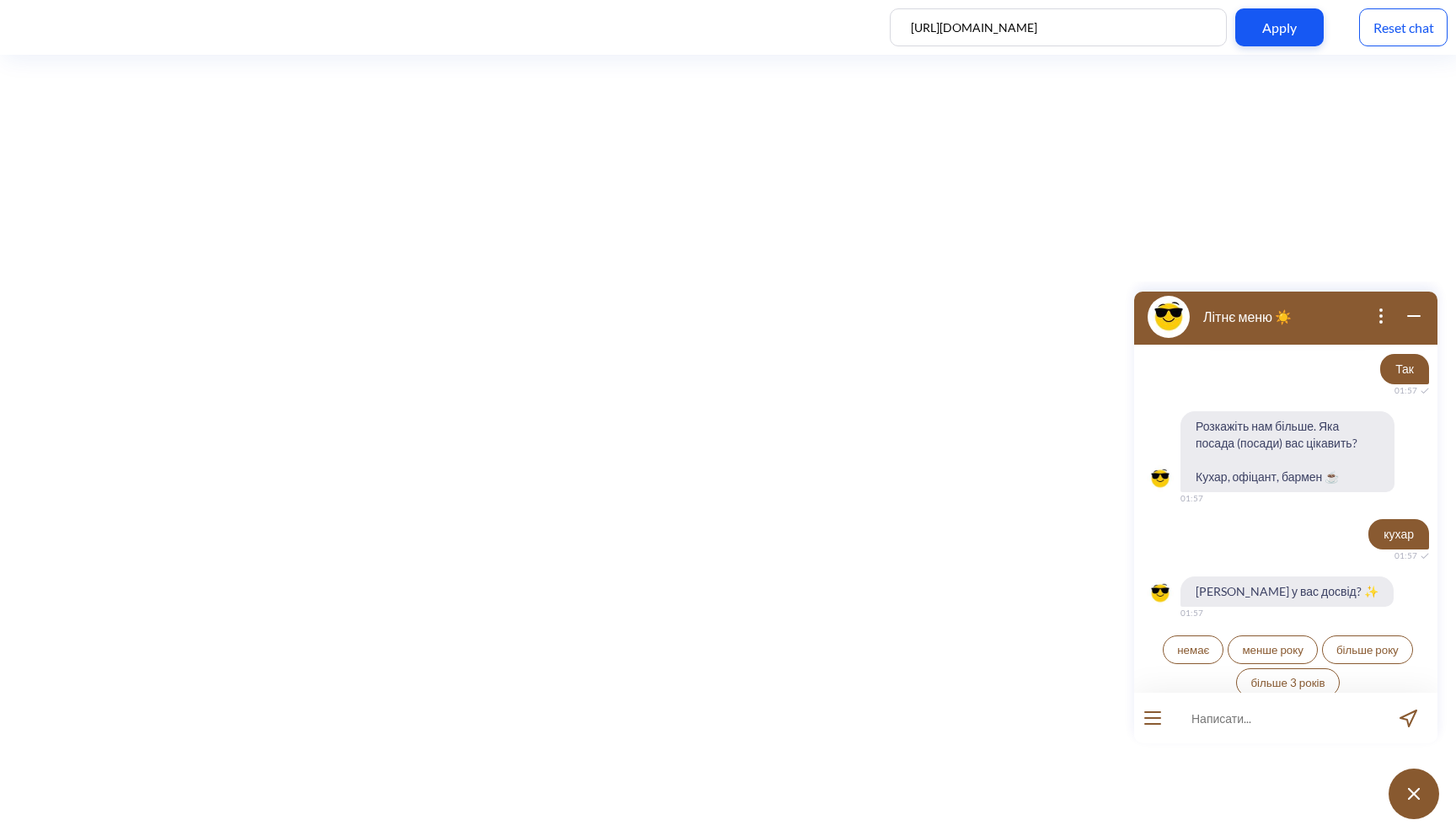
scroll to position [1339, 0]
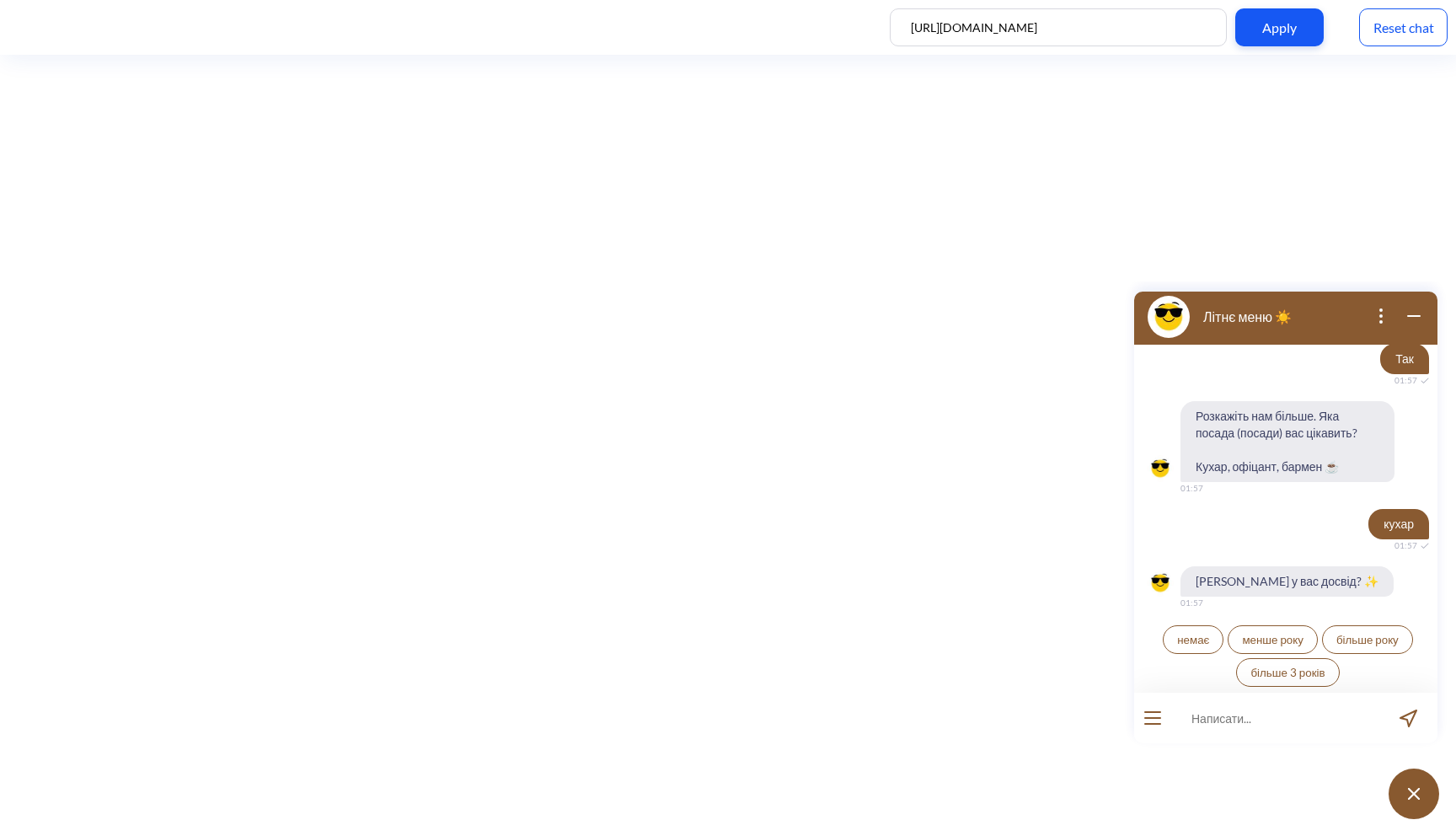
click at [1342, 636] on span "більше року" at bounding box center [1367, 639] width 63 height 14
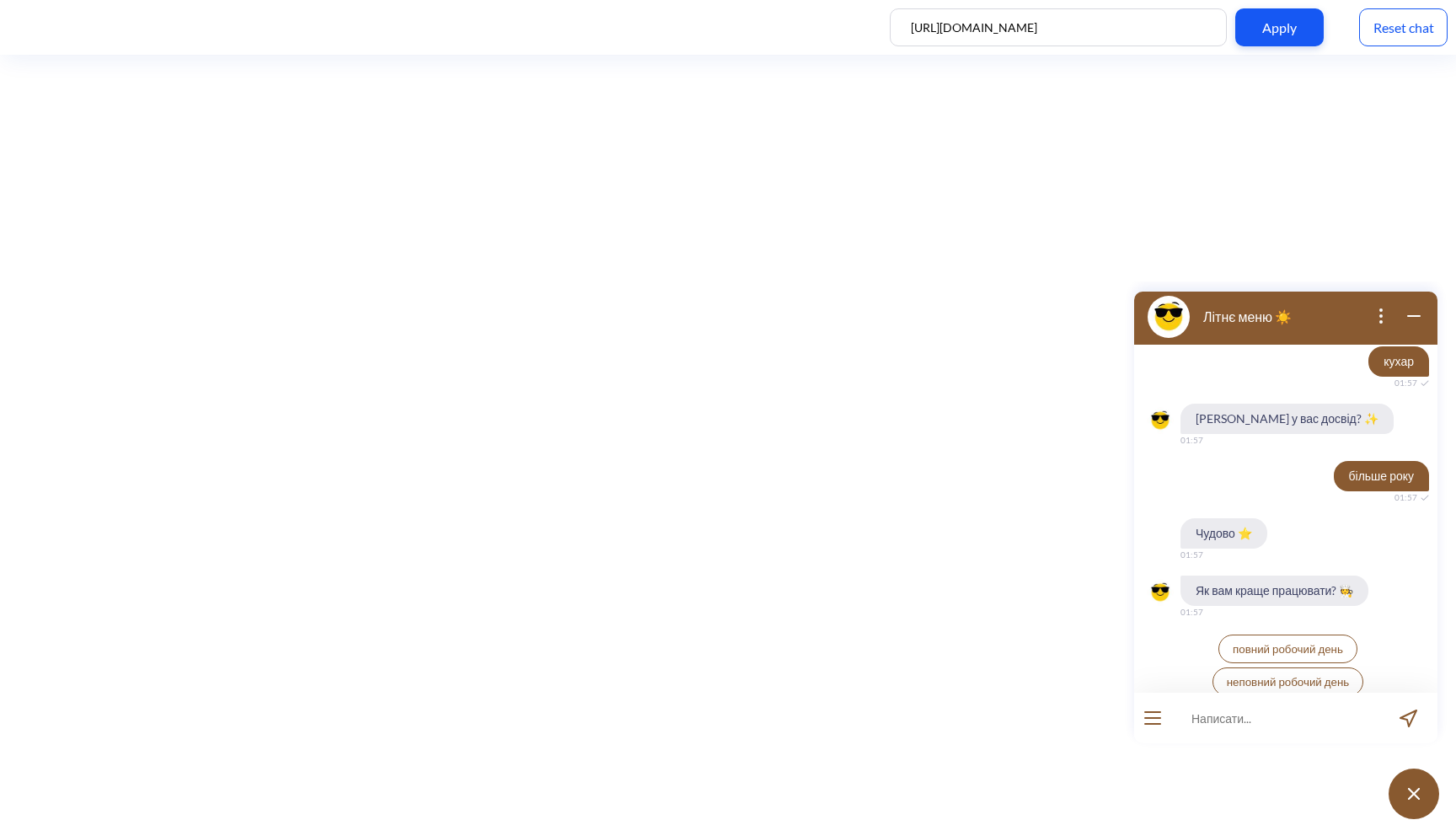
scroll to position [1511, 0]
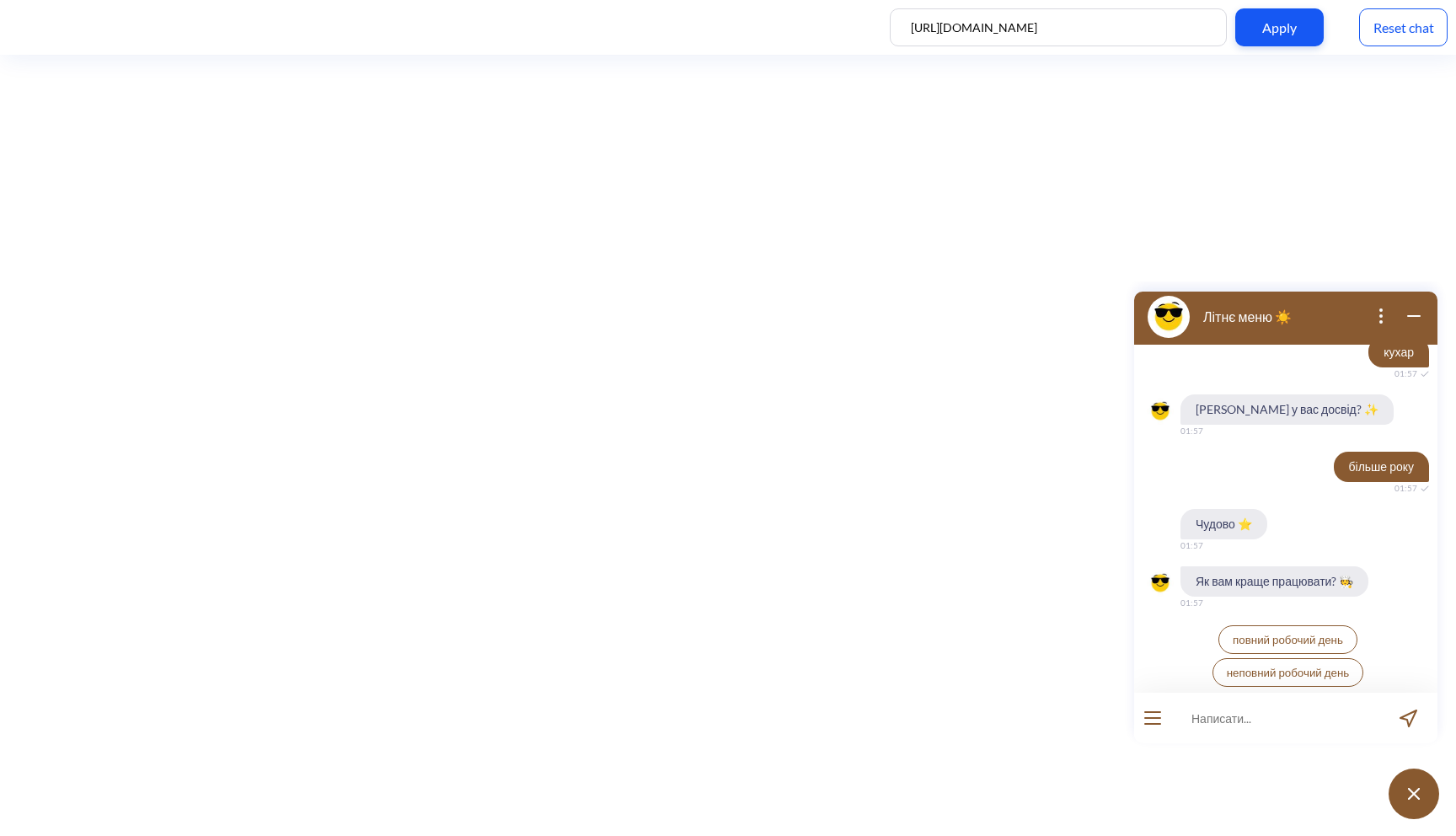
click at [1286, 636] on span "повний робочий день" at bounding box center [1288, 639] width 110 height 14
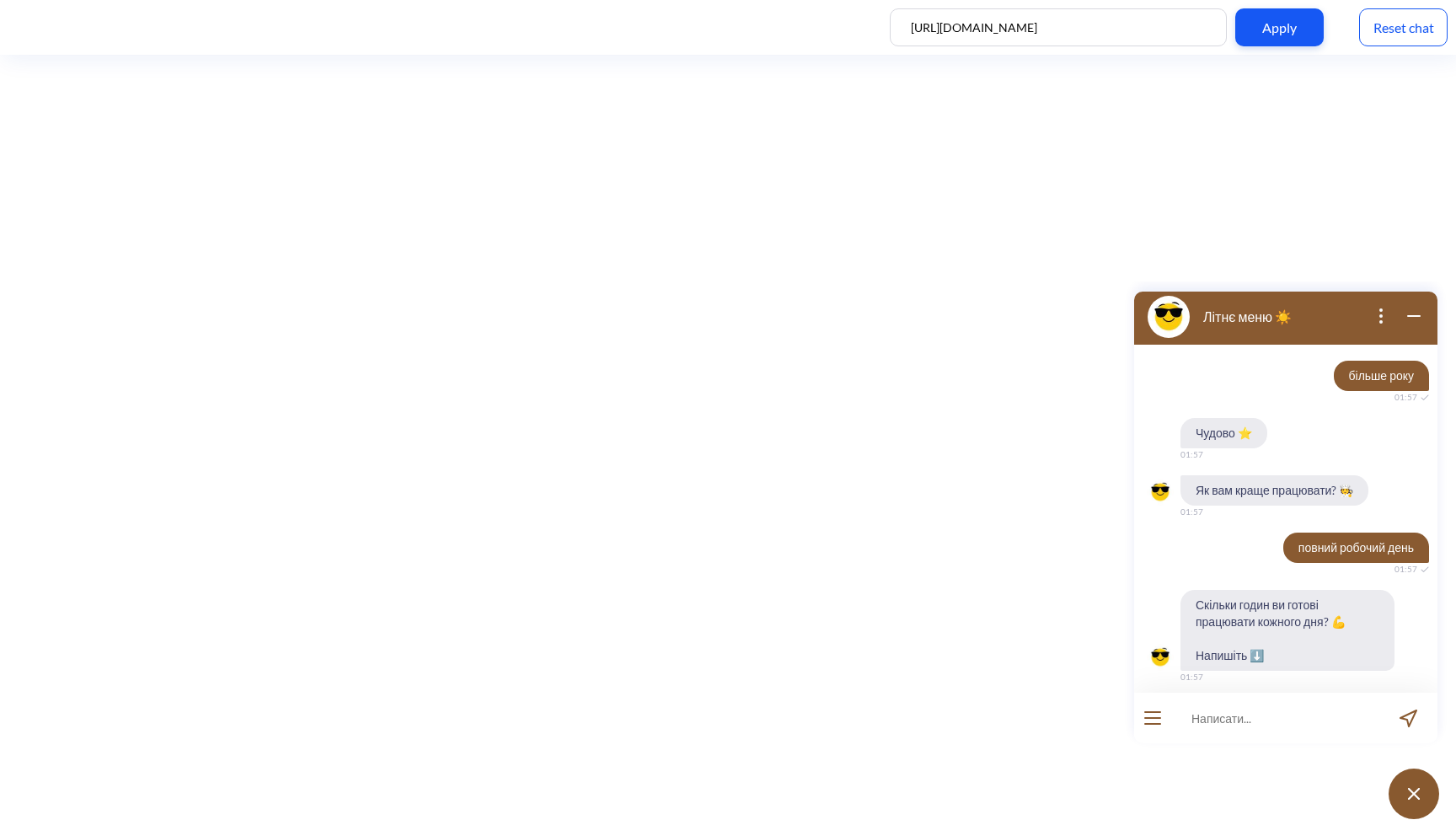
scroll to position [1610, 0]
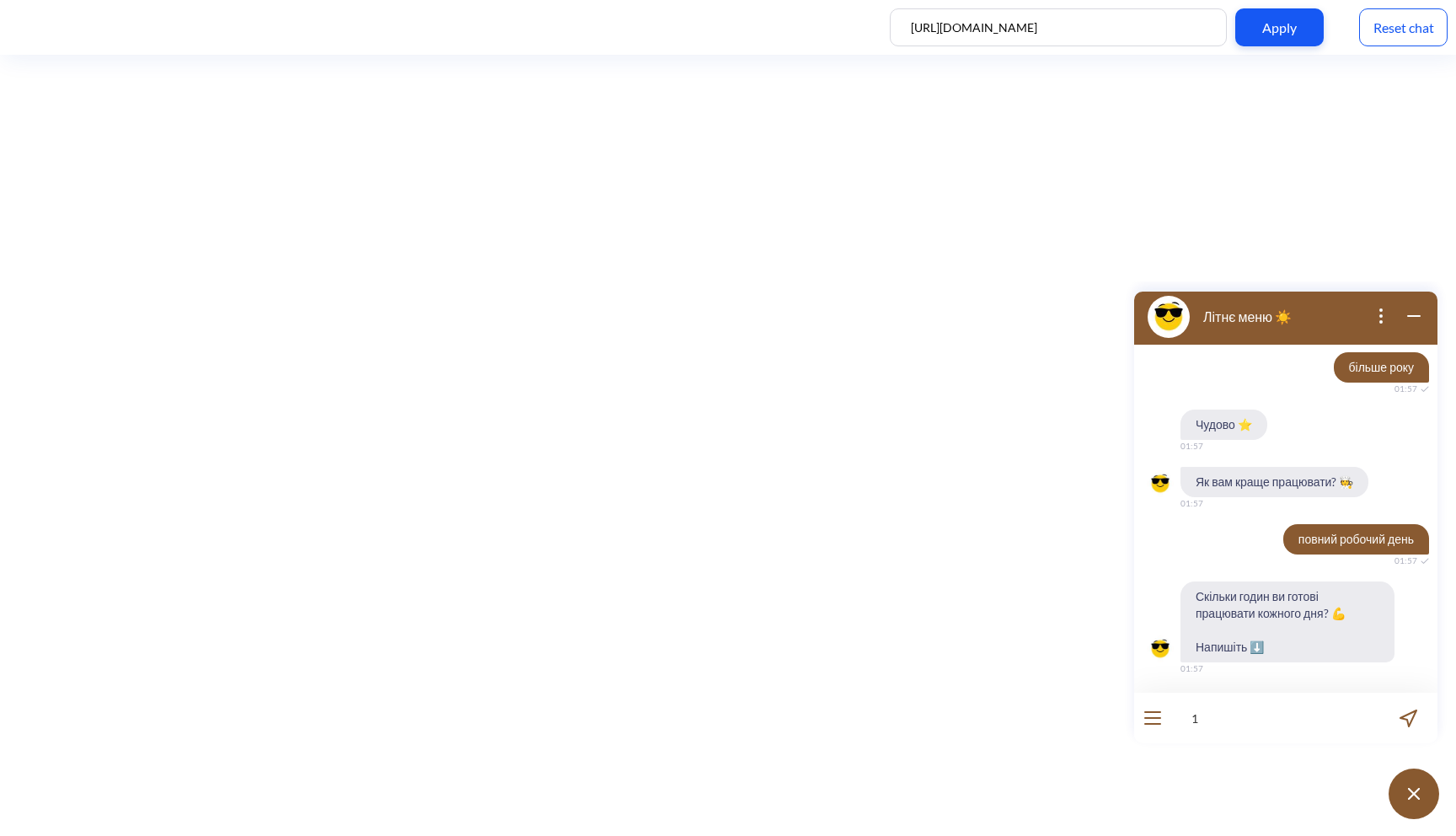
type input "12"
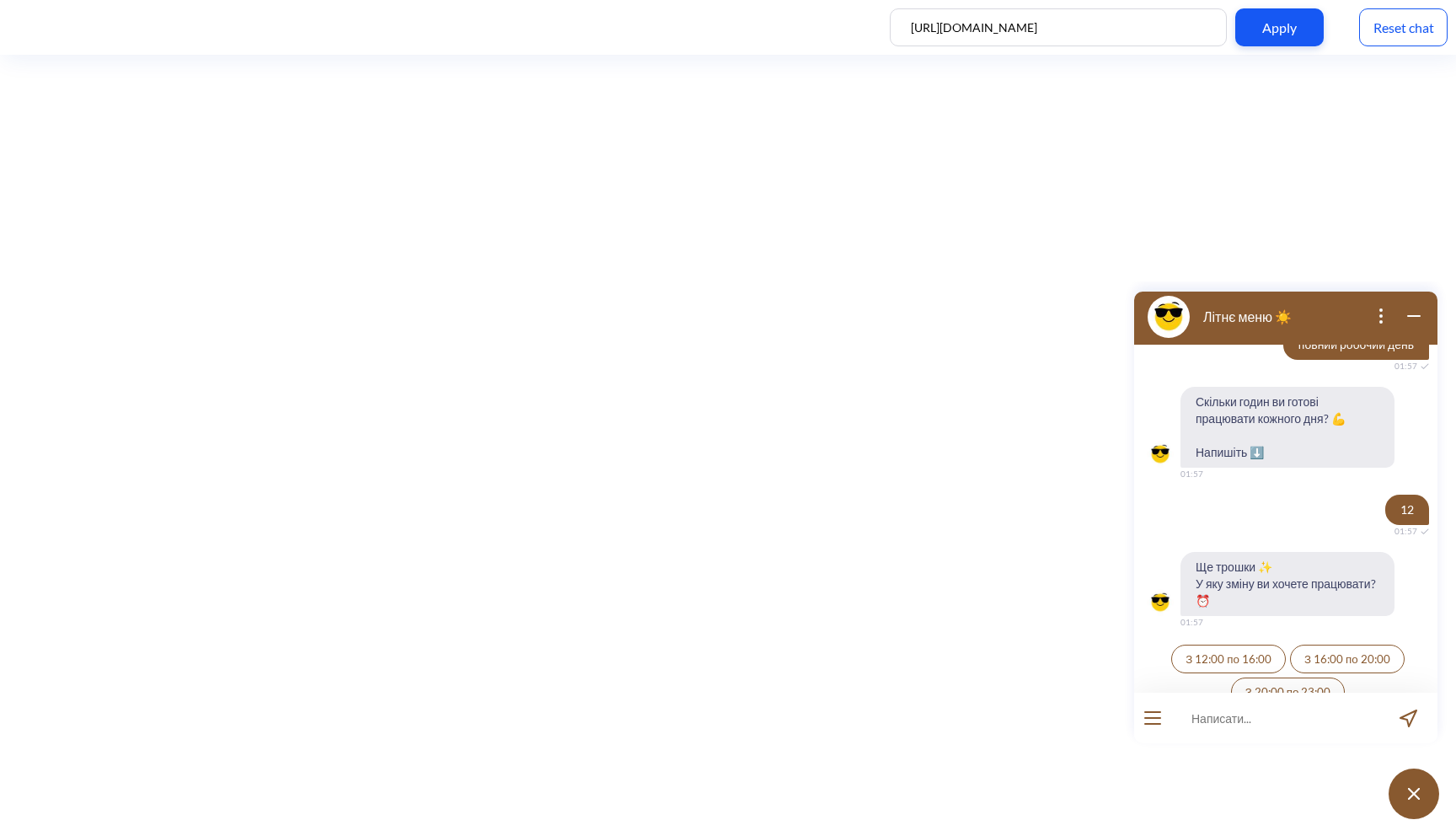
scroll to position [1825, 0]
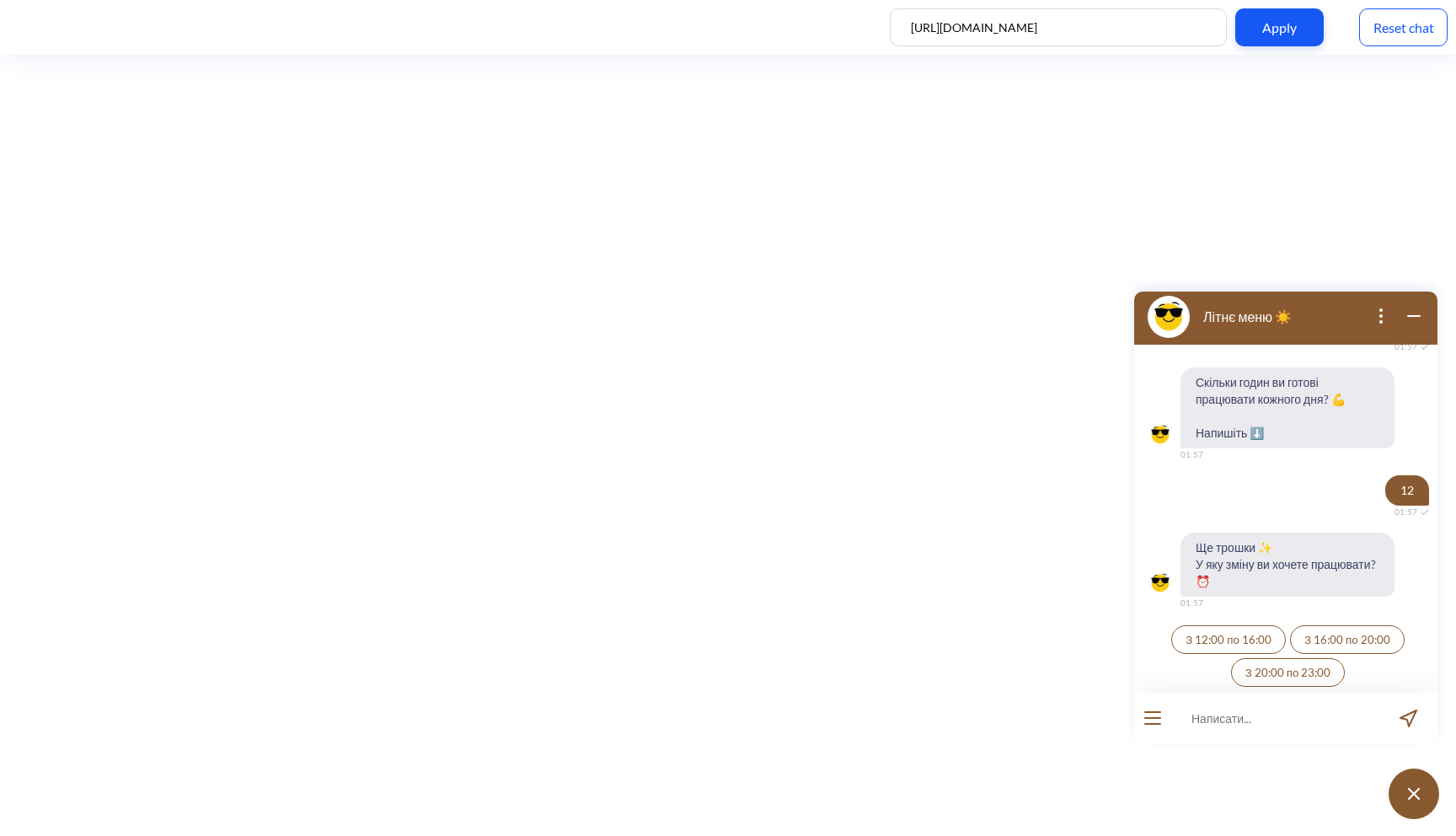
click at [1256, 632] on span "З 12:00 по 16:00" at bounding box center [1228, 639] width 86 height 14
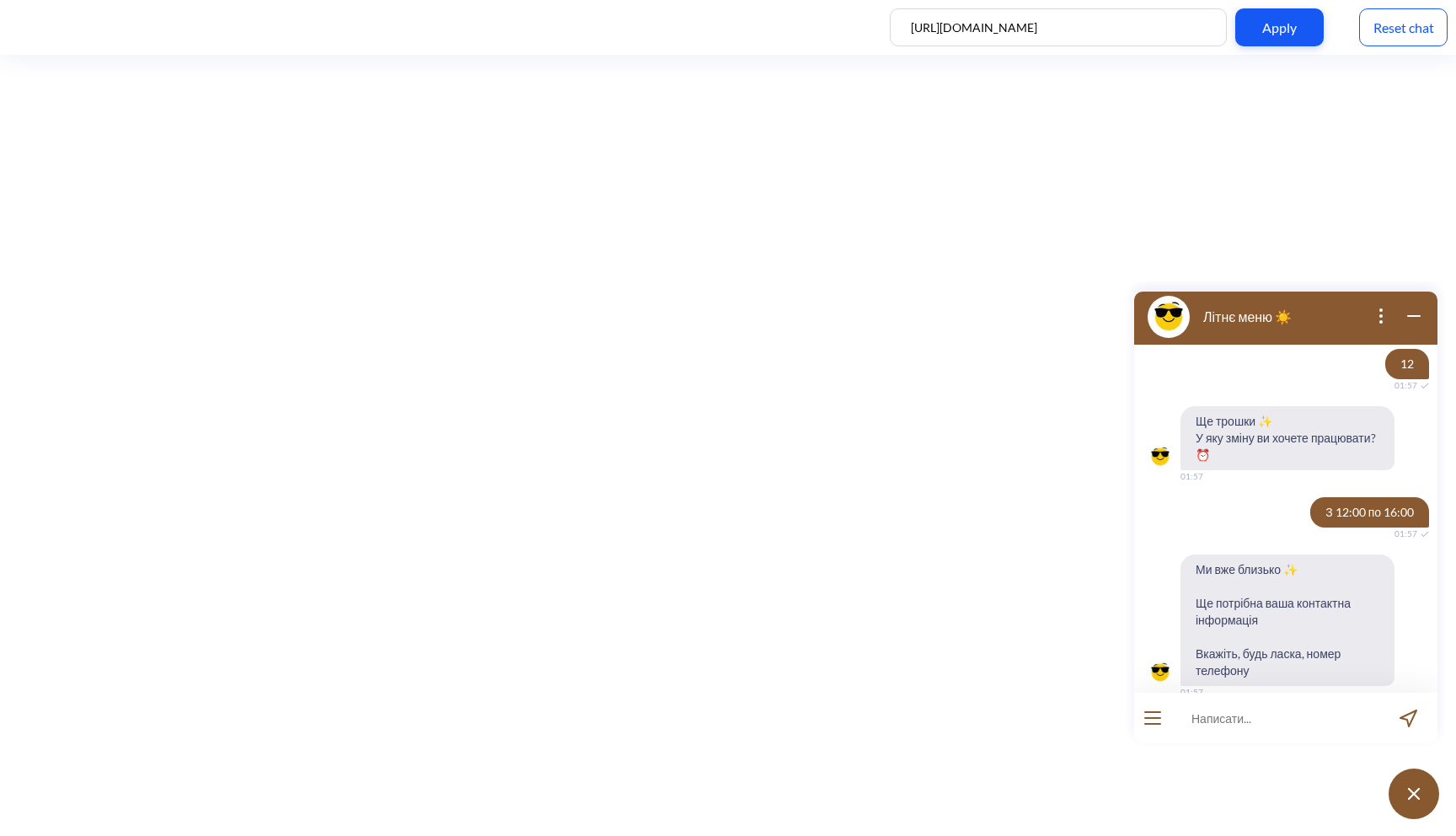
scroll to position [1974, 0]
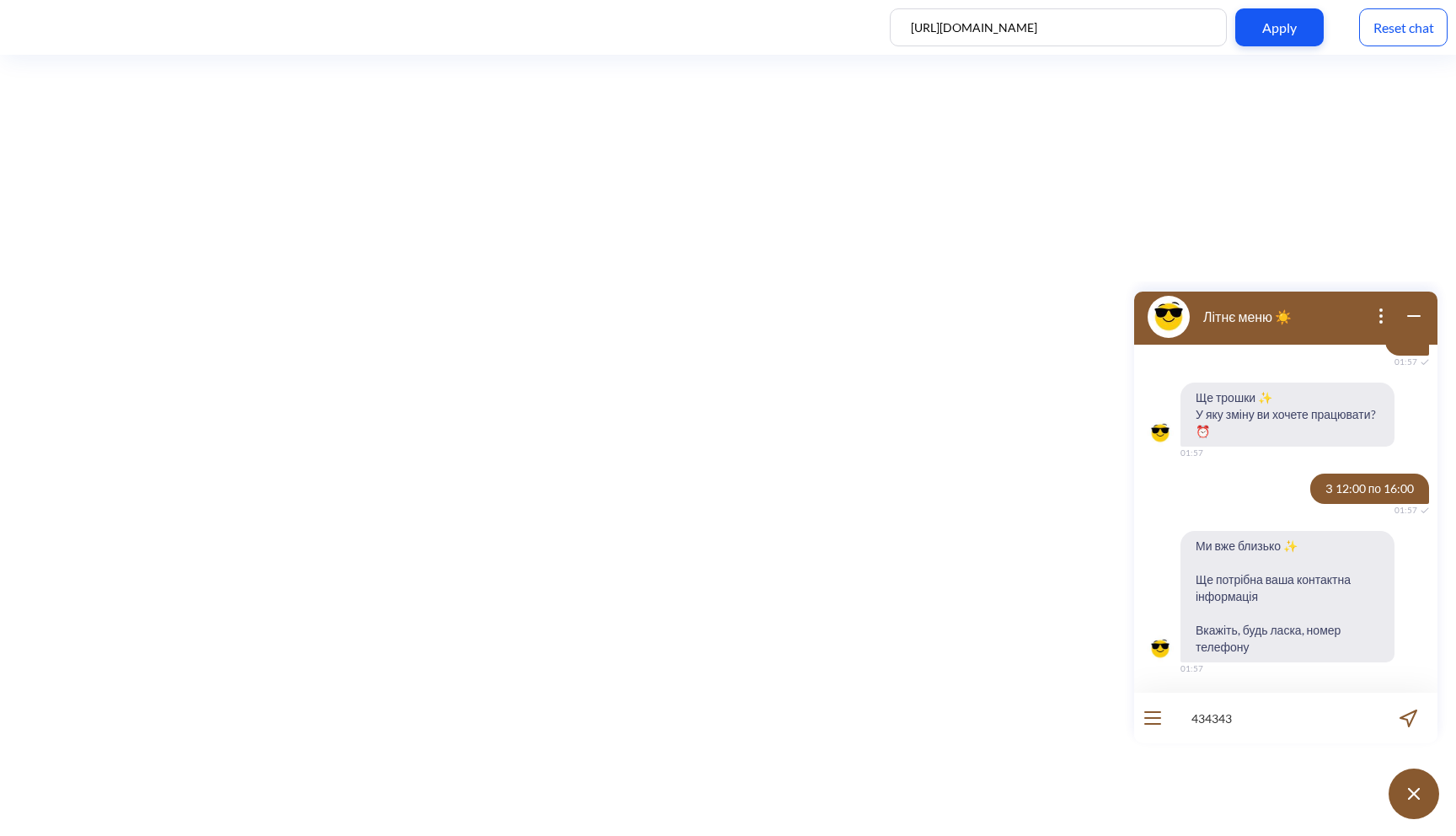
type input "4343434"
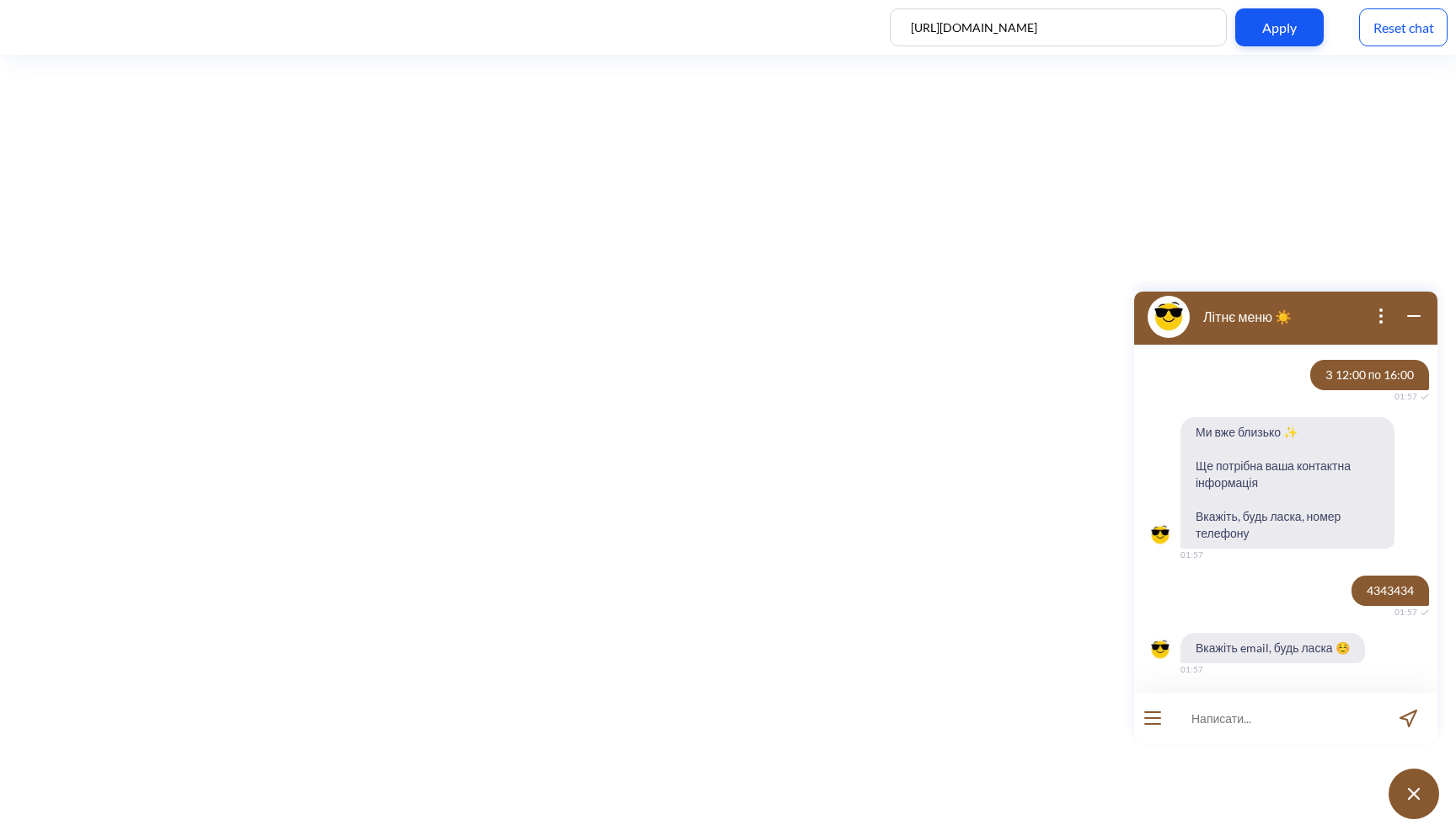
scroll to position [2089, 0]
type input "уцуц"
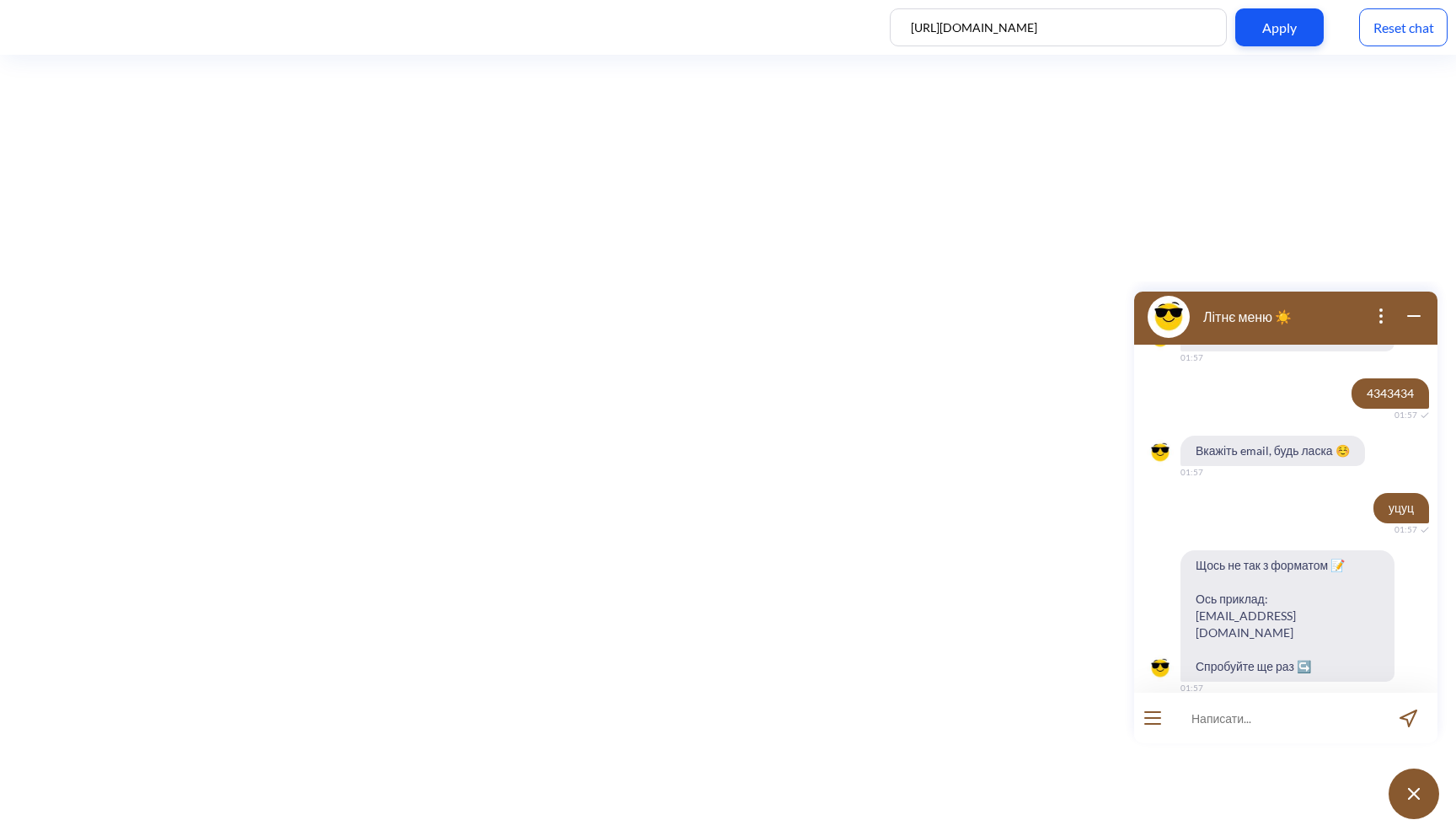
scroll to position [2288, 0]
type input "example@mail.com"
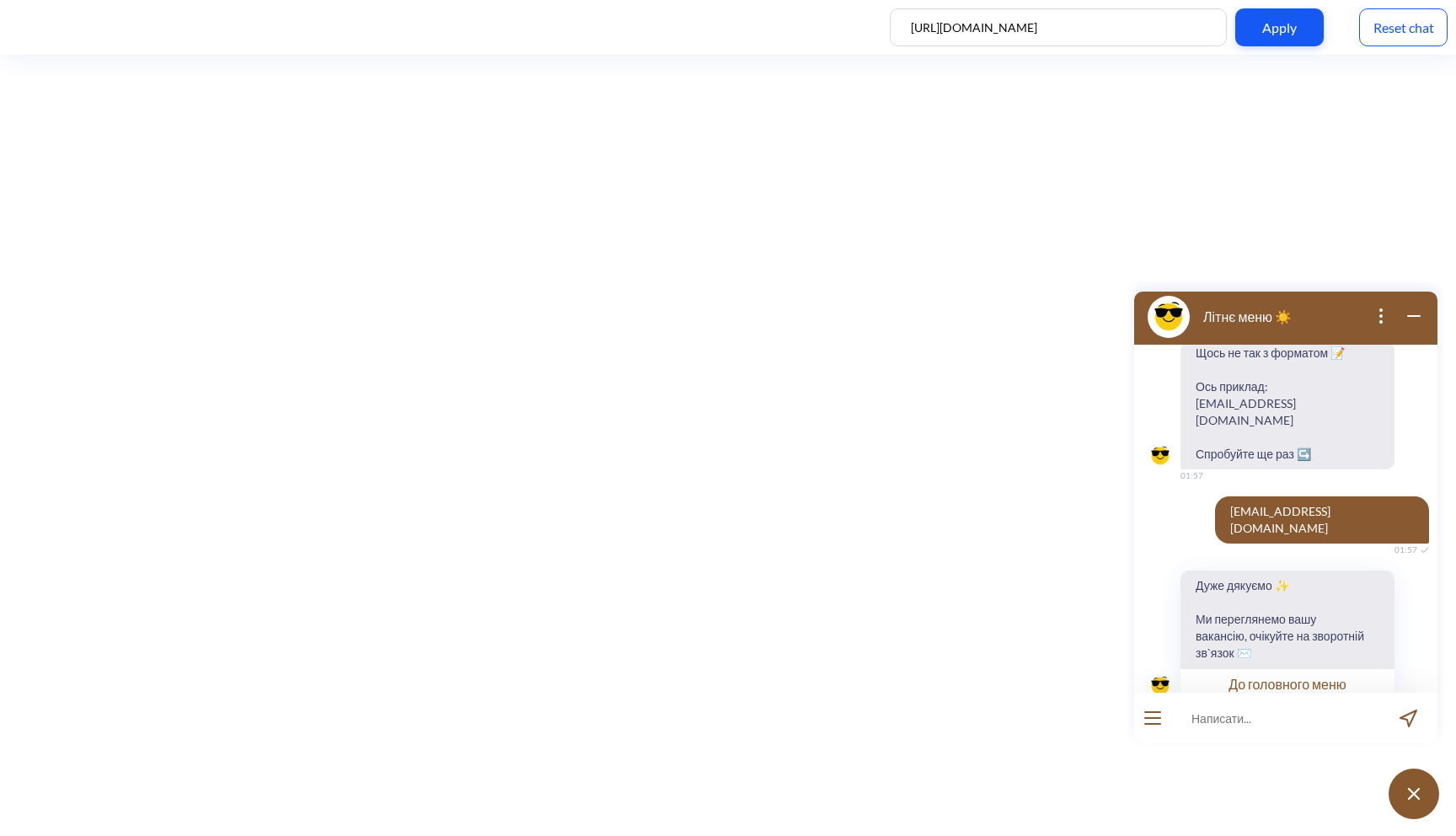
scroll to position [2501, 0]
click at [1327, 664] on button "До головного меню" at bounding box center [1287, 680] width 214 height 31
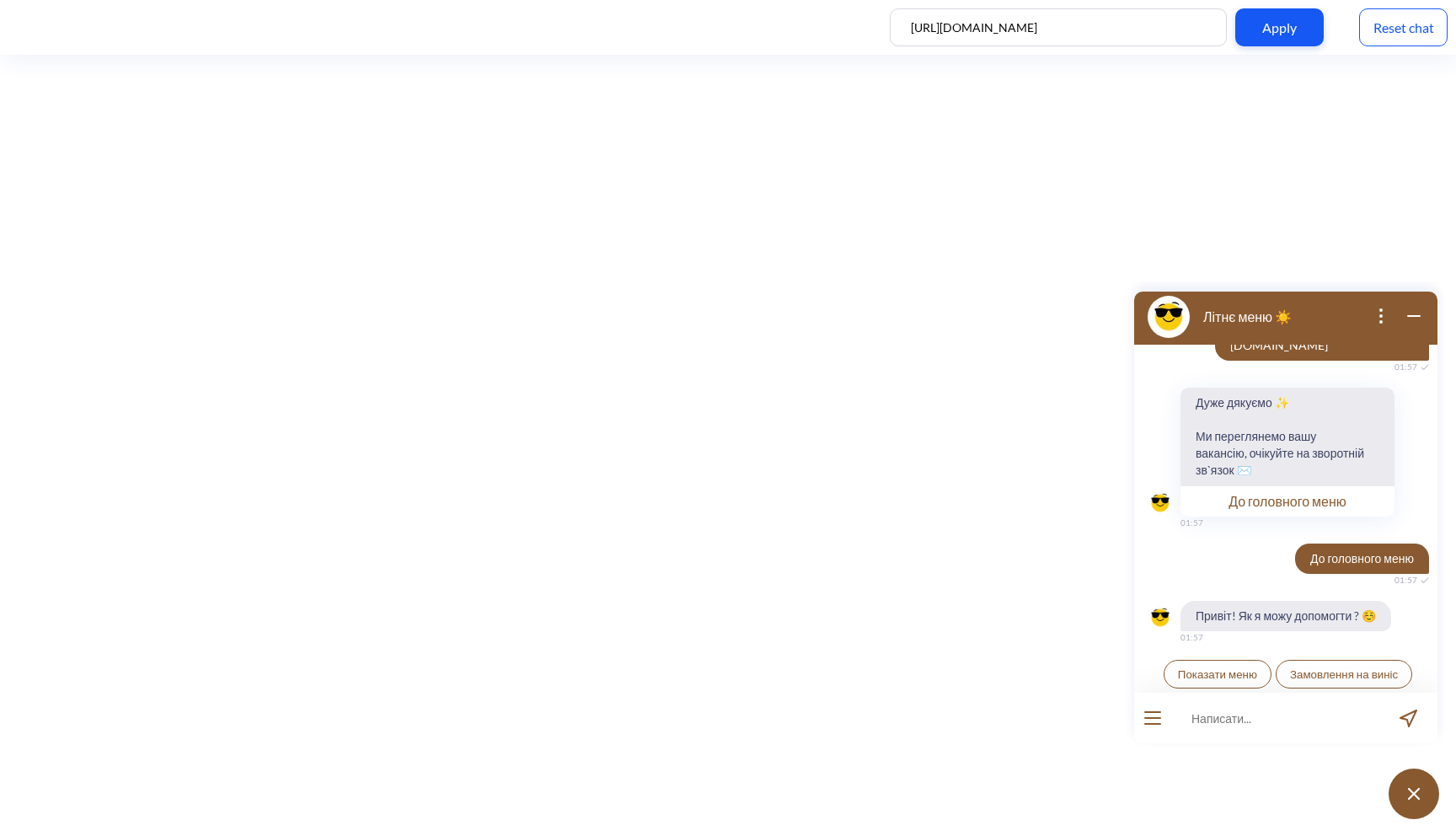
scroll to position [2681, 0]
click at [1250, 720] on input at bounding box center [1275, 717] width 209 height 50
type input "адреса"
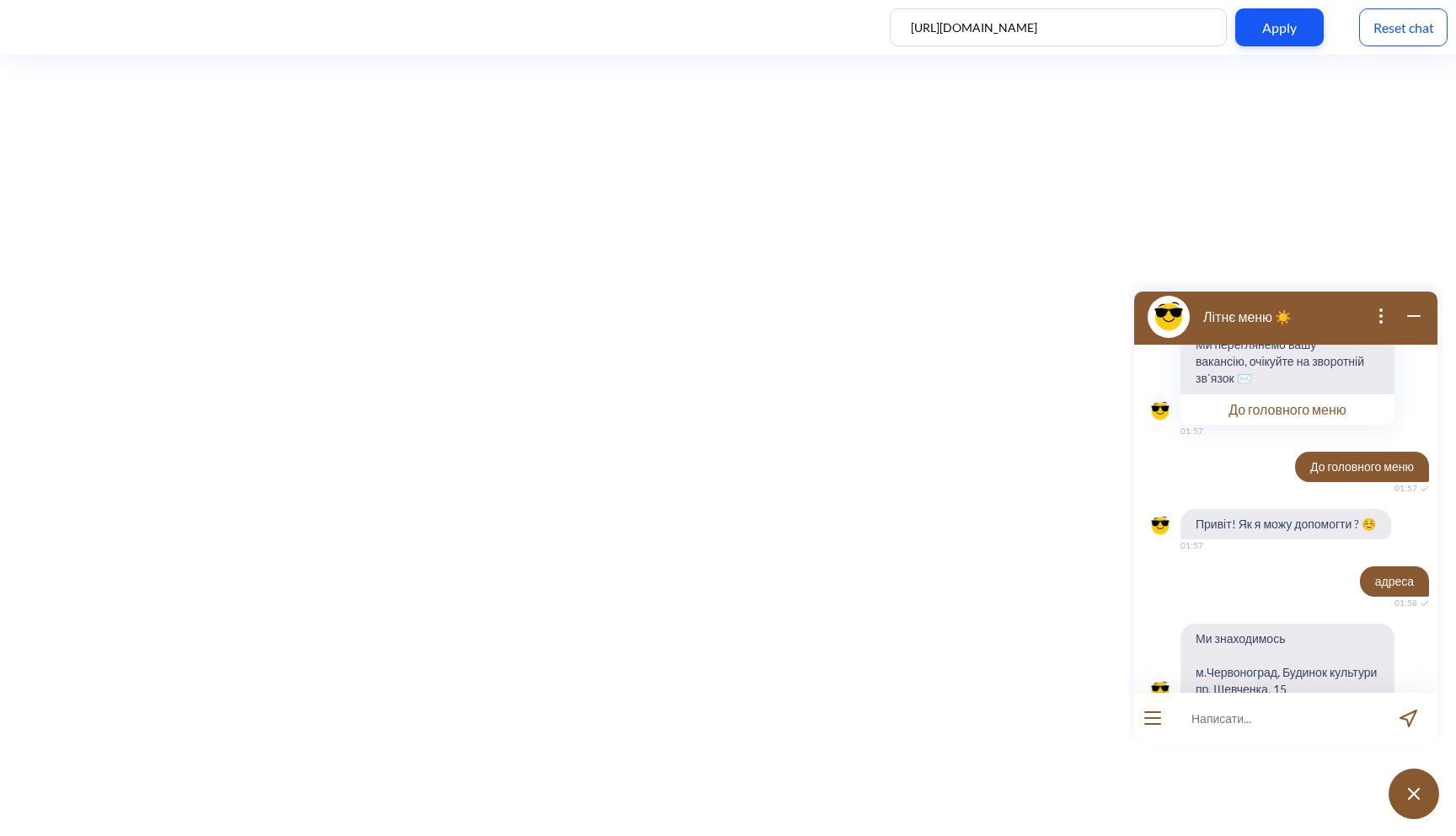
scroll to position [2780, 0]
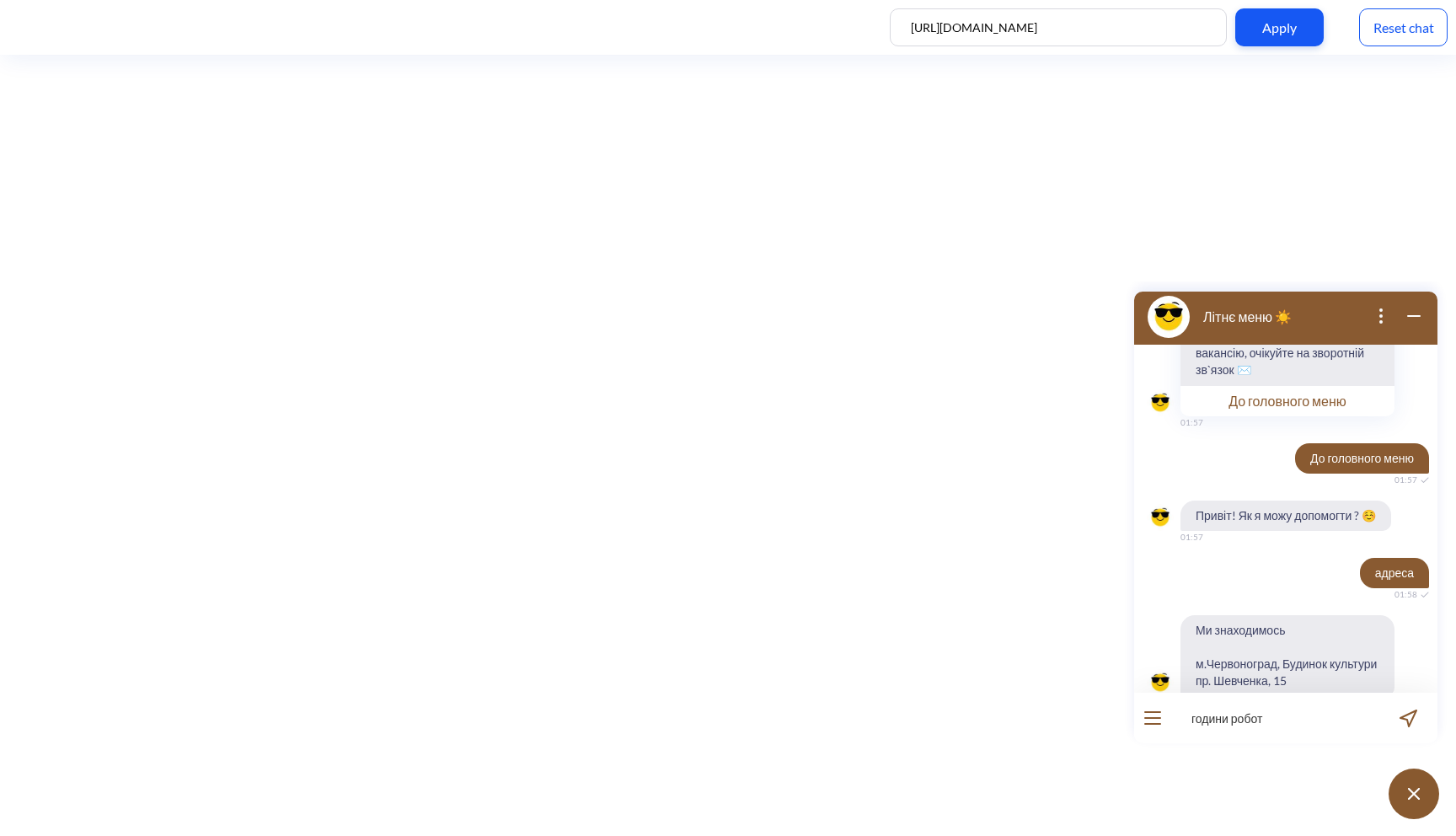
type input "години роботи"
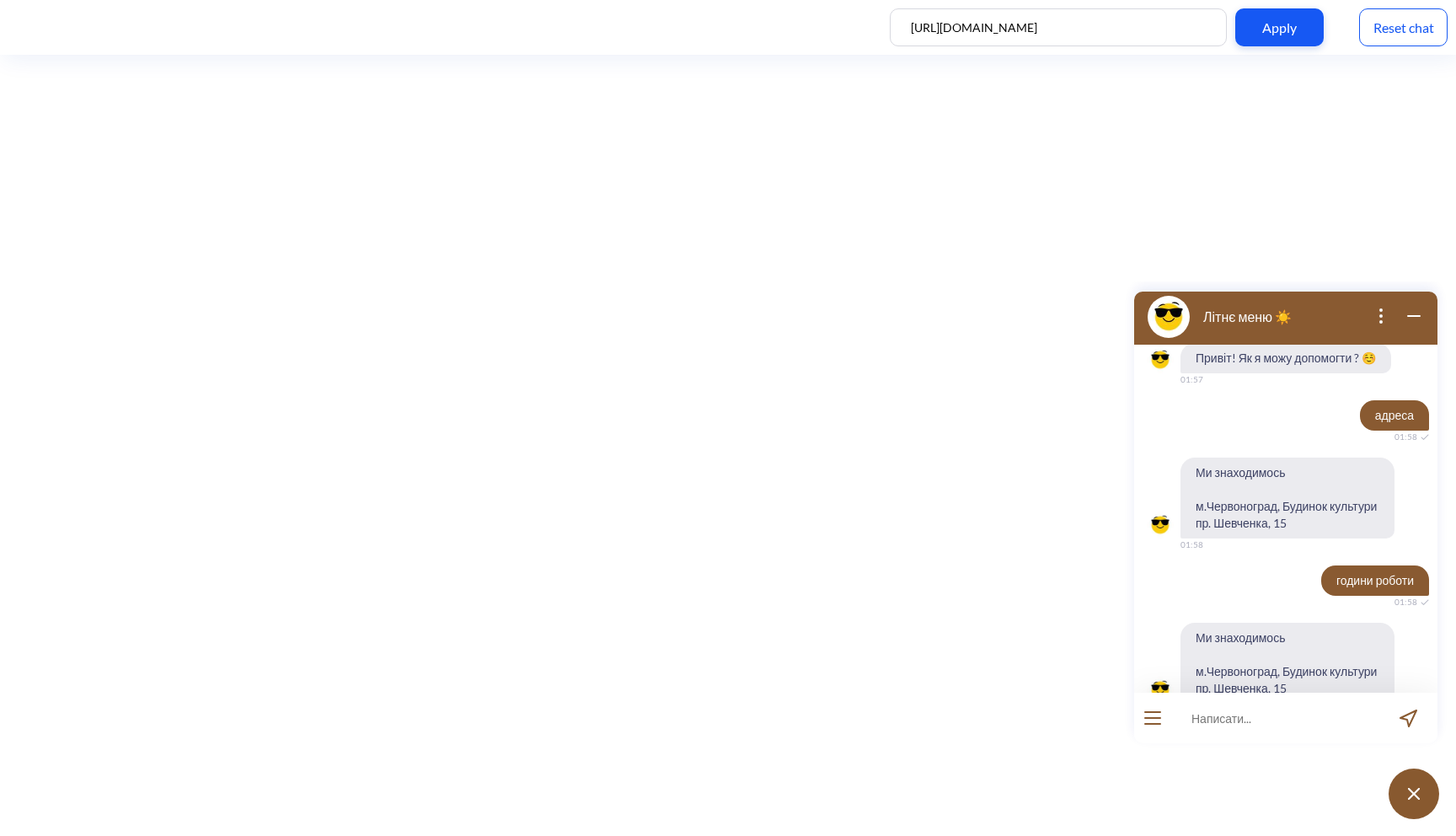
scroll to position [2945, 0]
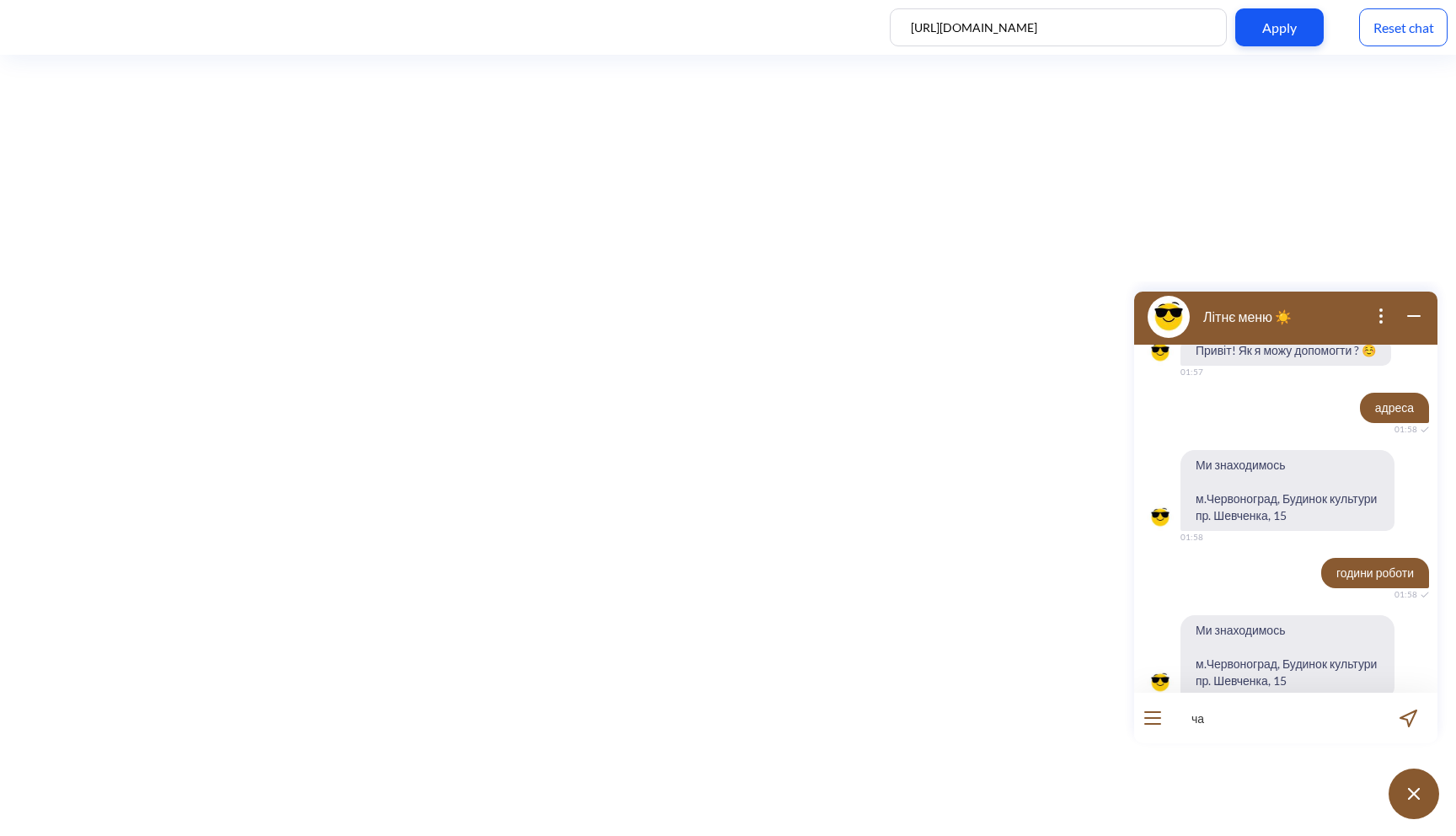
type input "час"
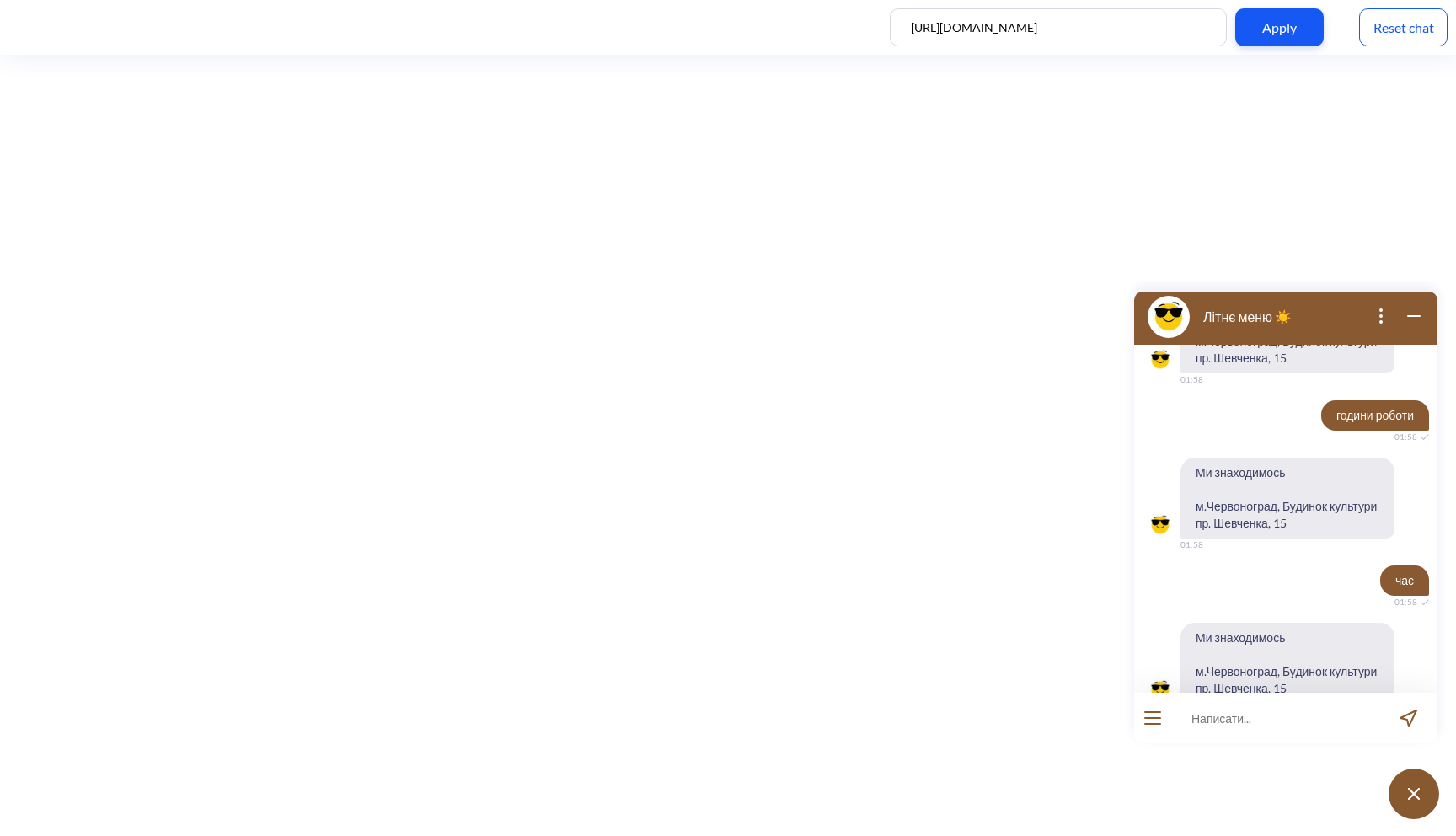
scroll to position [3110, 0]
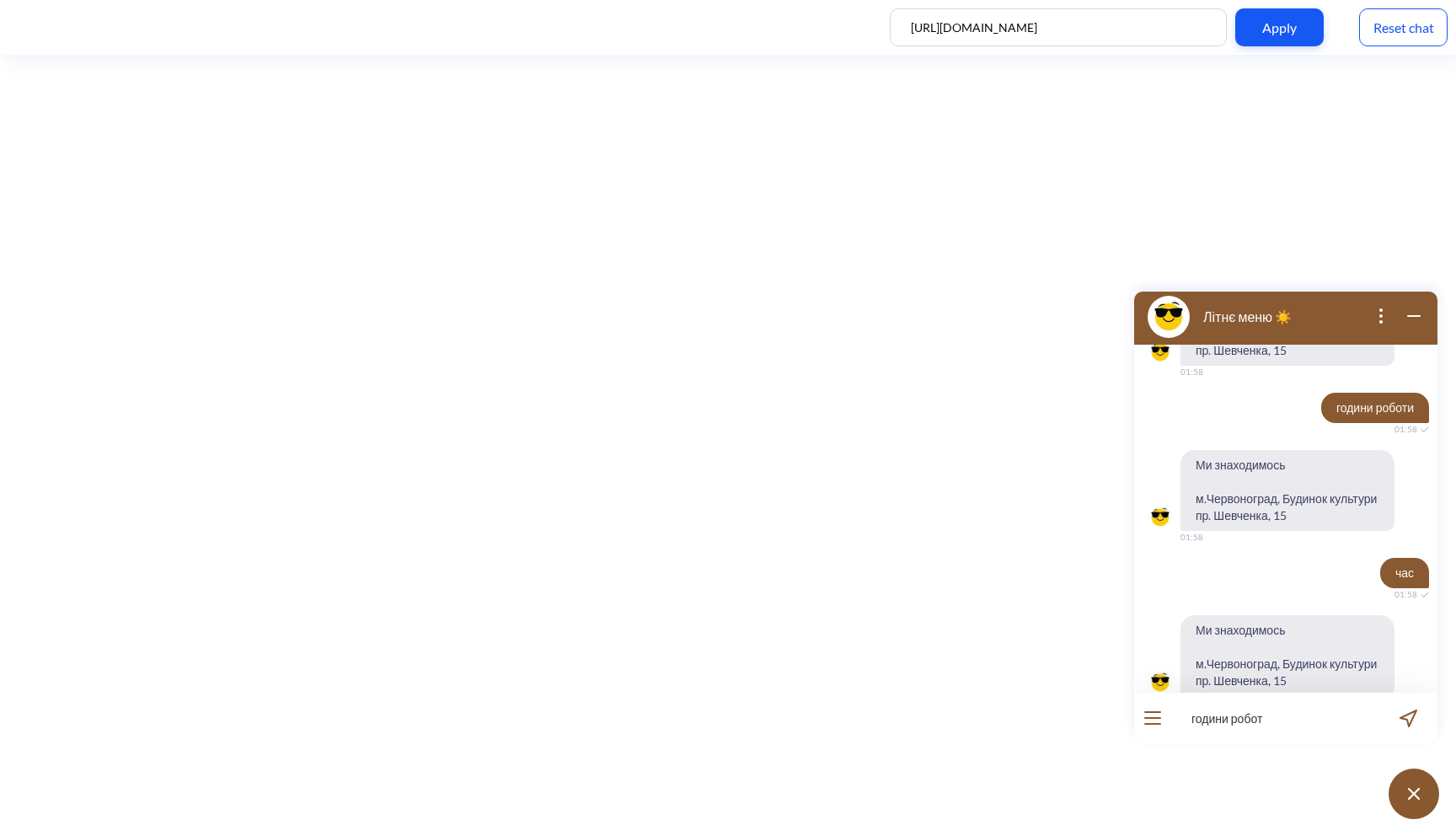
type input "години роботи"
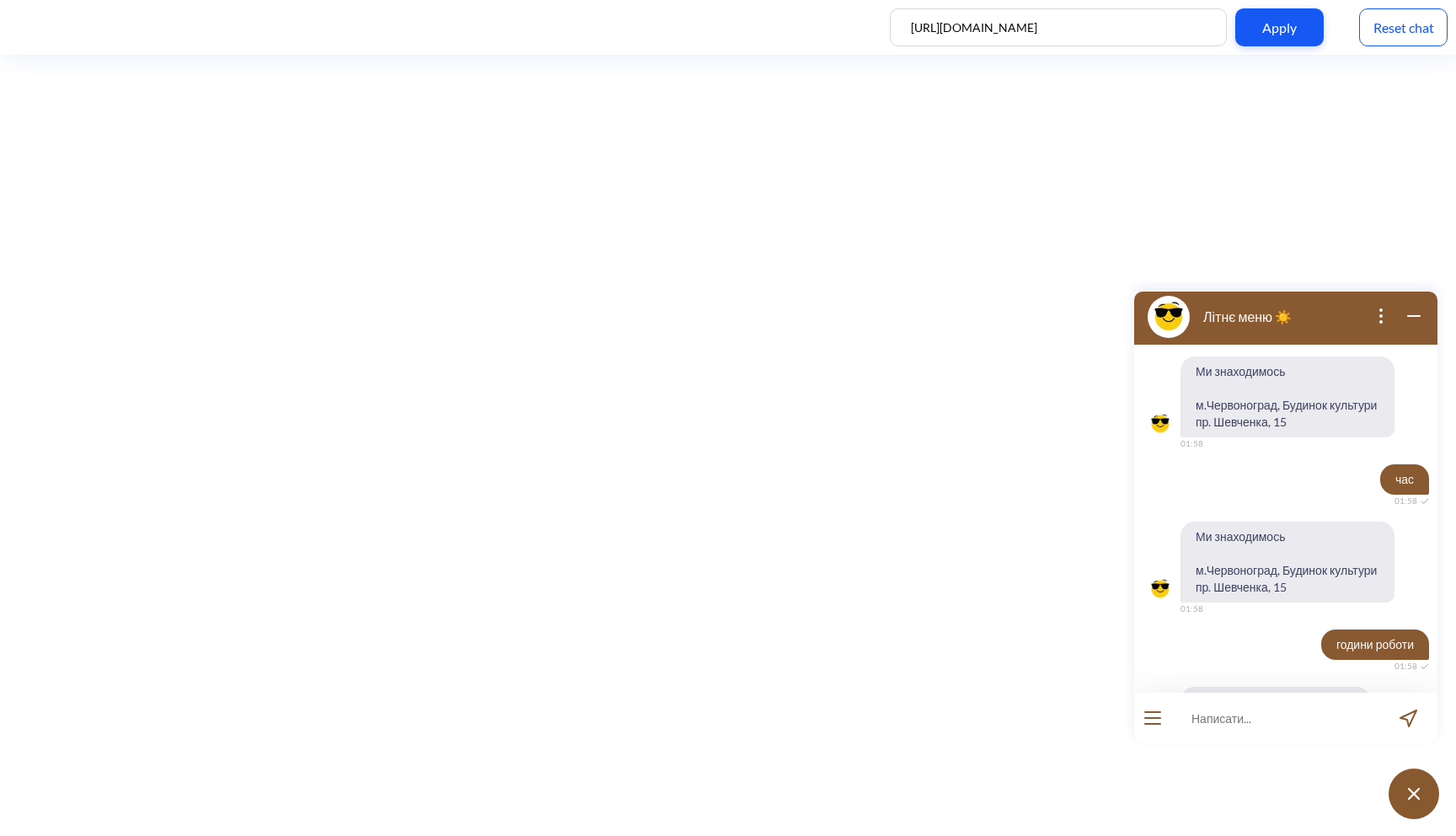
scroll to position [3243, 0]
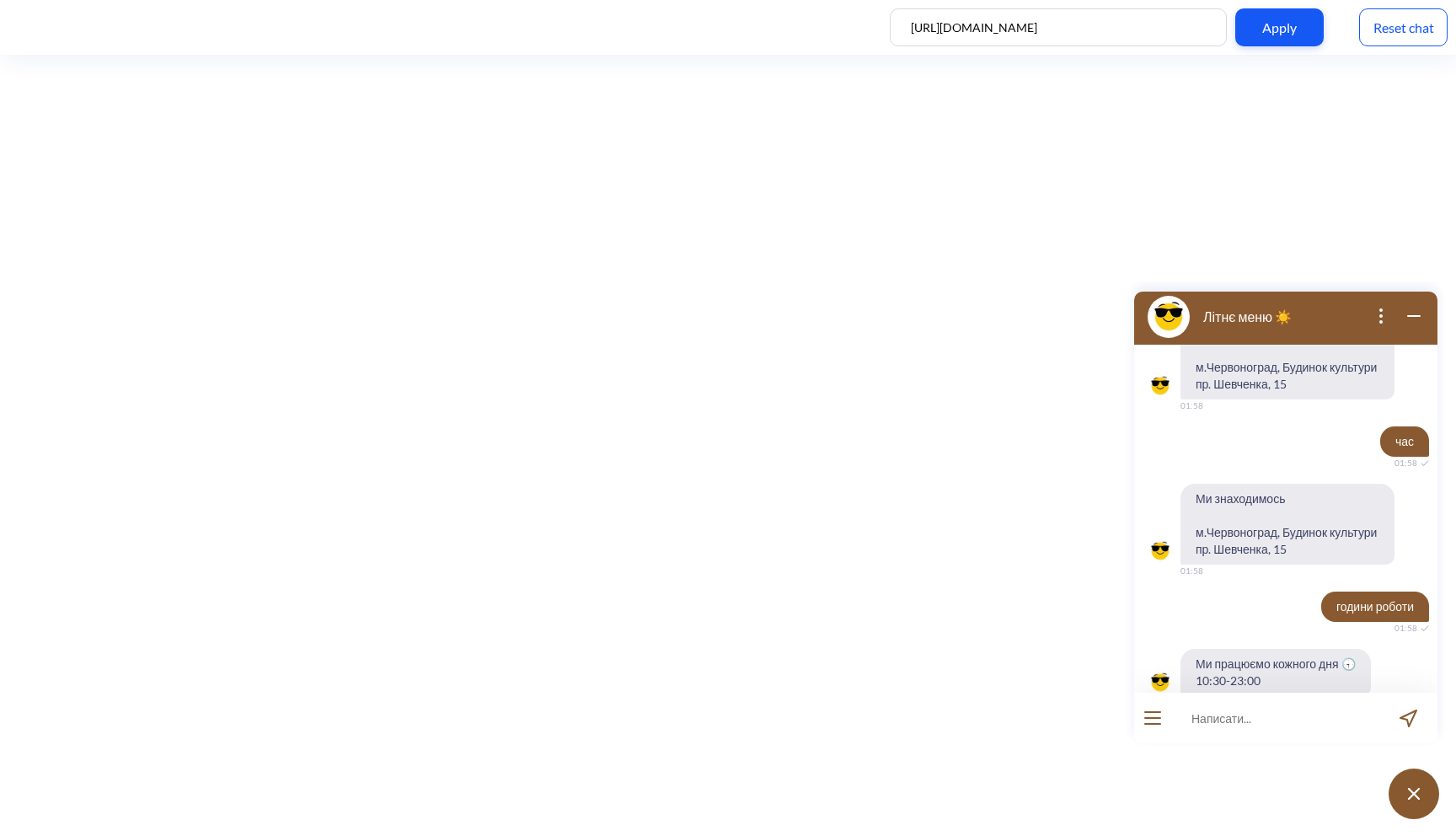
click at [1273, 649] on span "Ми працюємо кожного дня 🕣 10:30-23:00" at bounding box center [1274, 672] width 190 height 47
drag, startPoint x: 1312, startPoint y: 653, endPoint x: 1189, endPoint y: 626, distance: 125.9
click at [1189, 649] on span "Ми працюємо кожного дня 🕣 10:30-23:00" at bounding box center [1274, 672] width 190 height 47
click at [1154, 707] on div at bounding box center [1152, 717] width 37 height 50
click at [1158, 712] on button "open menu" at bounding box center [1152, 717] width 16 height 14
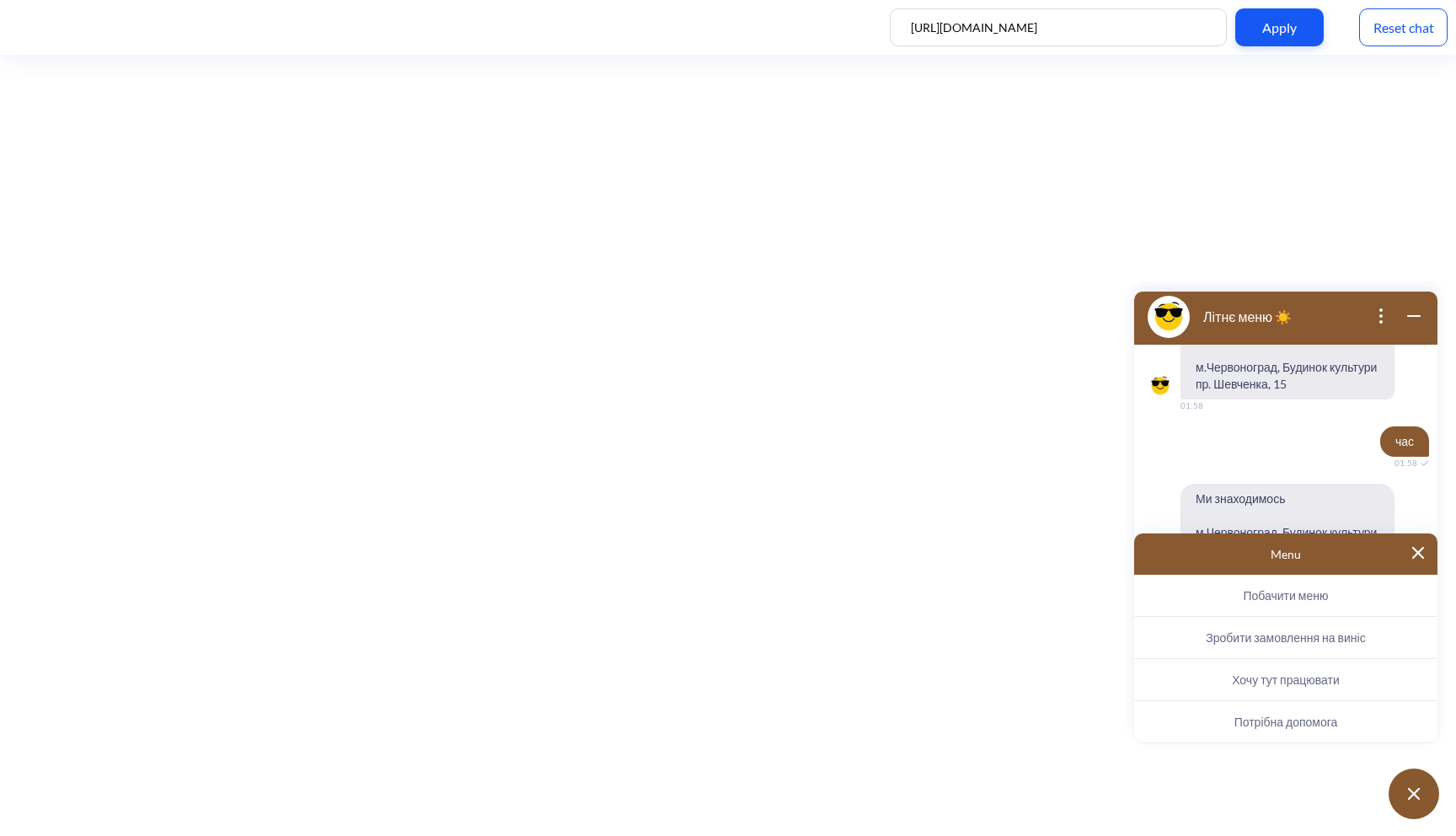
click at [1340, 722] on button "Потрібна допомога" at bounding box center [1285, 722] width 303 height 42
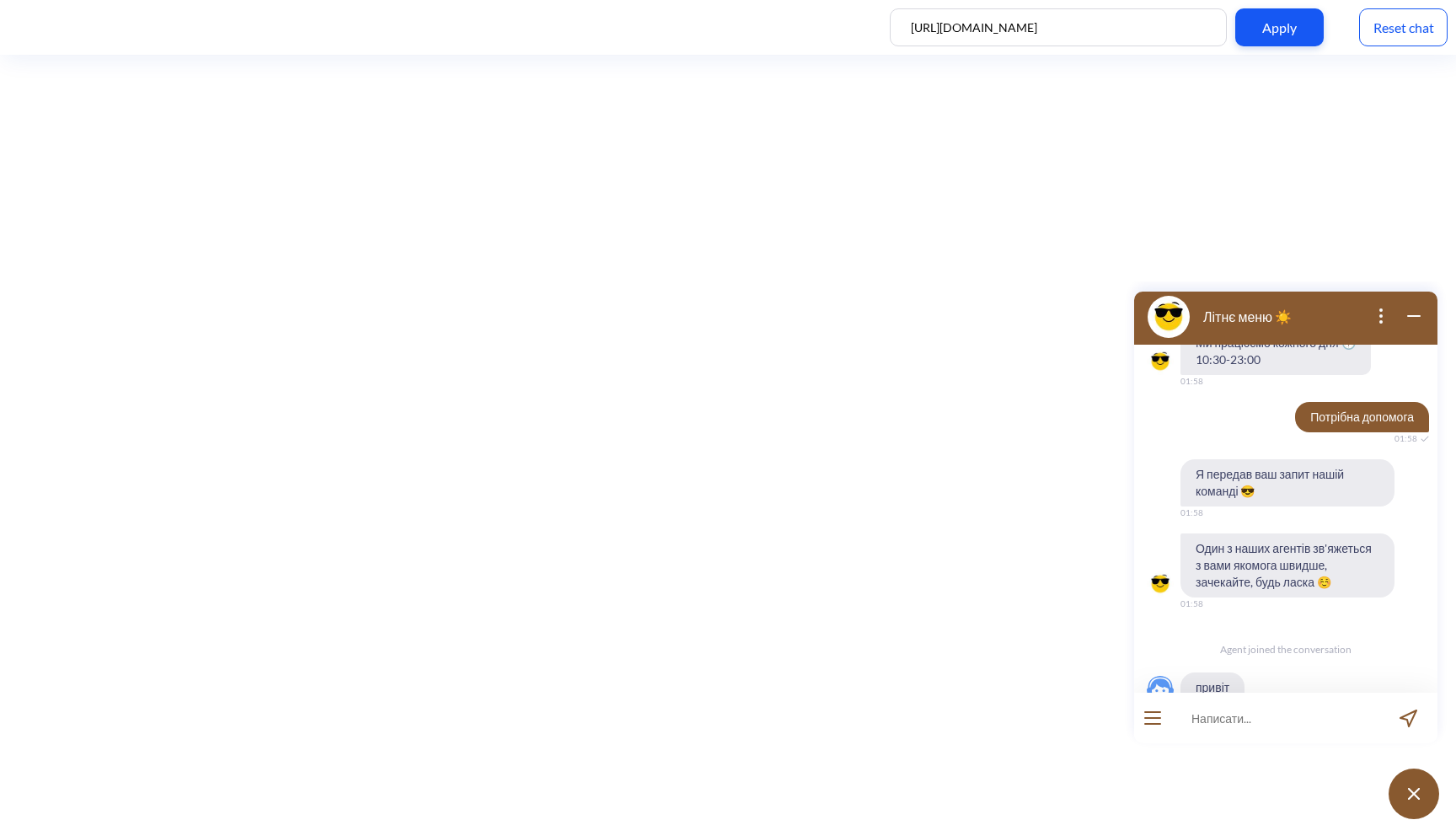
scroll to position [3569, 0]
